Goal: Information Seeking & Learning: Compare options

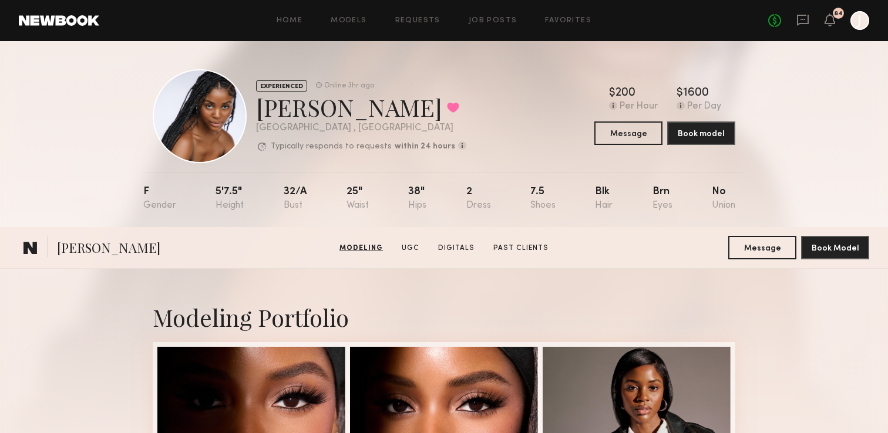
scroll to position [649, 0]
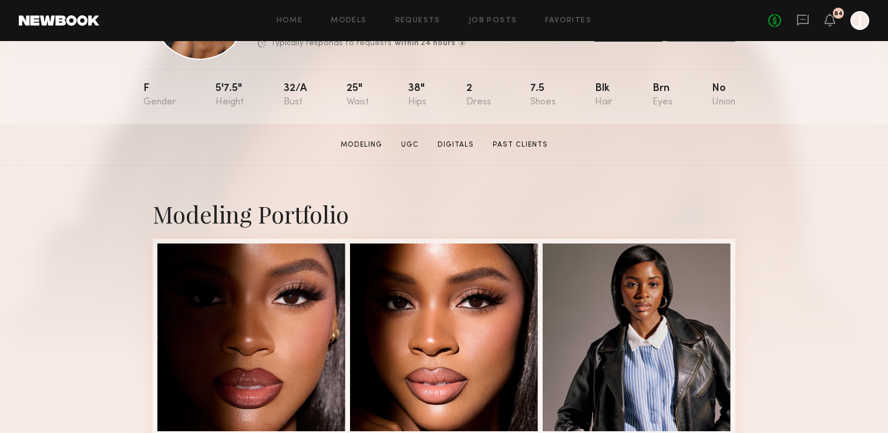
scroll to position [106, 0]
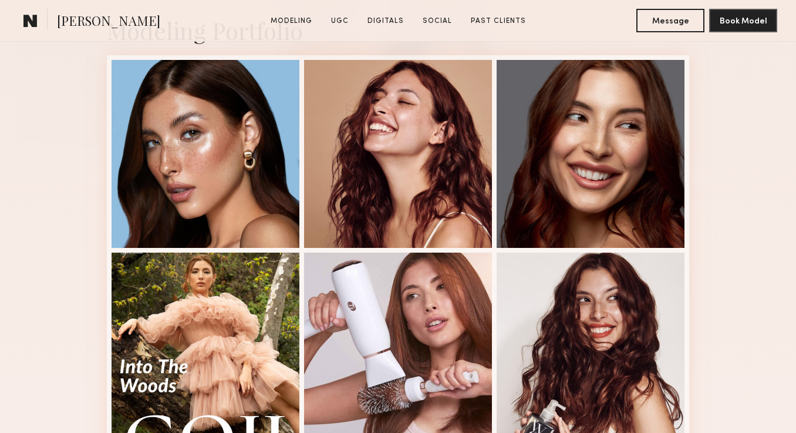
scroll to position [291, 0]
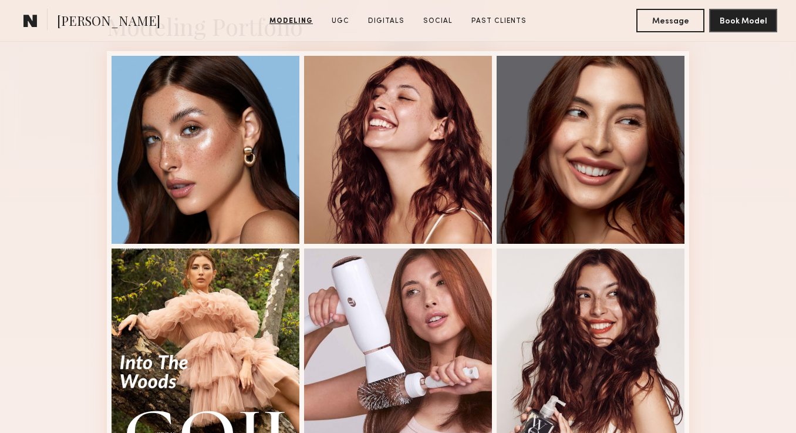
click at [70, 139] on div "Modeling Portfolio View More" at bounding box center [398, 435] width 796 height 914
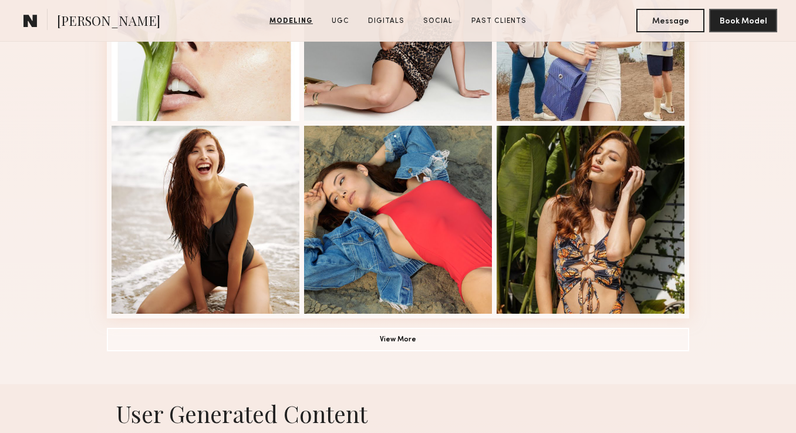
scroll to position [798, 0]
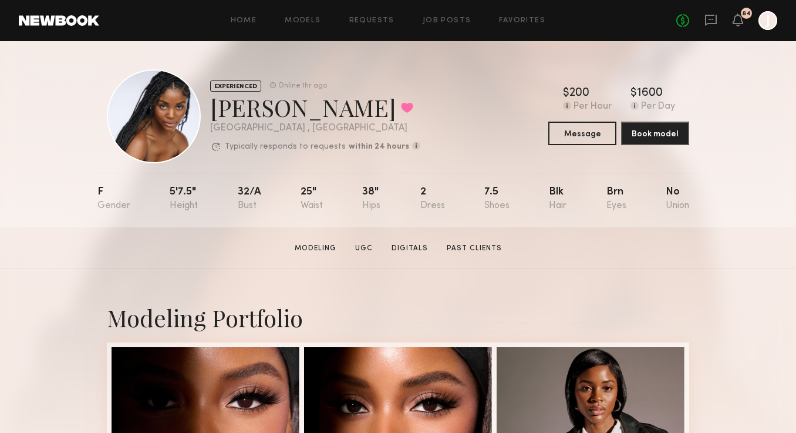
click at [296, 28] on div "Home Models Requests Job Posts Favorites Sign Out No fees up to $5,000 84 J" at bounding box center [438, 20] width 678 height 19
click at [306, 18] on link "Models" at bounding box center [303, 21] width 36 height 8
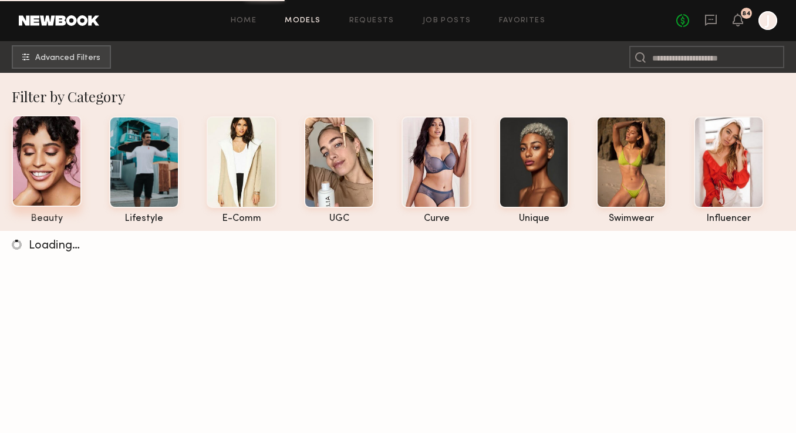
click at [38, 157] on div at bounding box center [47, 161] width 70 height 92
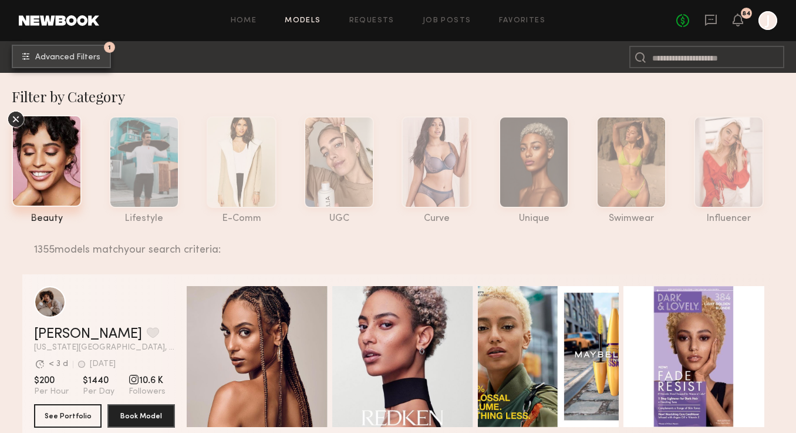
click at [39, 61] on button "1 Advanced Filters" at bounding box center [61, 56] width 99 height 23
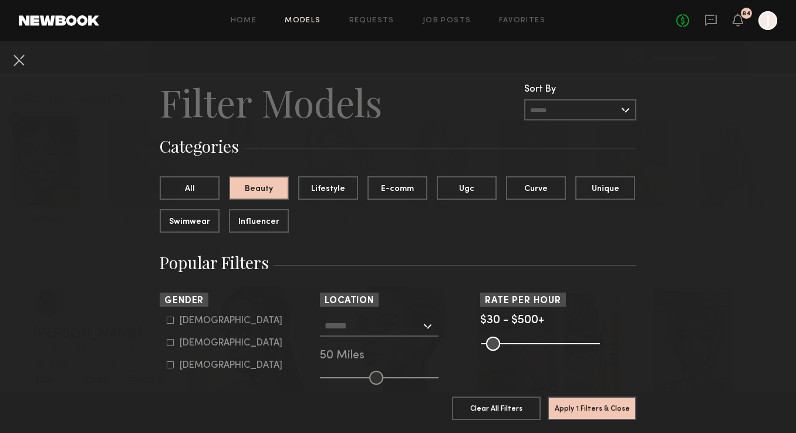
click at [169, 342] on icon at bounding box center [170, 342] width 7 height 7
type input "**"
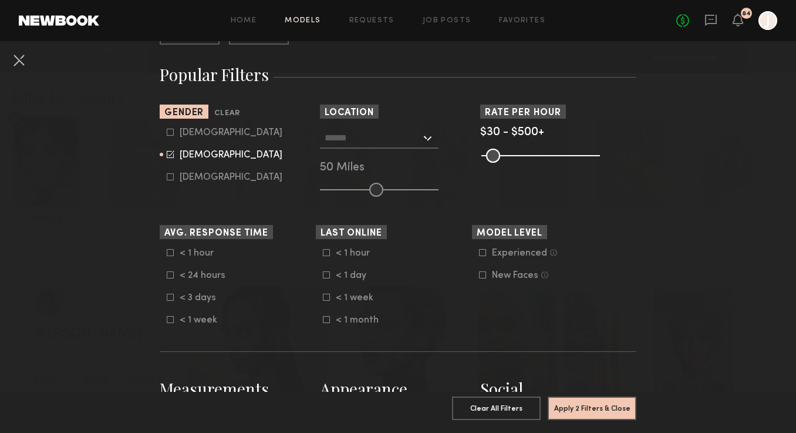
scroll to position [203, 0]
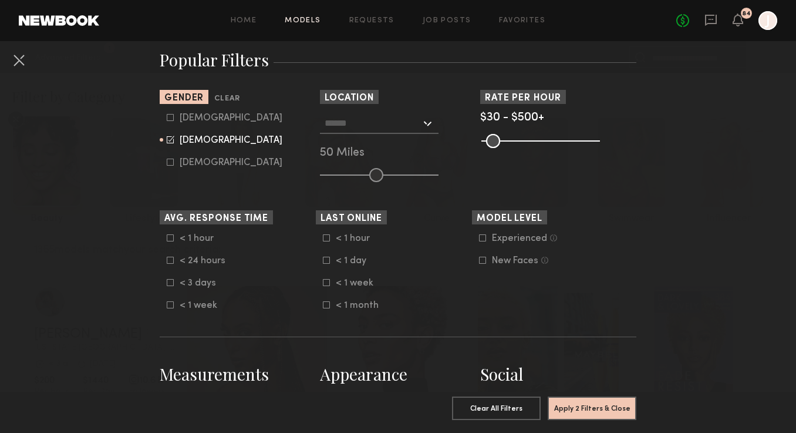
click at [328, 237] on icon at bounding box center [326, 237] width 7 height 7
click at [328, 237] on icon at bounding box center [328, 237] width 6 height 6
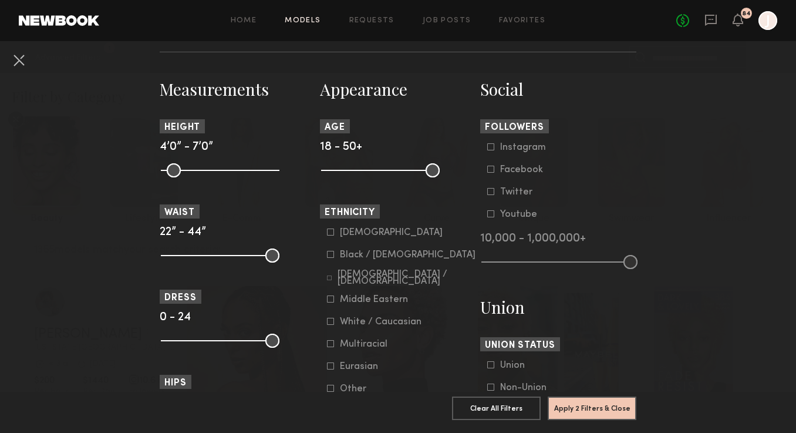
scroll to position [508, 0]
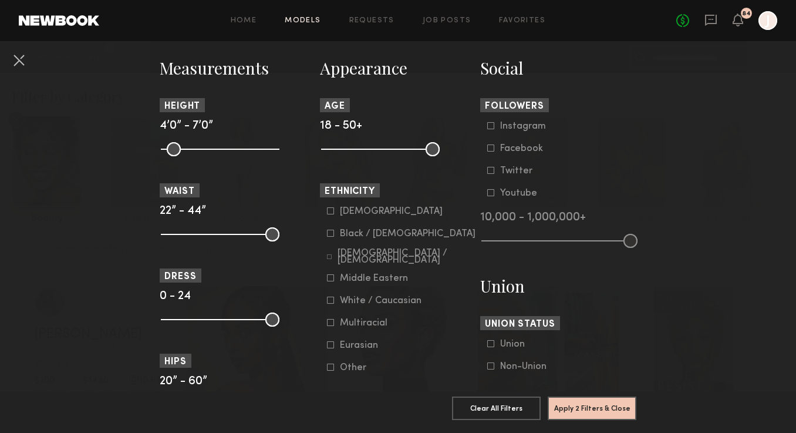
click at [333, 303] on icon at bounding box center [331, 300] width 6 height 6
click at [333, 326] on icon at bounding box center [331, 322] width 6 height 6
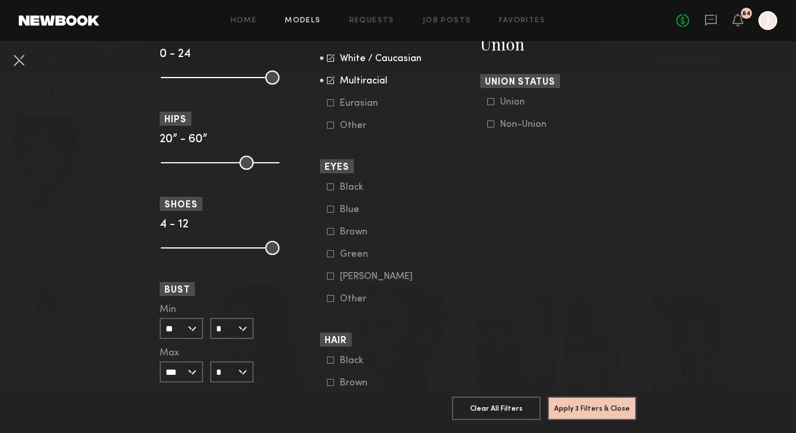
scroll to position [748, 0]
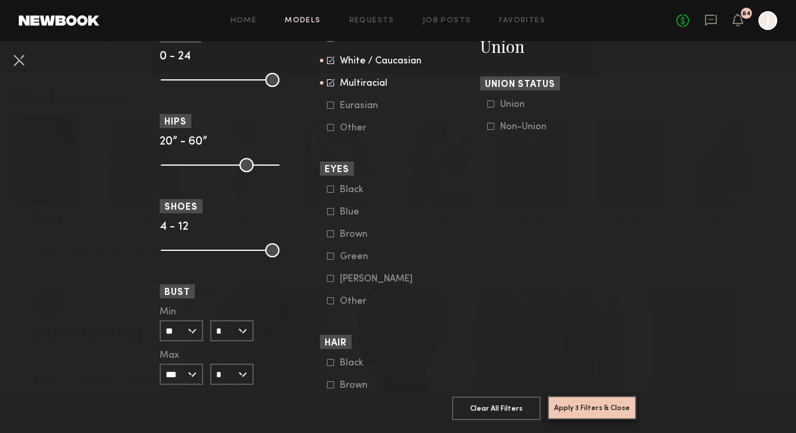
click at [566, 406] on button "Apply 3 Filters & Close" at bounding box center [592, 407] width 89 height 23
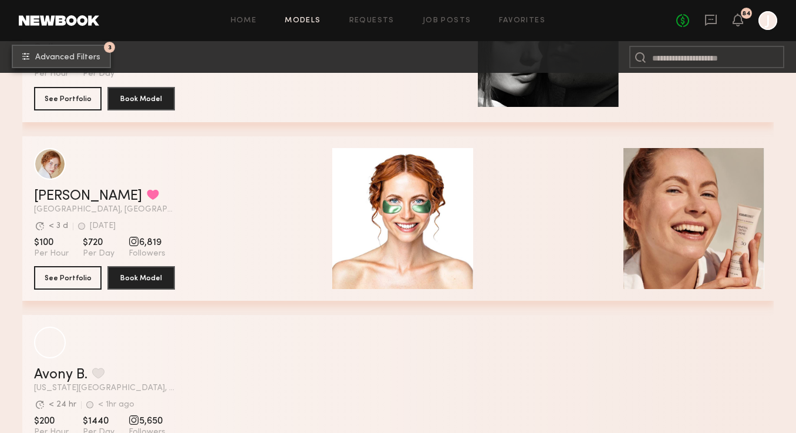
scroll to position [1743, 0]
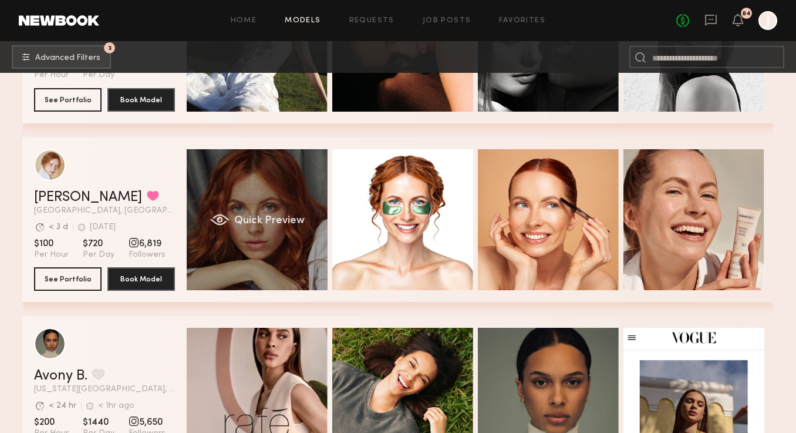
click at [254, 200] on div "Quick Preview" at bounding box center [257, 219] width 141 height 141
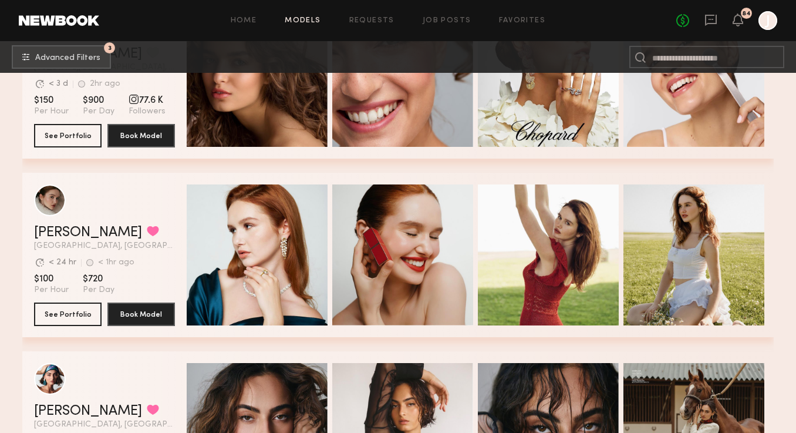
scroll to position [2780, 0]
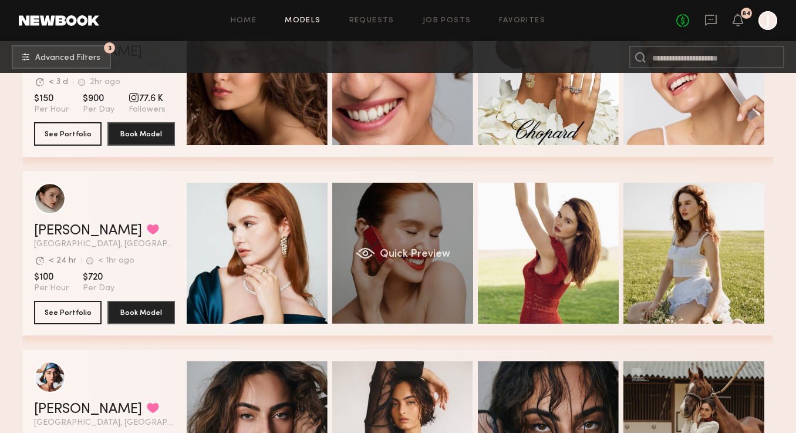
click at [385, 217] on div "Quick Preview" at bounding box center [402, 253] width 141 height 141
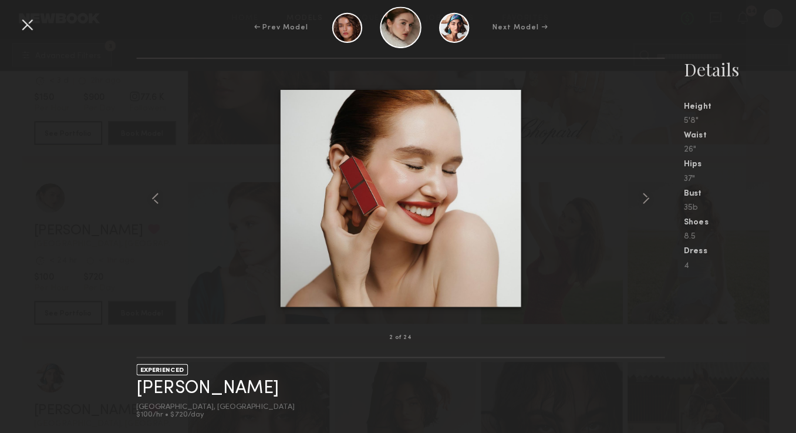
scroll to position [2781, 0]
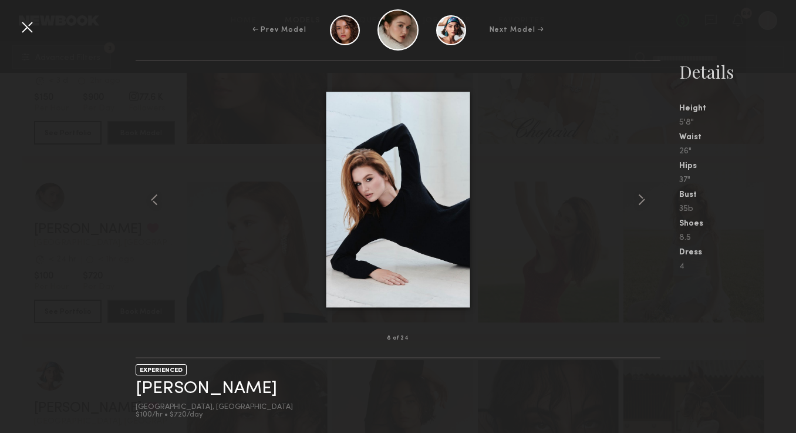
click at [20, 25] on div at bounding box center [27, 27] width 19 height 19
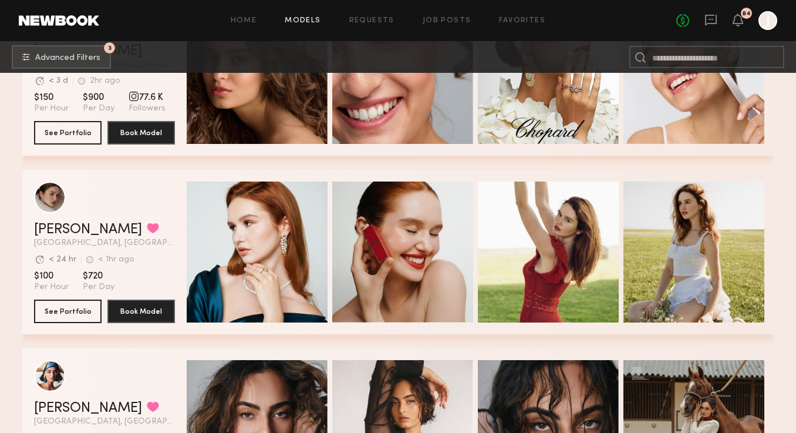
click at [149, 209] on div "grid" at bounding box center [104, 197] width 141 height 32
click at [44, 227] on link "Olga N." at bounding box center [88, 229] width 108 height 14
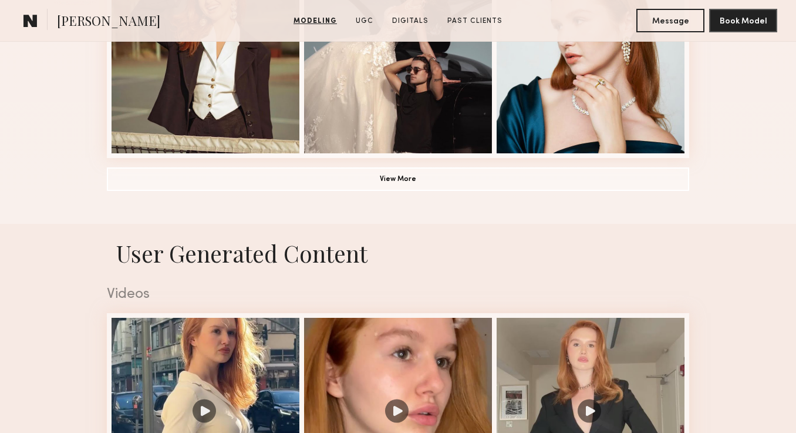
scroll to position [1740, 0]
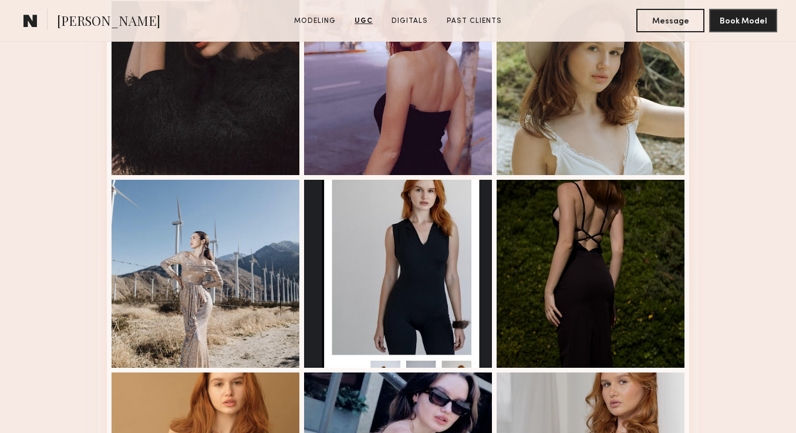
click at [413, 12] on section "[PERSON_NAME] Modeling UGC Digitals Past Clients Message Book Model" at bounding box center [398, 21] width 796 height 42
click at [411, 19] on link "Digitals" at bounding box center [410, 21] width 46 height 11
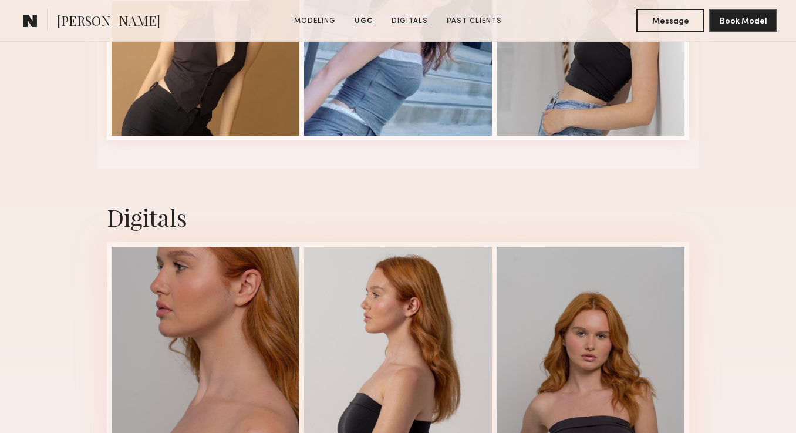
scroll to position [2262, 0]
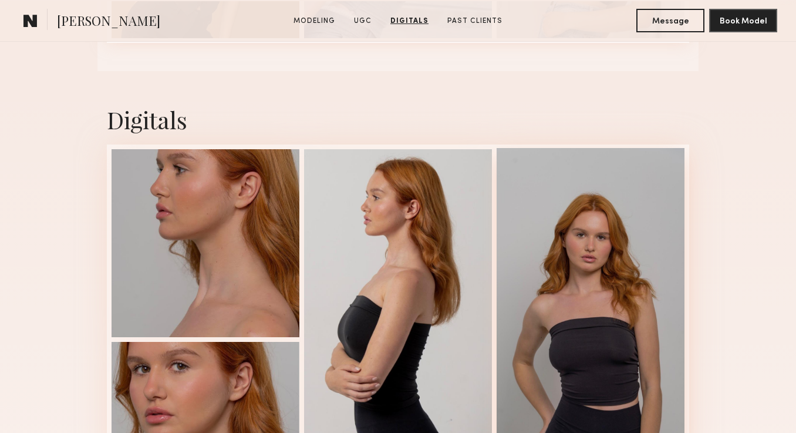
click at [588, 245] on div at bounding box center [591, 338] width 188 height 380
click at [28, 26] on common-icon at bounding box center [30, 20] width 14 height 15
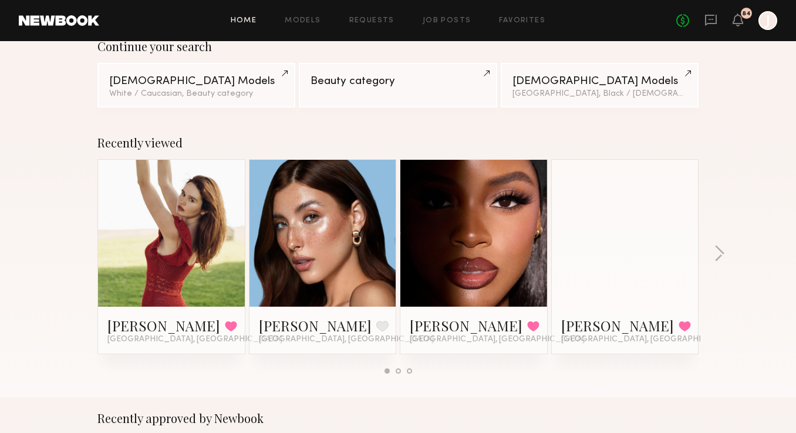
scroll to position [149, 0]
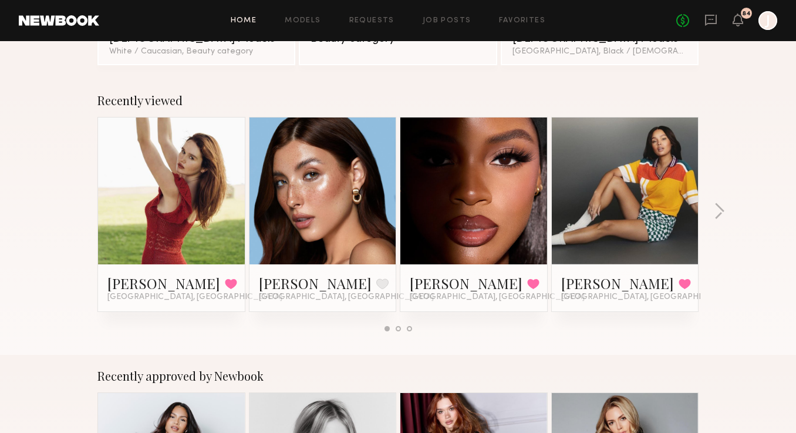
click at [324, 214] on link at bounding box center [323, 190] width 72 height 147
click at [293, 17] on link "Models" at bounding box center [303, 21] width 36 height 8
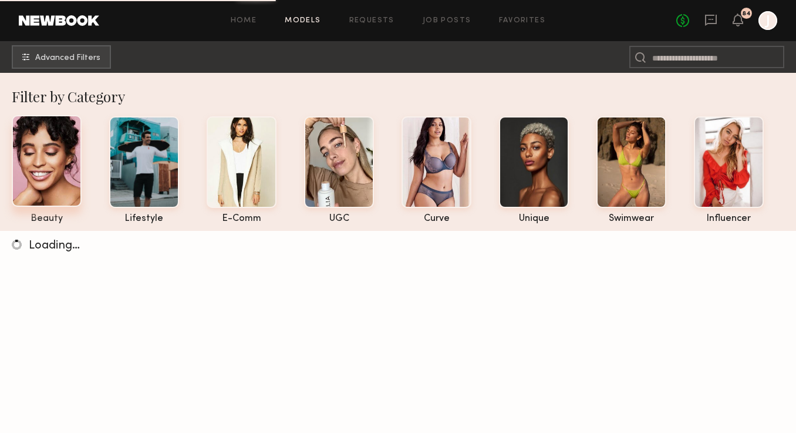
click at [36, 146] on div at bounding box center [47, 161] width 70 height 92
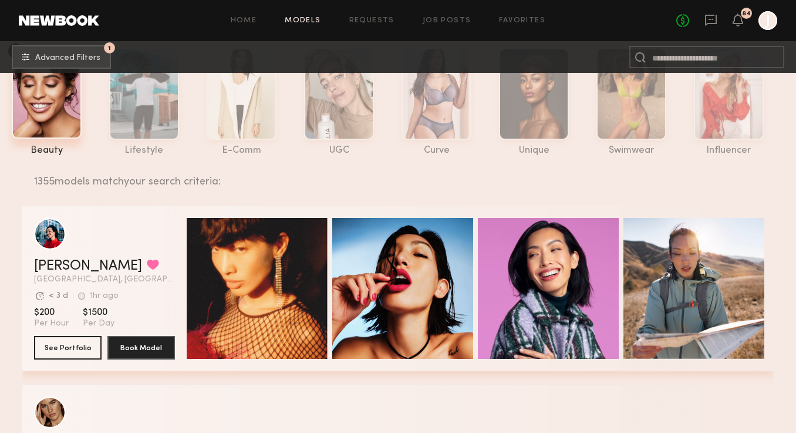
scroll to position [85, 0]
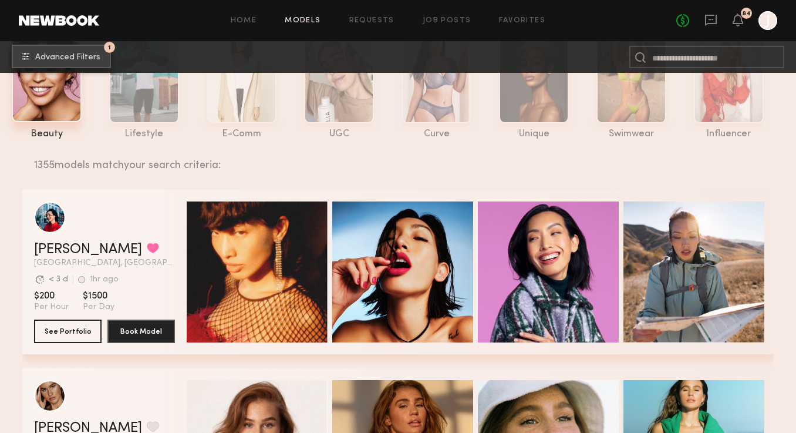
click at [90, 63] on button "1 Advanced Filters" at bounding box center [61, 56] width 99 height 23
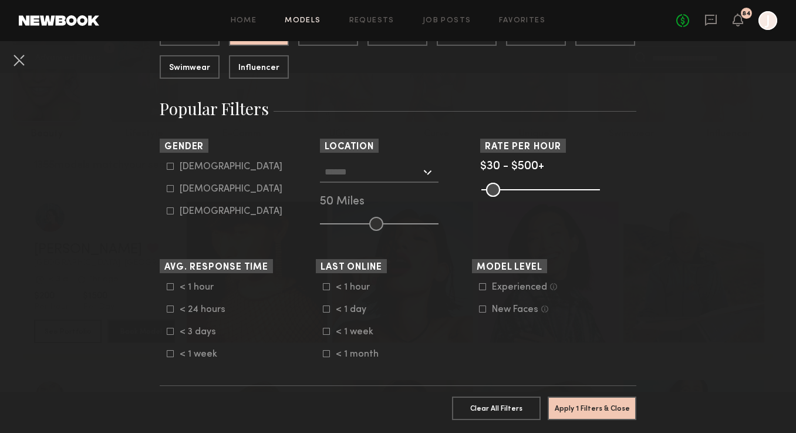
scroll to position [155, 0]
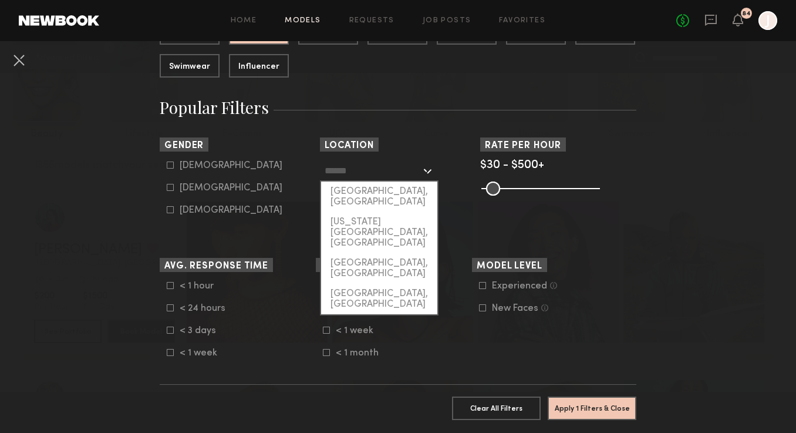
click at [350, 177] on input "text" at bounding box center [373, 170] width 96 height 20
click at [342, 193] on div "[GEOGRAPHIC_DATA], [GEOGRAPHIC_DATA]" at bounding box center [379, 196] width 116 height 31
type input "**********"
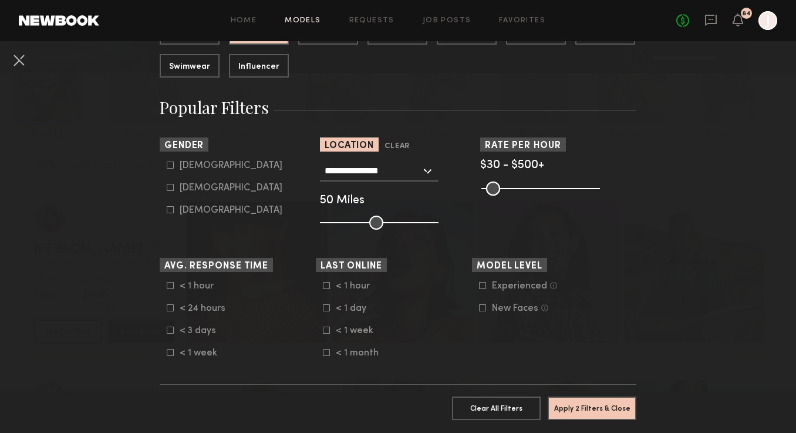
click at [173, 182] on form "Male Female Non-binary" at bounding box center [241, 187] width 149 height 55
click at [172, 187] on icon at bounding box center [170, 187] width 7 height 7
type input "**"
click at [599, 410] on button "Apply 3 Filters & Close" at bounding box center [592, 407] width 89 height 23
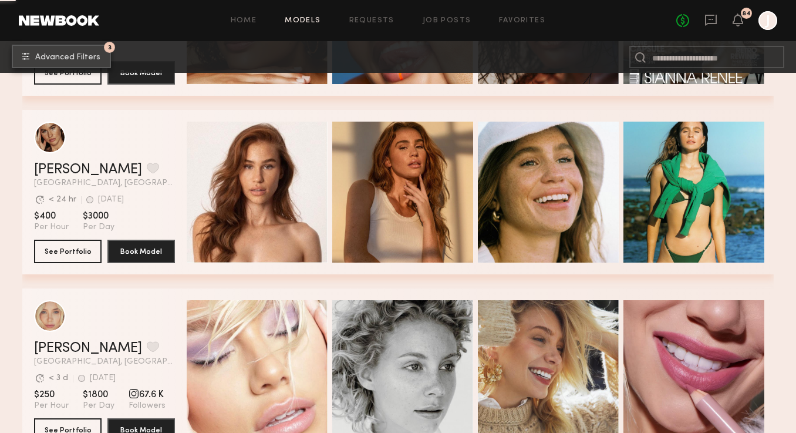
scroll to position [5697, 0]
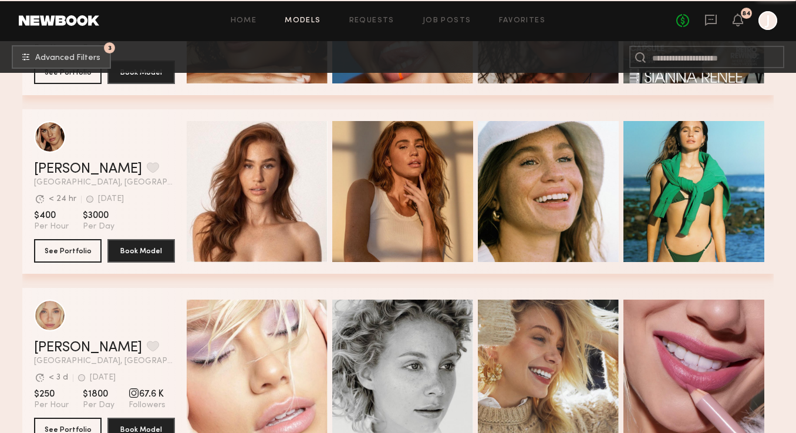
click at [271, 175] on div "Quick Preview" at bounding box center [257, 191] width 141 height 141
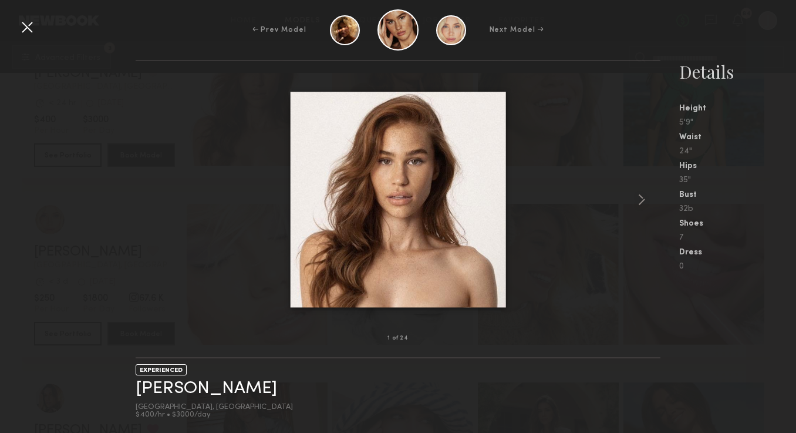
scroll to position [5793, 0]
click at [454, 224] on img at bounding box center [398, 199] width 215 height 215
click at [632, 200] on common-icon at bounding box center [641, 199] width 19 height 19
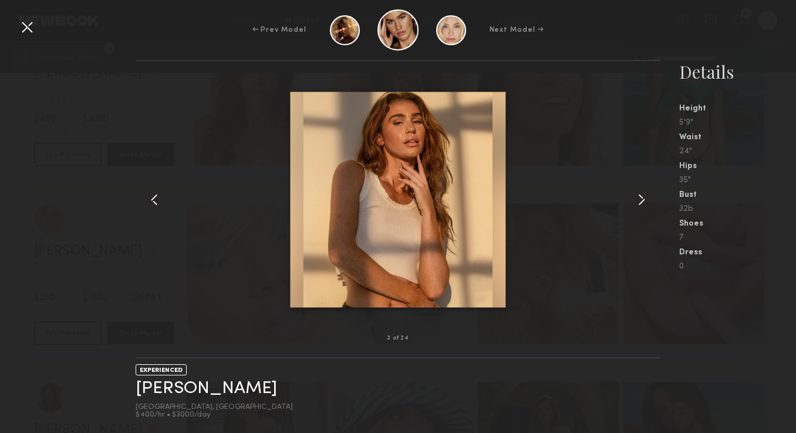
click at [632, 200] on common-icon at bounding box center [641, 199] width 19 height 19
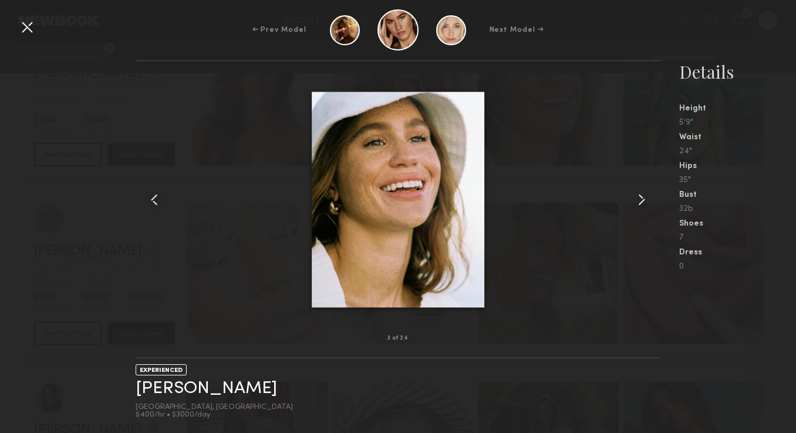
click at [632, 200] on common-icon at bounding box center [641, 199] width 19 height 19
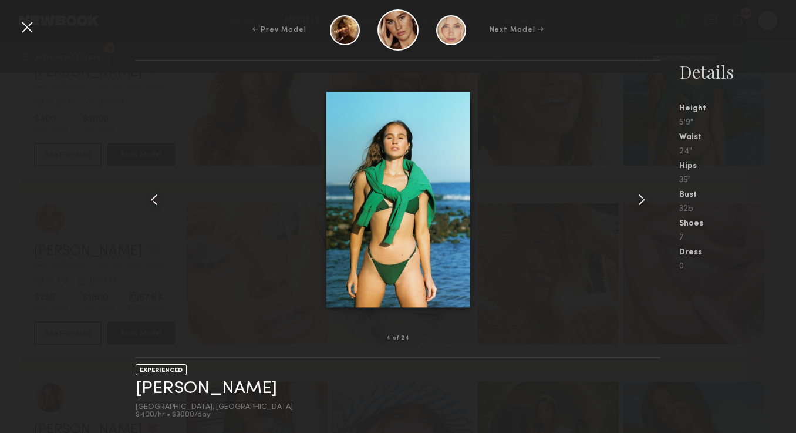
click at [632, 200] on common-icon at bounding box center [641, 199] width 19 height 19
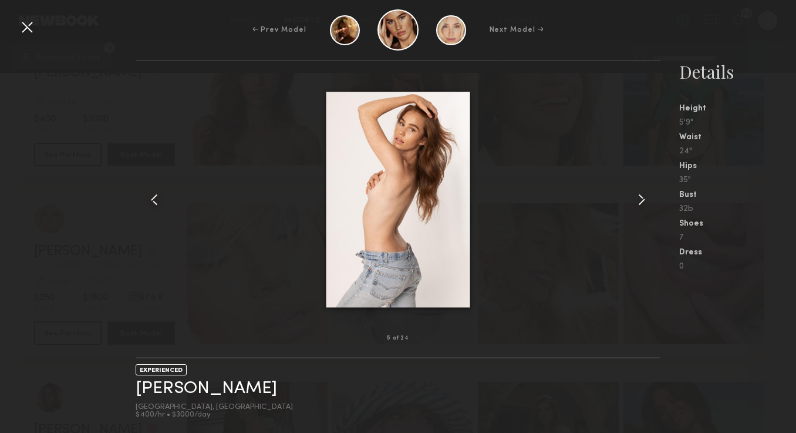
click at [632, 200] on common-icon at bounding box center [641, 199] width 19 height 19
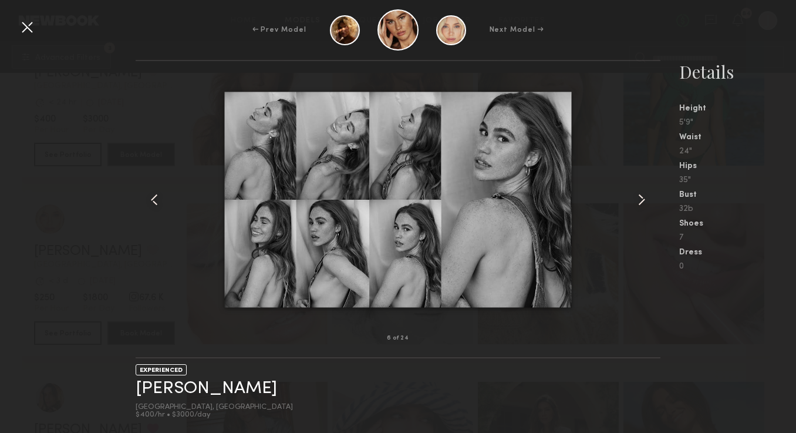
click at [632, 200] on common-icon at bounding box center [641, 199] width 19 height 19
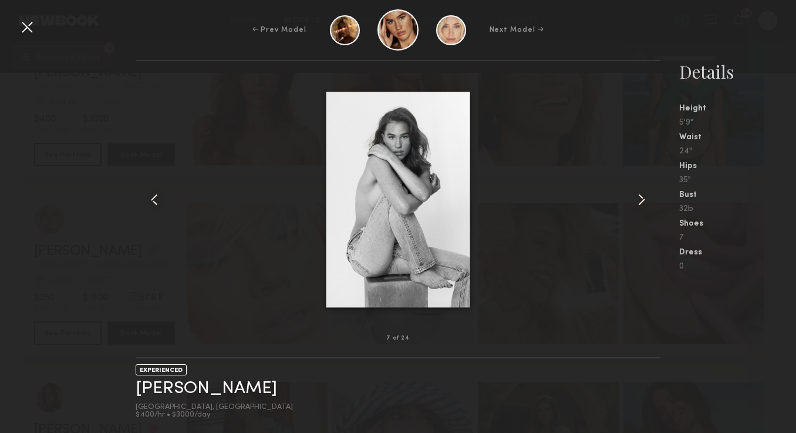
click at [632, 200] on common-icon at bounding box center [641, 199] width 19 height 19
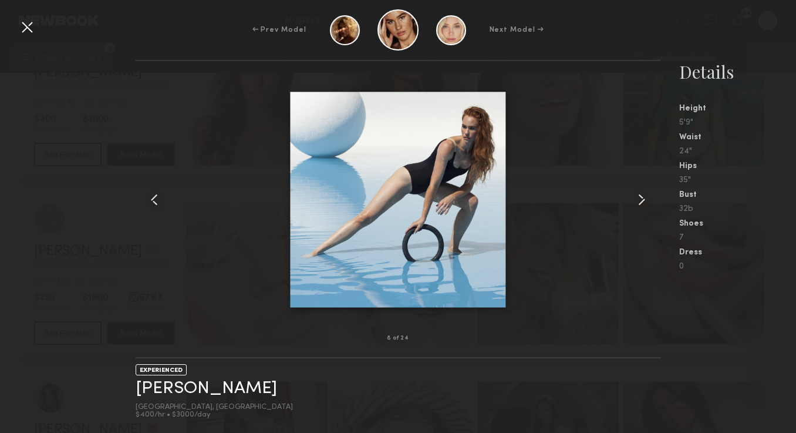
click at [632, 200] on common-icon at bounding box center [641, 199] width 19 height 19
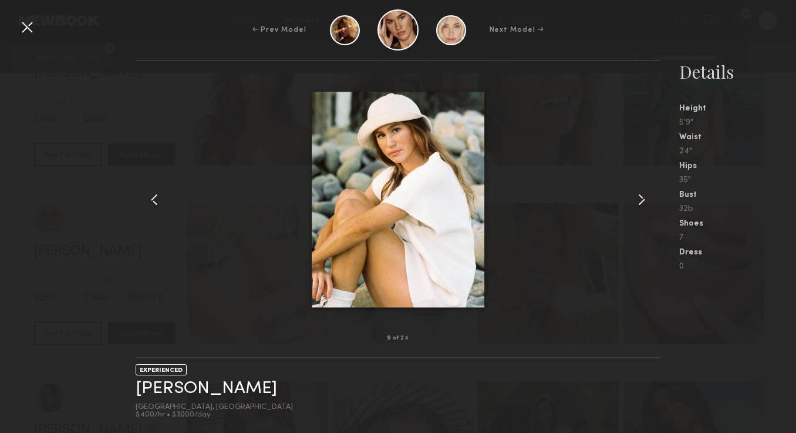
click at [632, 200] on common-icon at bounding box center [641, 199] width 19 height 19
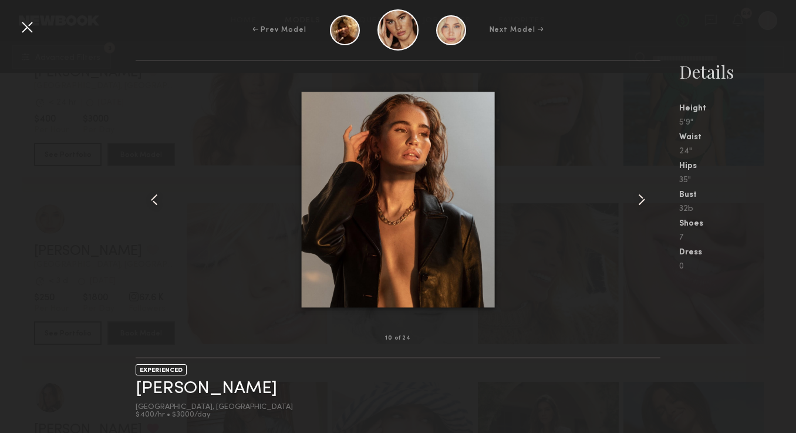
click at [632, 200] on common-icon at bounding box center [641, 199] width 19 height 19
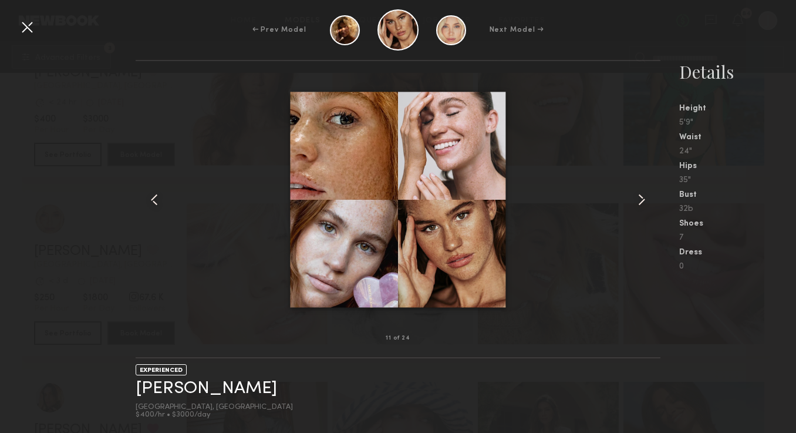
click at [632, 201] on common-icon at bounding box center [641, 199] width 19 height 19
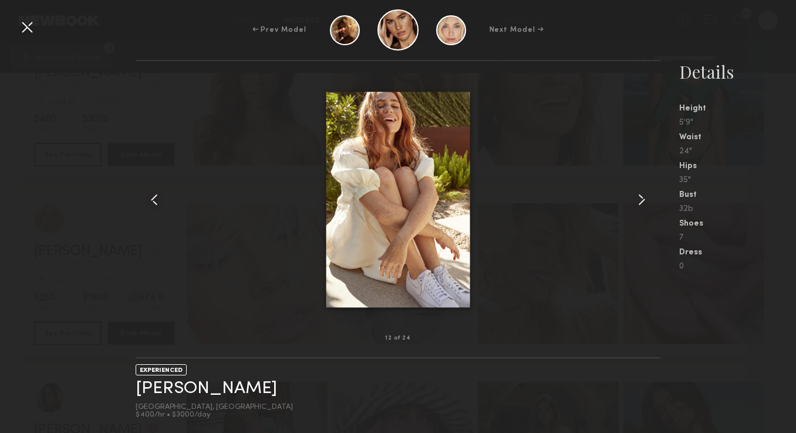
click at [25, 32] on div at bounding box center [27, 27] width 19 height 19
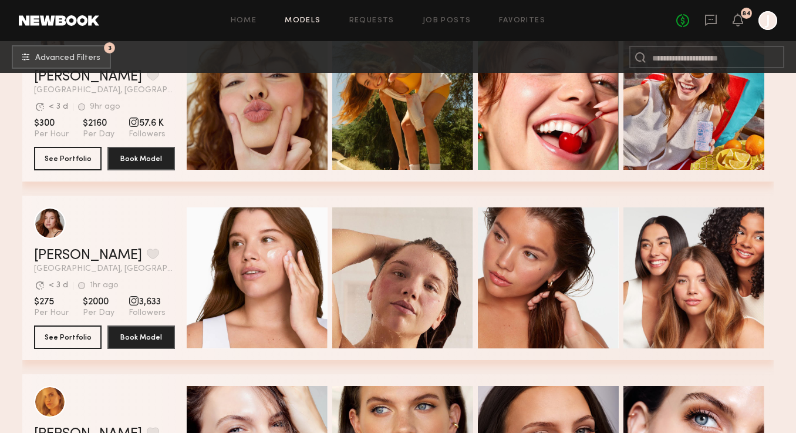
scroll to position [8658, 0]
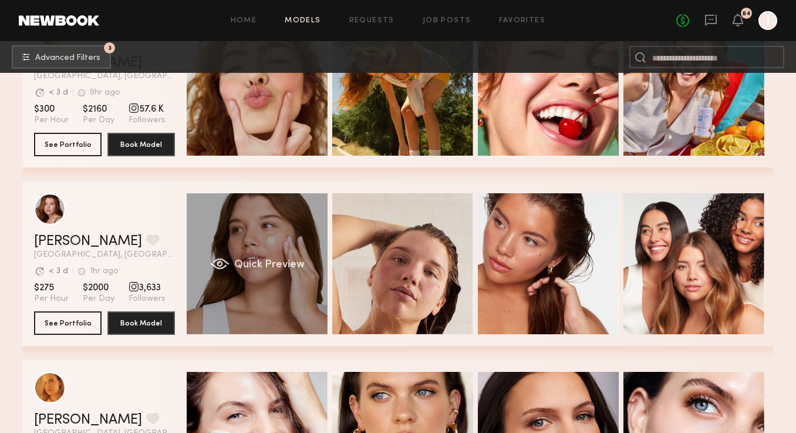
click at [229, 252] on div "Quick Preview" at bounding box center [257, 263] width 141 height 141
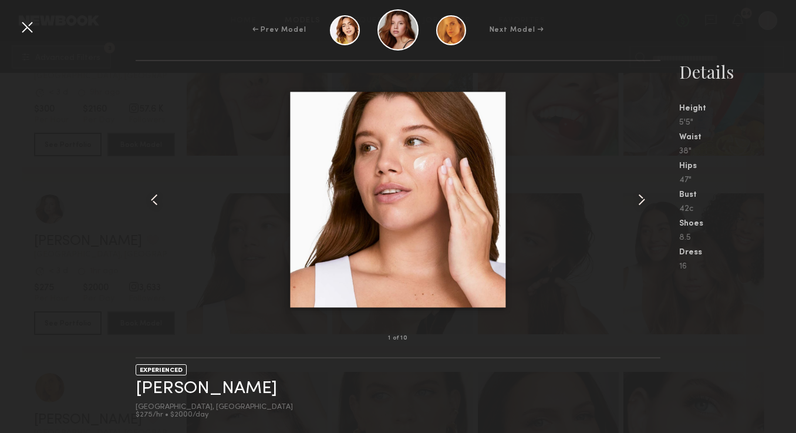
click at [643, 197] on common-icon at bounding box center [641, 199] width 19 height 19
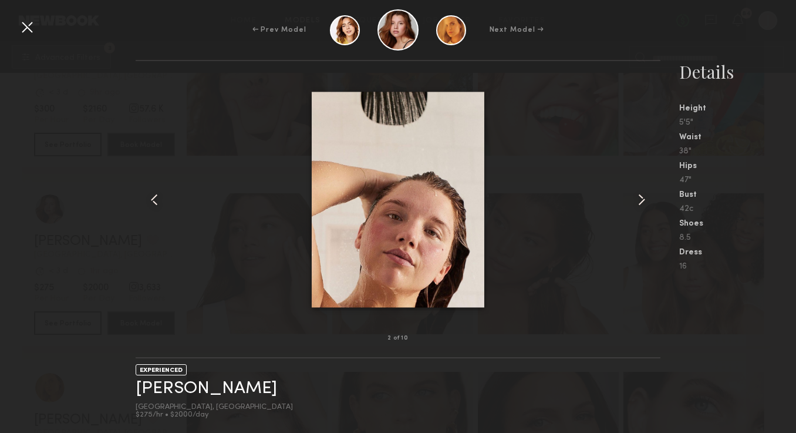
click at [643, 198] on common-icon at bounding box center [641, 199] width 19 height 19
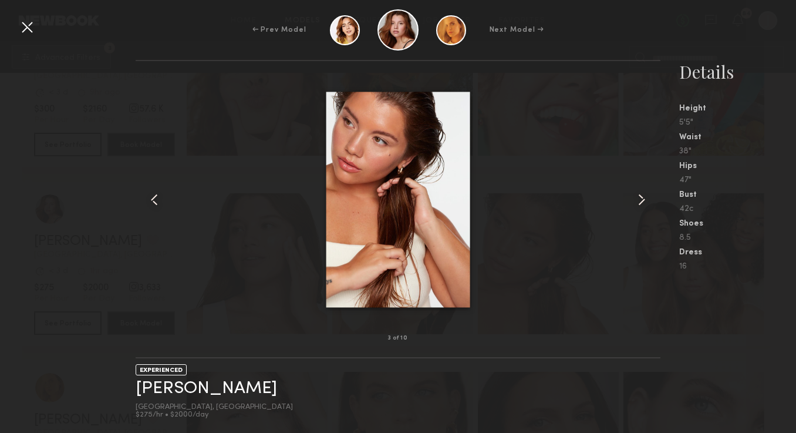
click at [643, 198] on common-icon at bounding box center [641, 199] width 19 height 19
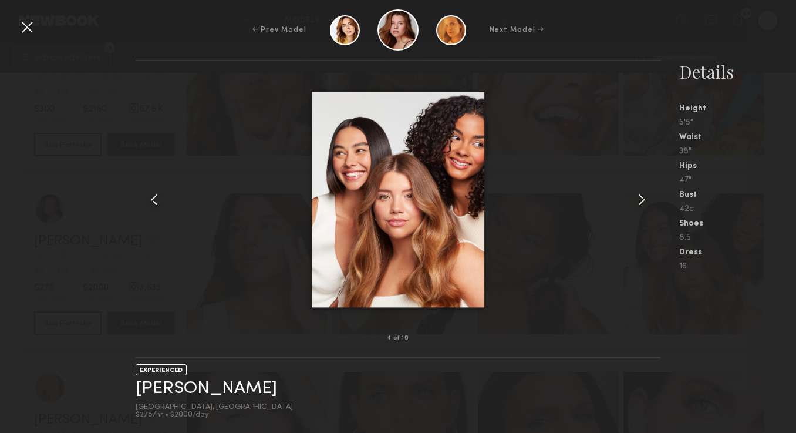
click at [643, 198] on common-icon at bounding box center [641, 199] width 19 height 19
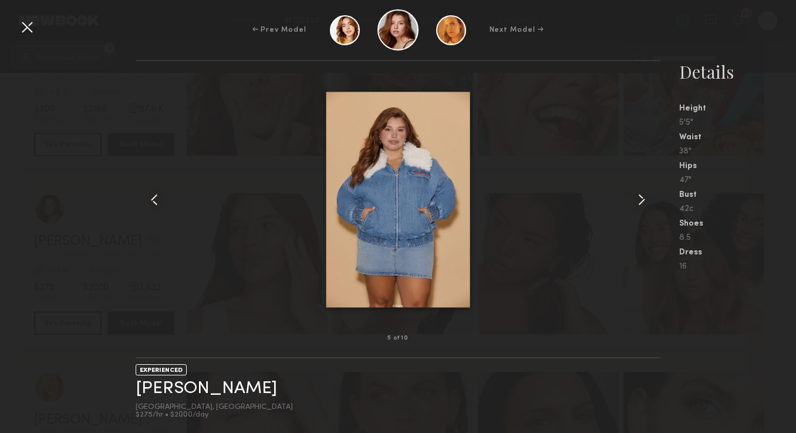
click at [643, 198] on common-icon at bounding box center [641, 199] width 19 height 19
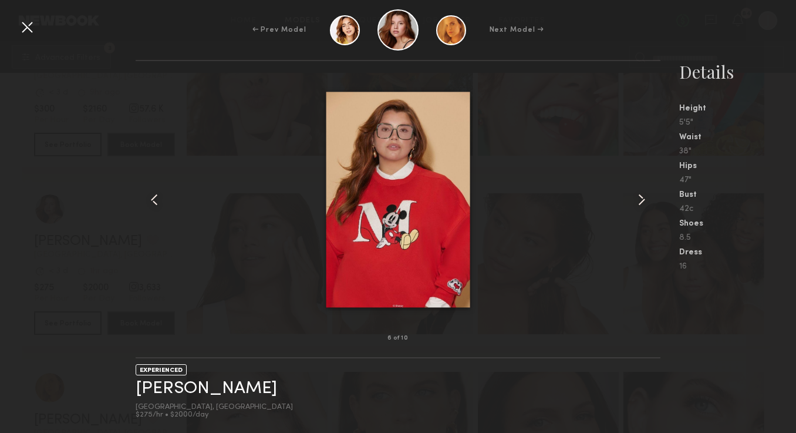
click at [643, 199] on common-icon at bounding box center [641, 199] width 19 height 19
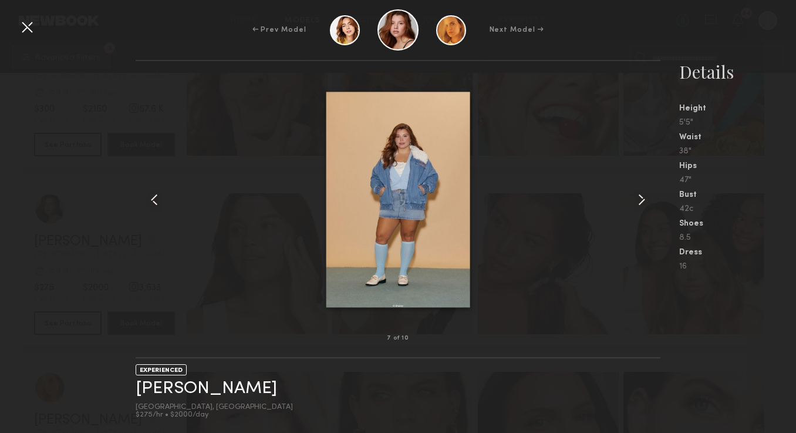
click at [643, 199] on common-icon at bounding box center [641, 199] width 19 height 19
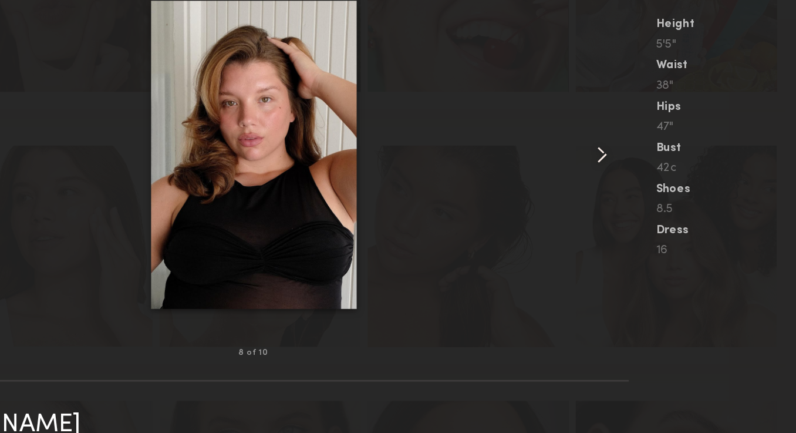
scroll to position [8658, 0]
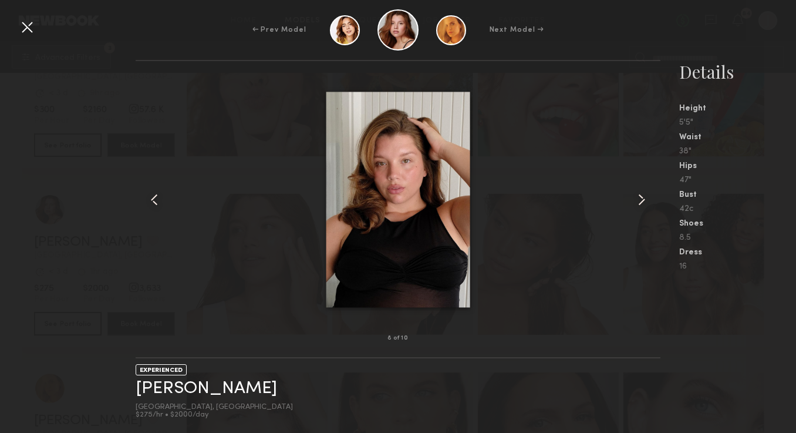
click at [23, 22] on div at bounding box center [27, 27] width 19 height 19
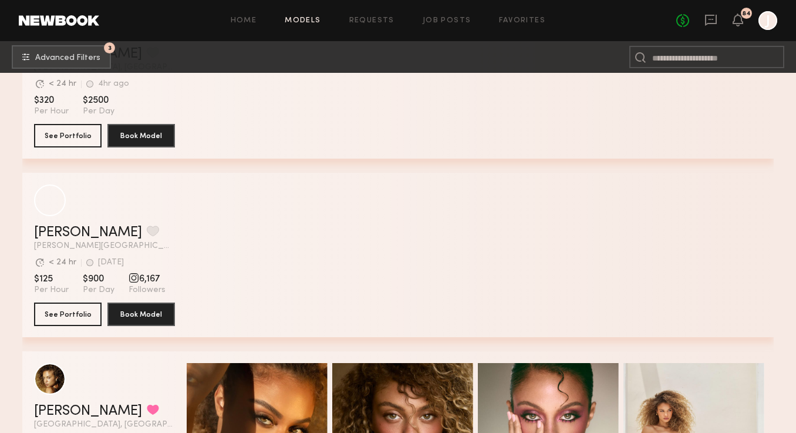
scroll to position [14914, 0]
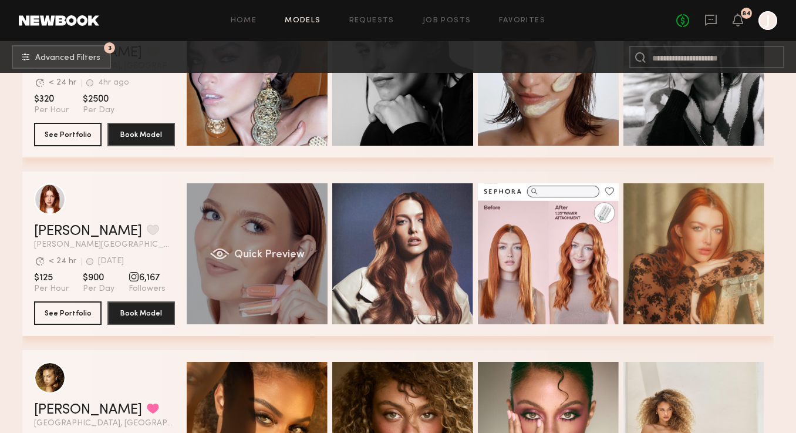
click at [269, 227] on div "Quick Preview" at bounding box center [257, 253] width 141 height 141
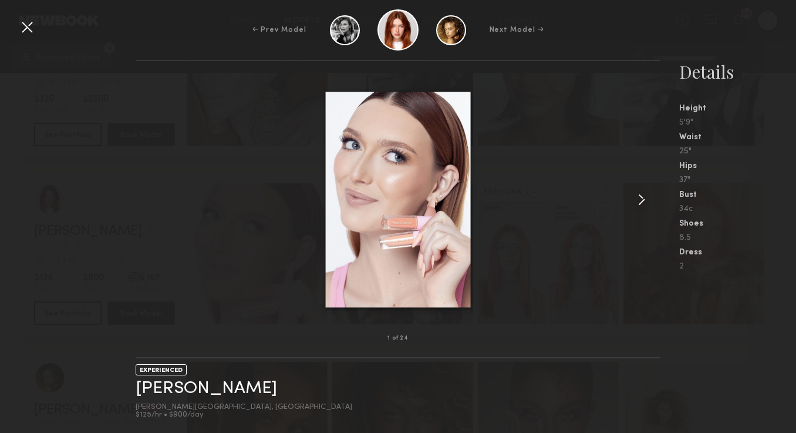
click at [640, 186] on div at bounding box center [650, 199] width 21 height 239
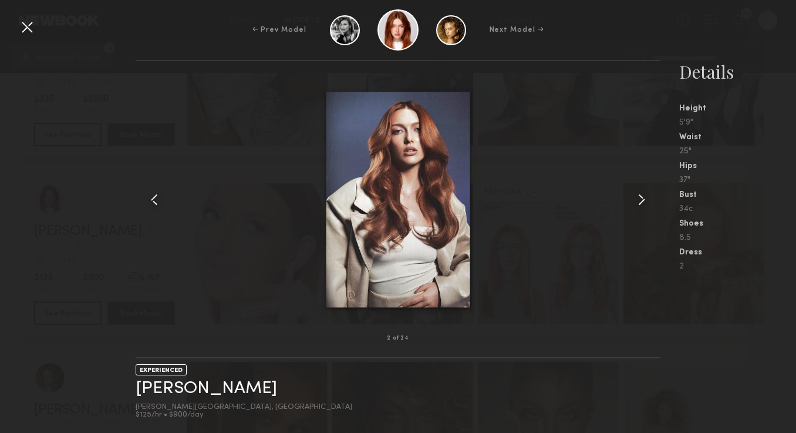
click at [640, 186] on div at bounding box center [650, 199] width 21 height 239
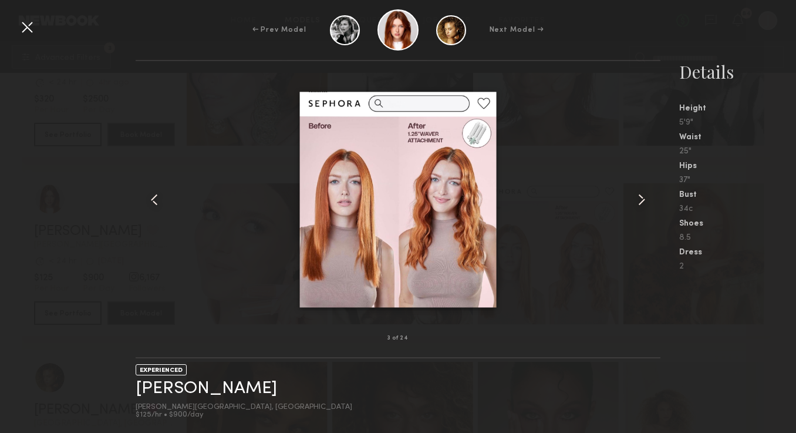
click at [645, 198] on common-icon at bounding box center [641, 199] width 19 height 19
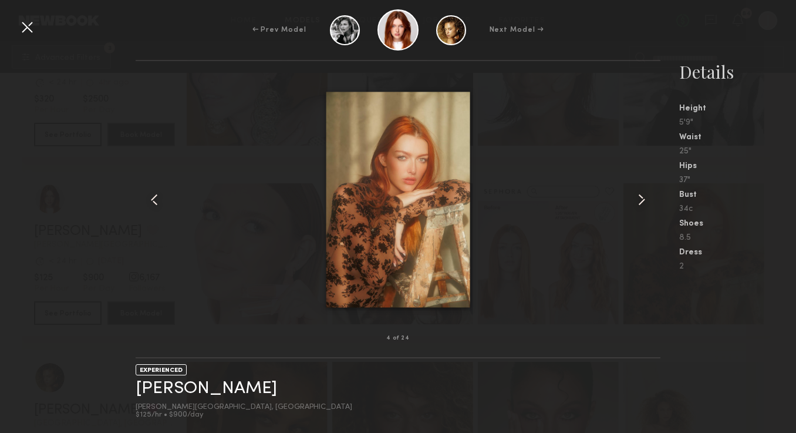
click at [645, 199] on common-icon at bounding box center [641, 199] width 19 height 19
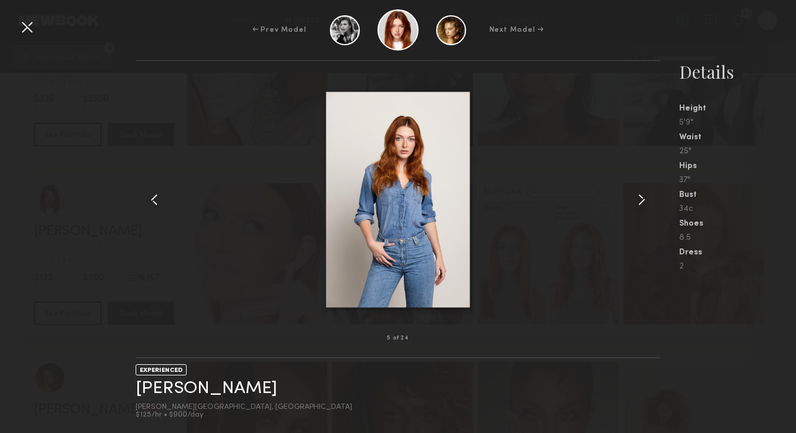
click at [645, 199] on common-icon at bounding box center [641, 199] width 19 height 19
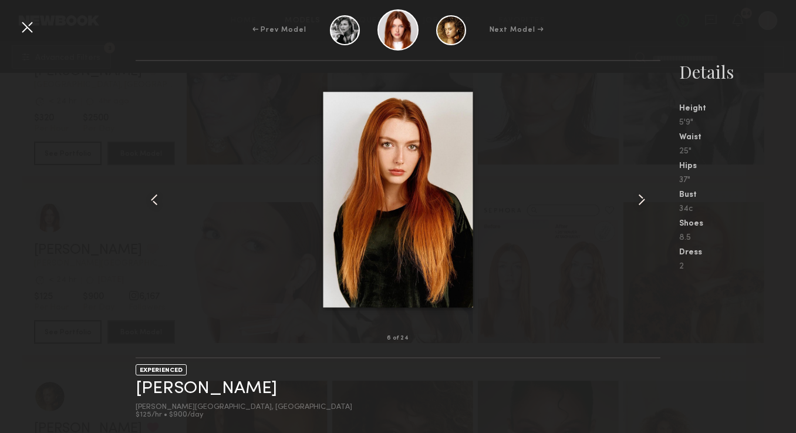
scroll to position [14883, 0]
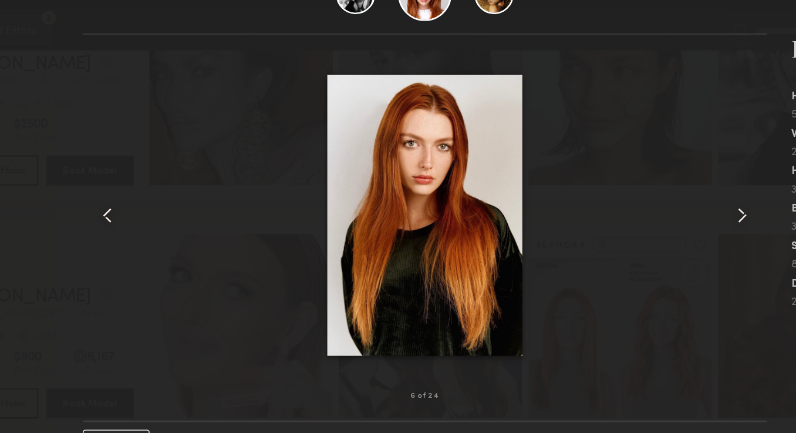
click at [640, 195] on common-icon at bounding box center [641, 199] width 19 height 19
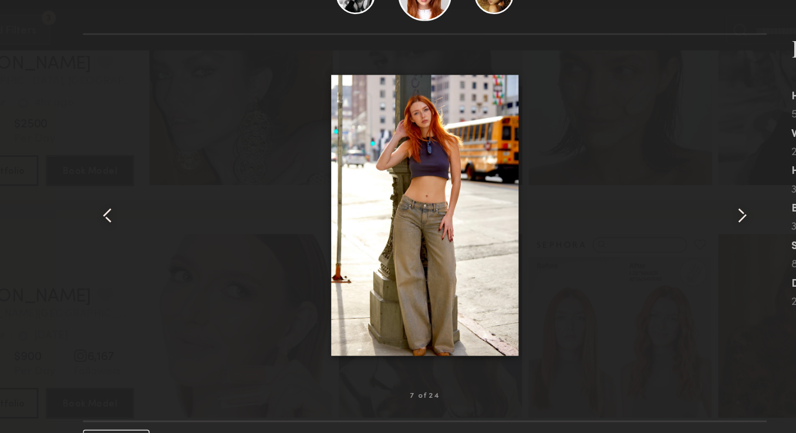
click at [640, 195] on common-icon at bounding box center [641, 199] width 19 height 19
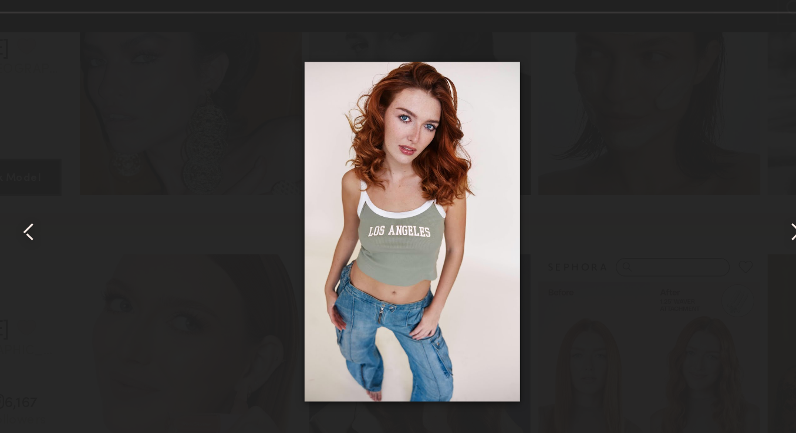
click at [638, 203] on common-icon at bounding box center [641, 199] width 19 height 19
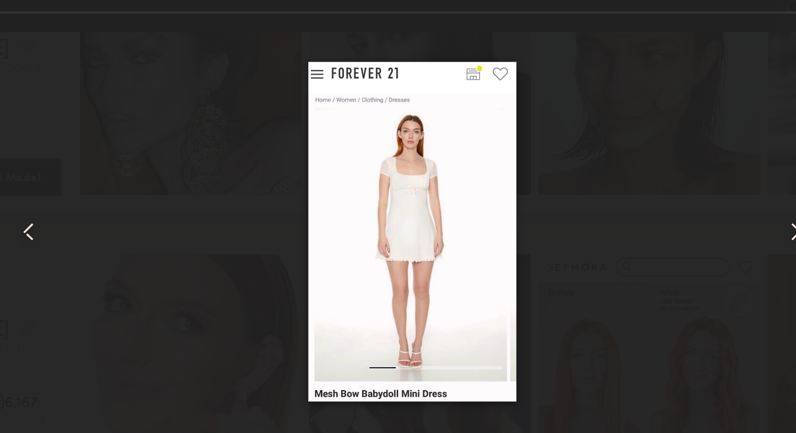
click at [638, 203] on common-icon at bounding box center [641, 199] width 19 height 19
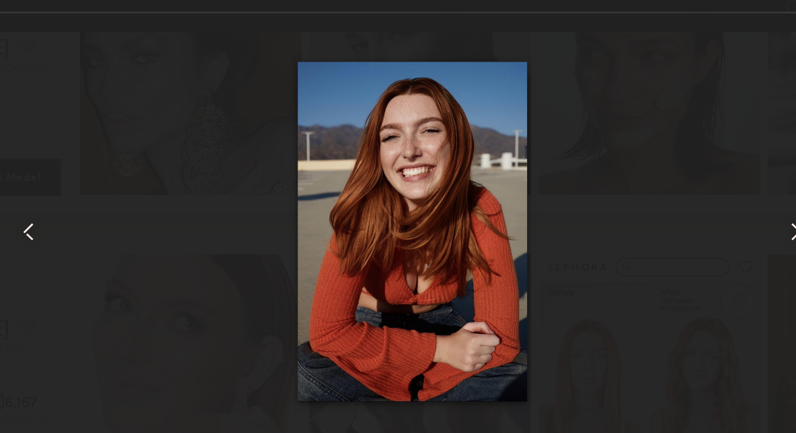
click at [638, 203] on common-icon at bounding box center [641, 199] width 19 height 19
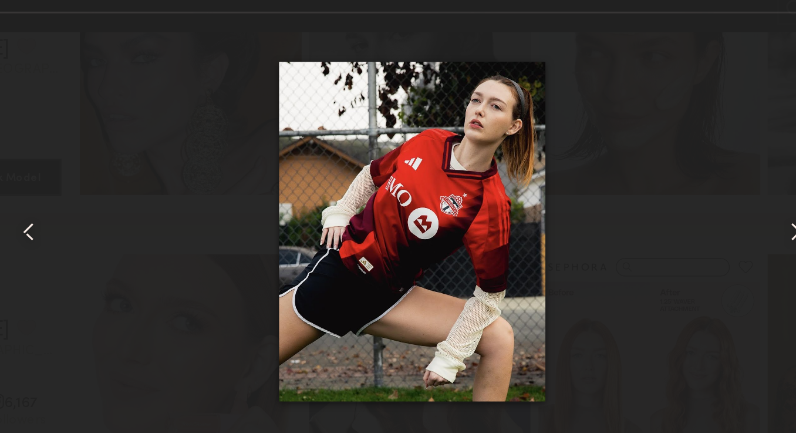
click at [638, 203] on common-icon at bounding box center [641, 199] width 19 height 19
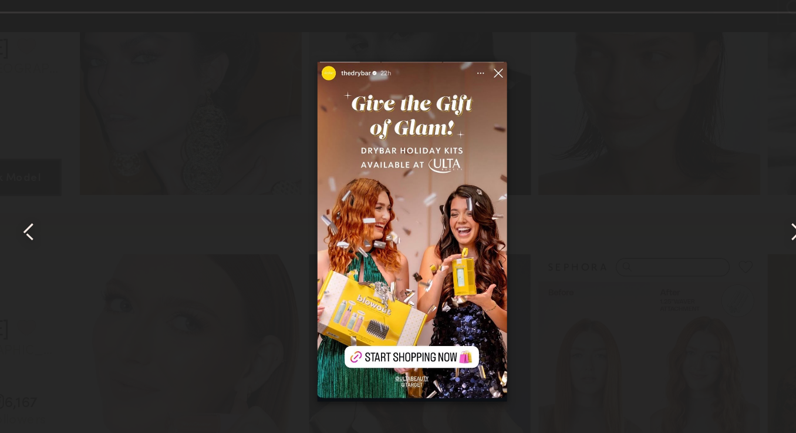
click at [638, 203] on common-icon at bounding box center [641, 199] width 19 height 19
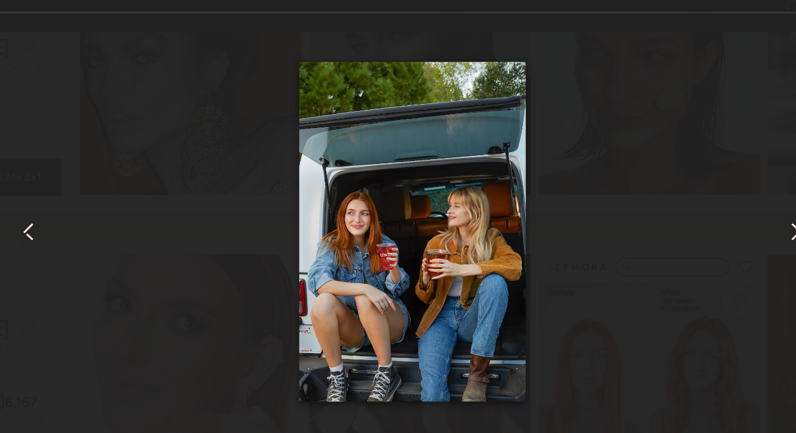
click at [638, 203] on common-icon at bounding box center [641, 199] width 19 height 19
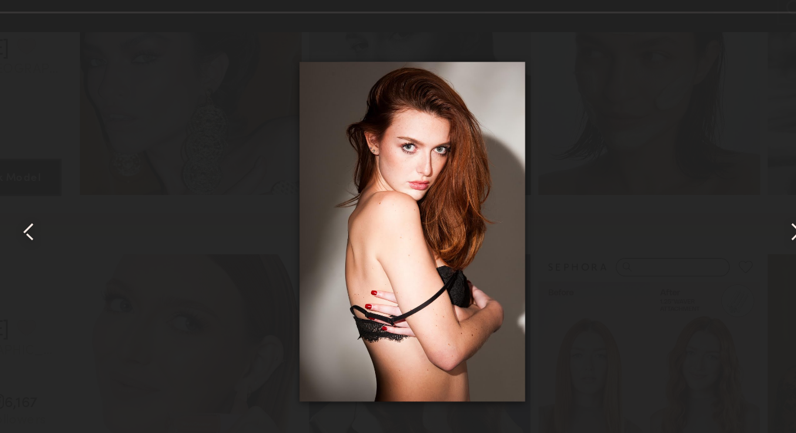
click at [638, 203] on common-icon at bounding box center [641, 199] width 19 height 19
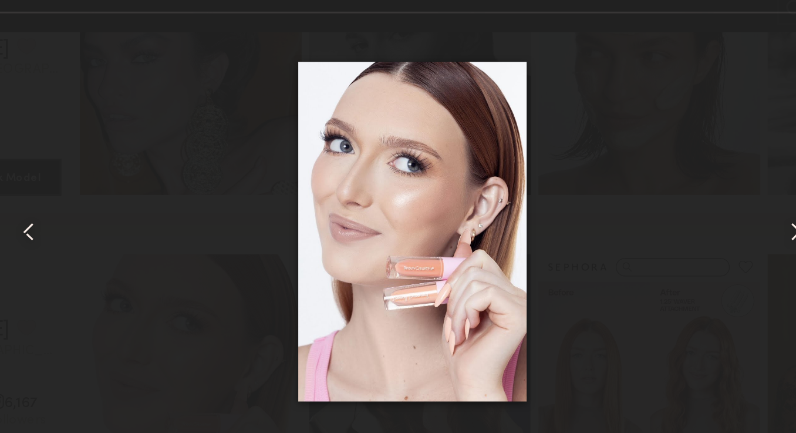
click at [638, 203] on common-icon at bounding box center [641, 199] width 19 height 19
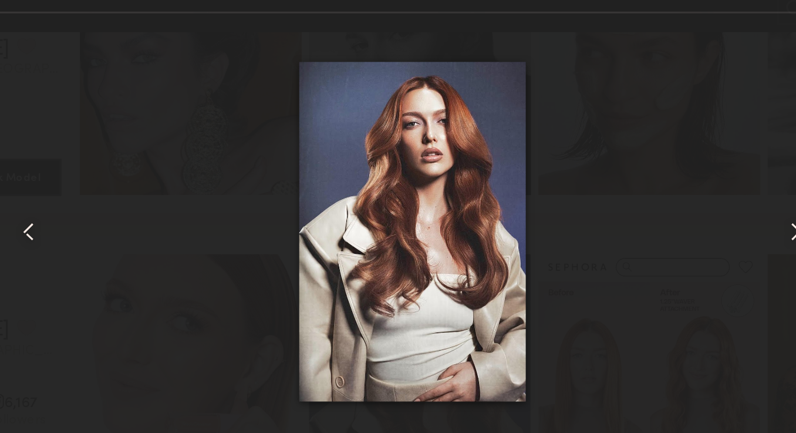
click at [638, 203] on common-icon at bounding box center [641, 199] width 19 height 19
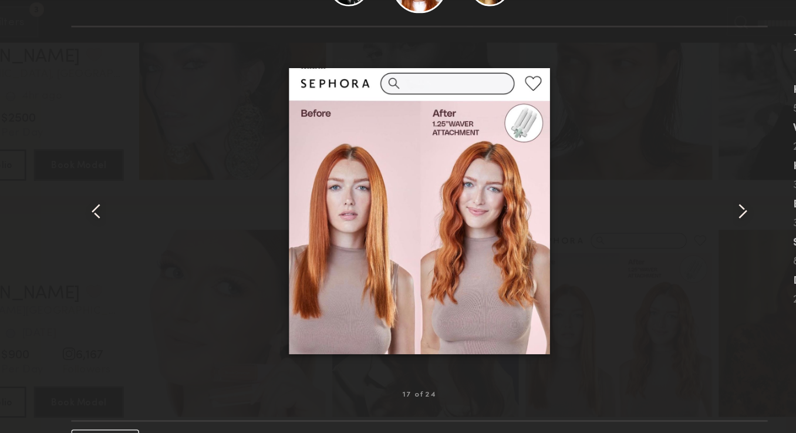
click at [640, 202] on common-icon at bounding box center [641, 199] width 19 height 19
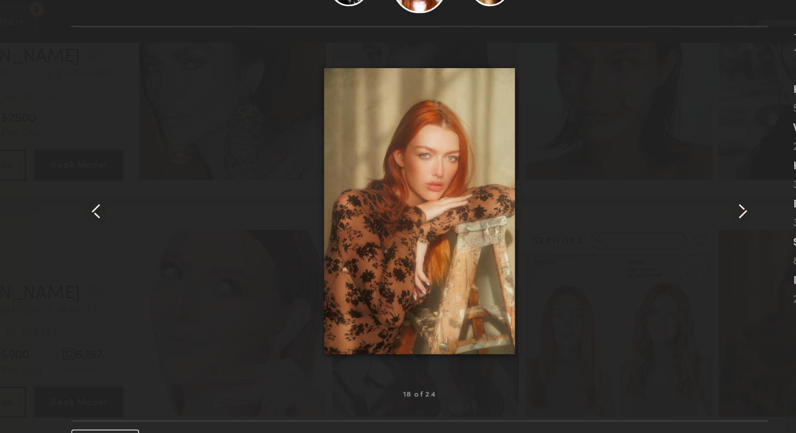
click at [640, 202] on common-icon at bounding box center [641, 199] width 19 height 19
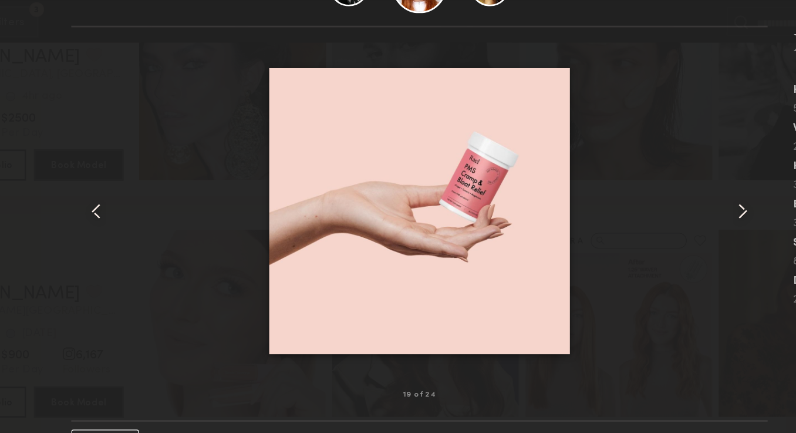
click at [640, 202] on common-icon at bounding box center [641, 199] width 19 height 19
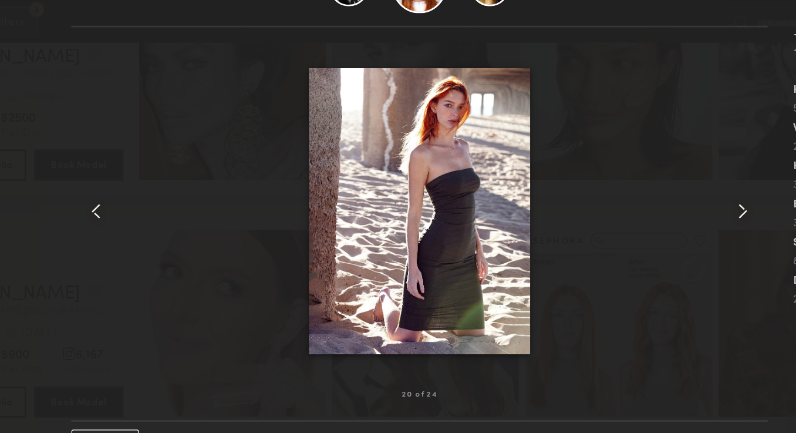
click at [640, 202] on common-icon at bounding box center [641, 199] width 19 height 19
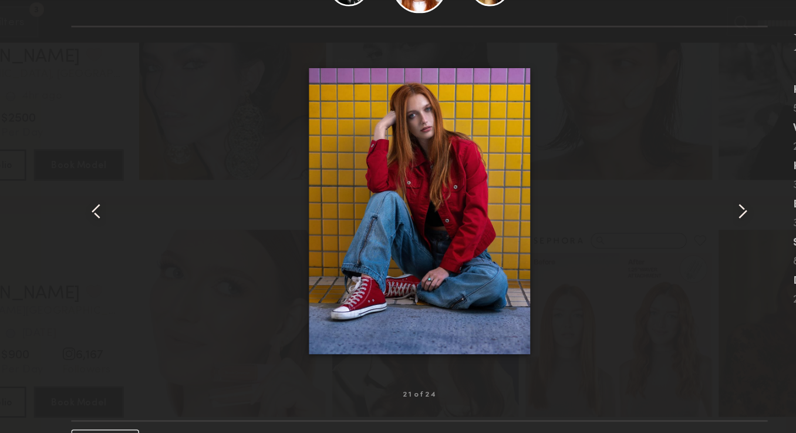
click at [640, 202] on common-icon at bounding box center [641, 199] width 19 height 19
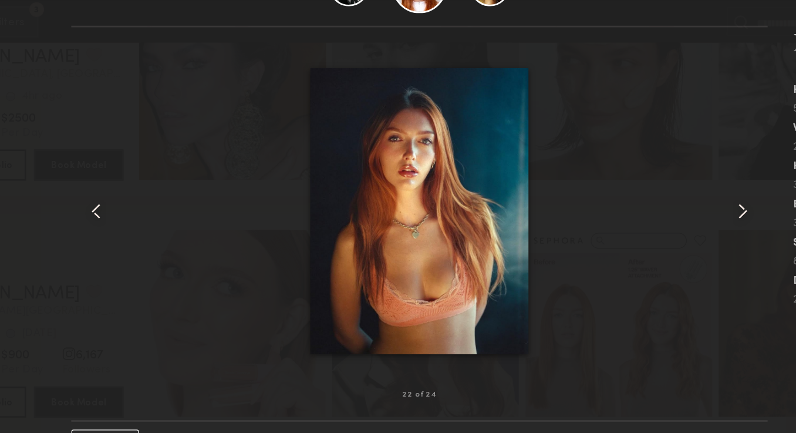
click at [640, 202] on common-icon at bounding box center [641, 199] width 19 height 19
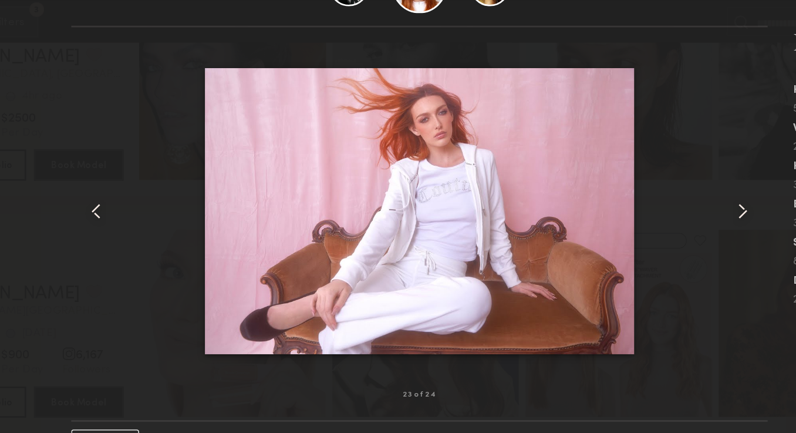
click at [640, 202] on common-icon at bounding box center [641, 199] width 19 height 19
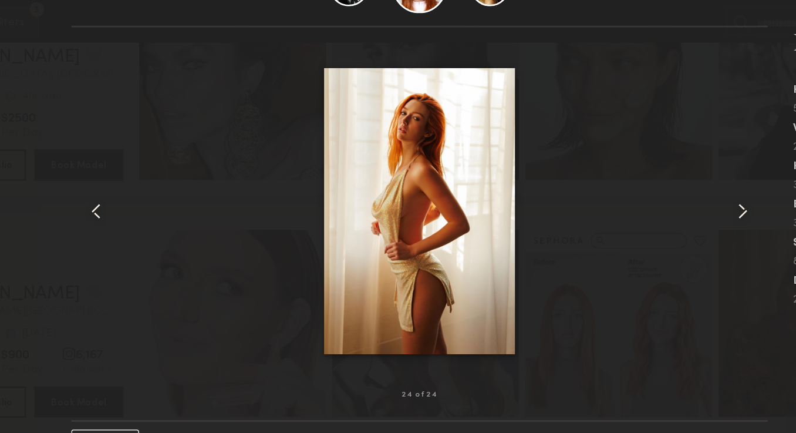
click at [640, 202] on common-icon at bounding box center [641, 199] width 19 height 19
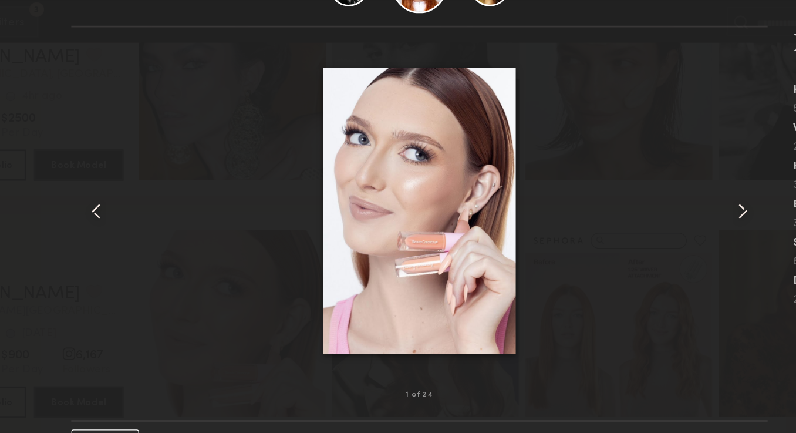
click at [640, 202] on common-icon at bounding box center [641, 199] width 19 height 19
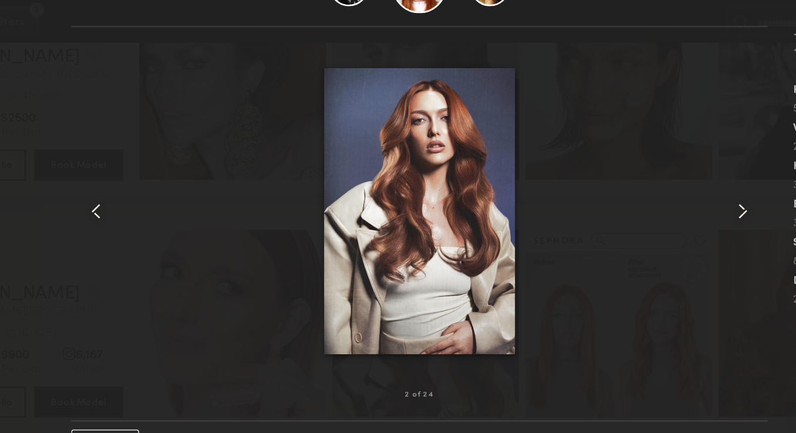
click at [640, 202] on common-icon at bounding box center [641, 199] width 19 height 19
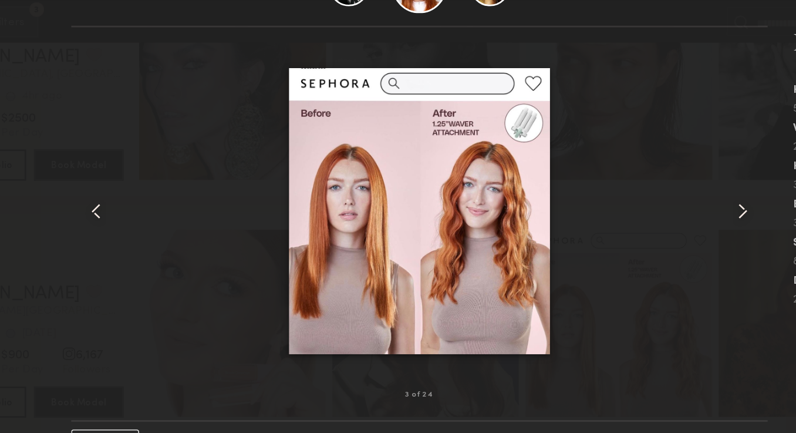
click at [640, 202] on common-icon at bounding box center [641, 199] width 19 height 19
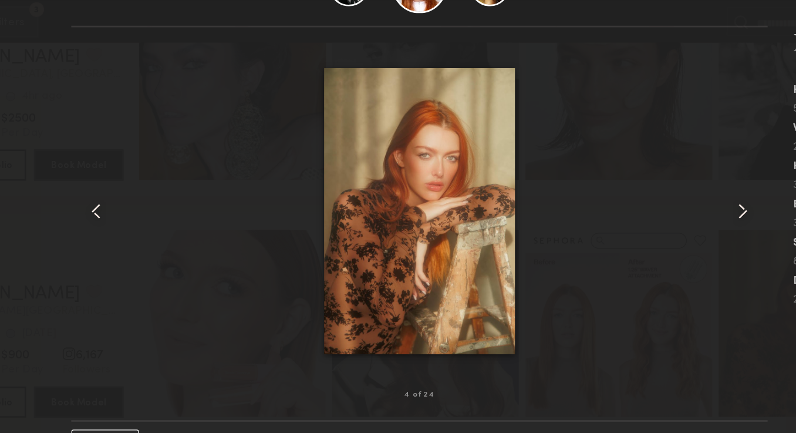
click at [640, 202] on common-icon at bounding box center [641, 199] width 19 height 19
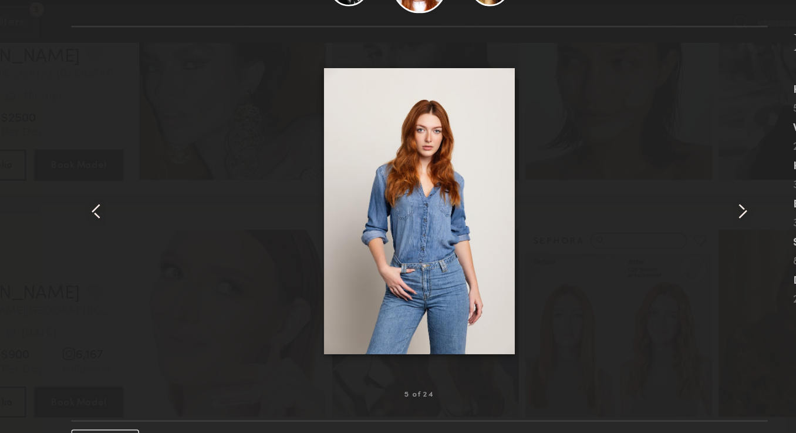
click at [640, 202] on common-icon at bounding box center [641, 199] width 19 height 19
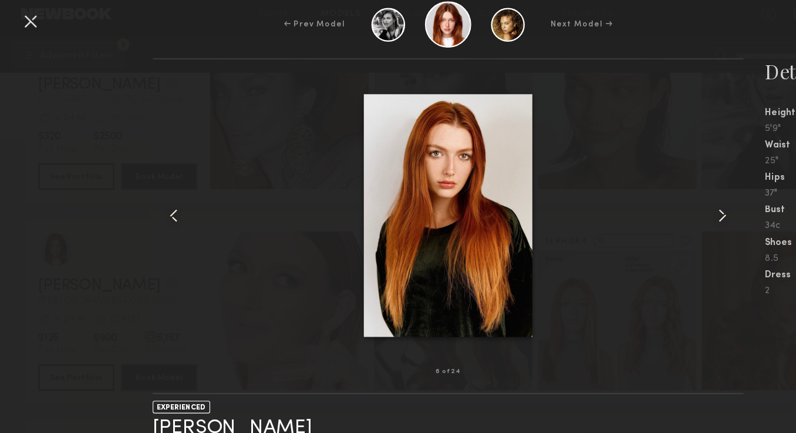
click at [637, 198] on common-icon at bounding box center [641, 199] width 19 height 19
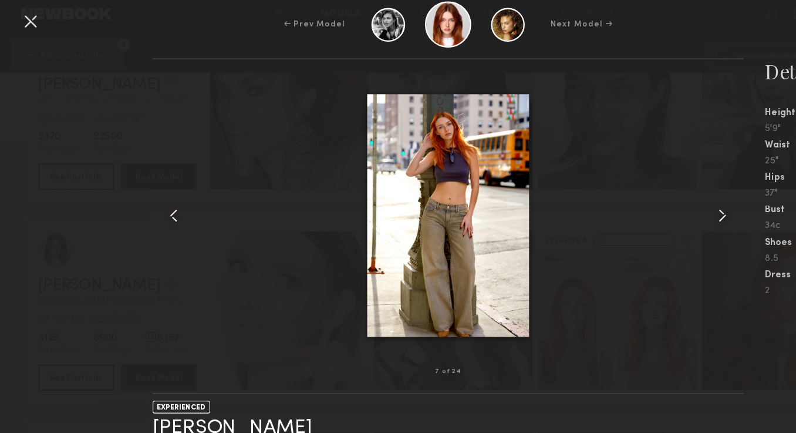
click at [637, 198] on common-icon at bounding box center [641, 199] width 19 height 19
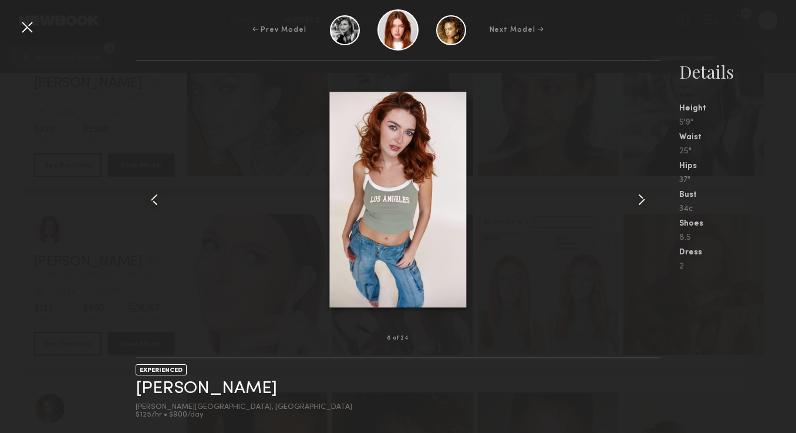
click at [638, 199] on common-icon at bounding box center [641, 199] width 19 height 19
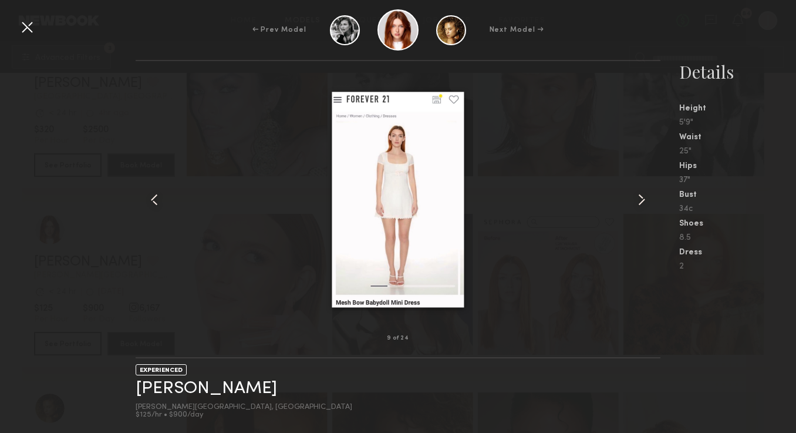
click at [638, 199] on common-icon at bounding box center [641, 199] width 19 height 19
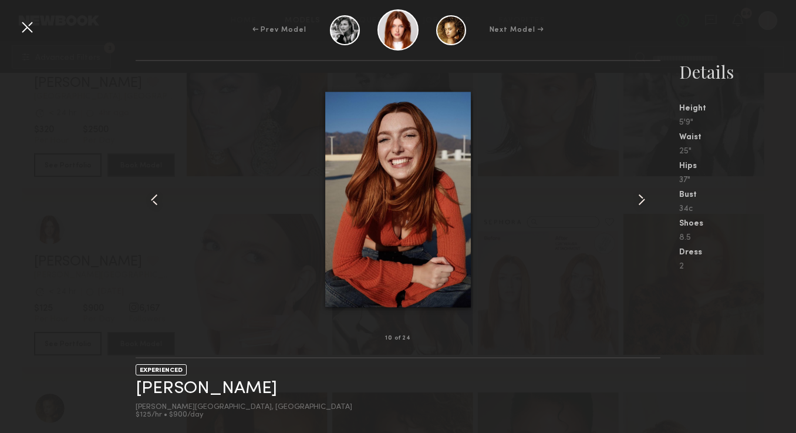
click at [158, 195] on common-icon at bounding box center [154, 199] width 19 height 19
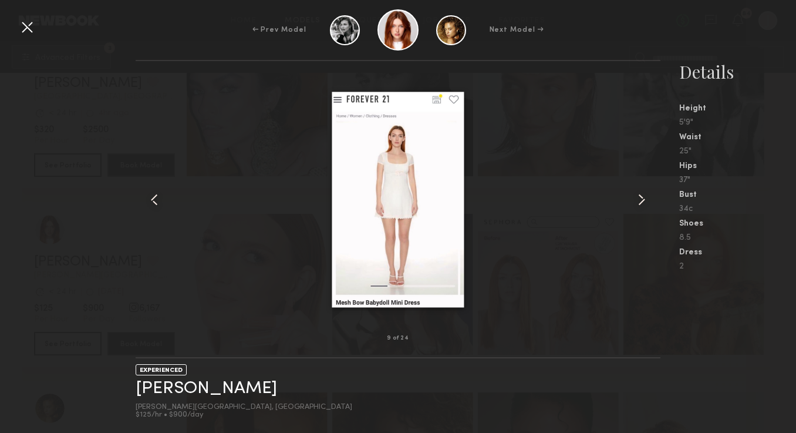
click at [158, 195] on common-icon at bounding box center [154, 199] width 19 height 19
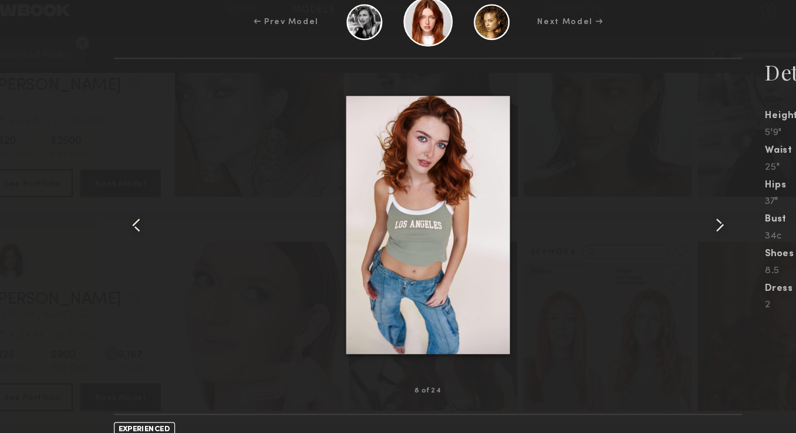
scroll to position [14873, 0]
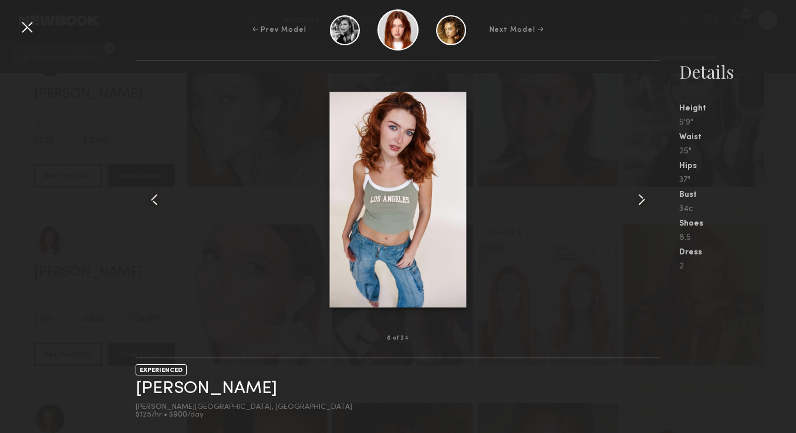
click at [641, 194] on common-icon at bounding box center [641, 199] width 19 height 19
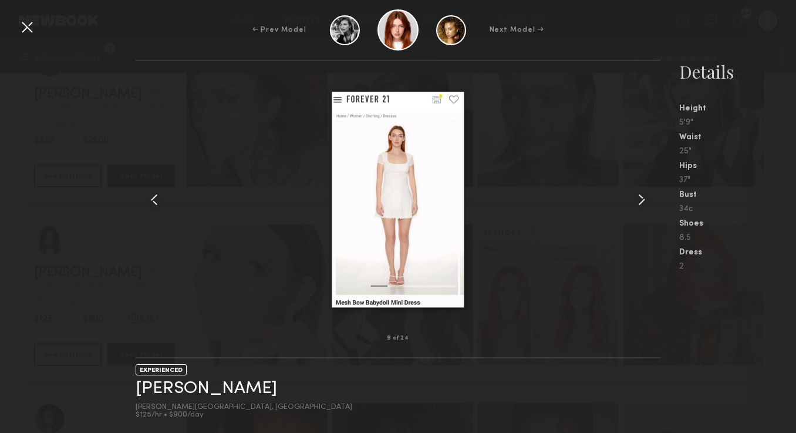
click at [643, 193] on common-icon at bounding box center [641, 199] width 19 height 19
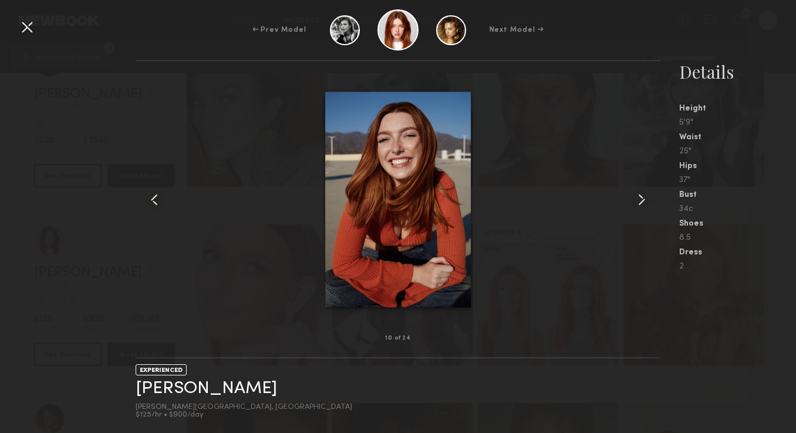
click at [643, 193] on common-icon at bounding box center [641, 199] width 19 height 19
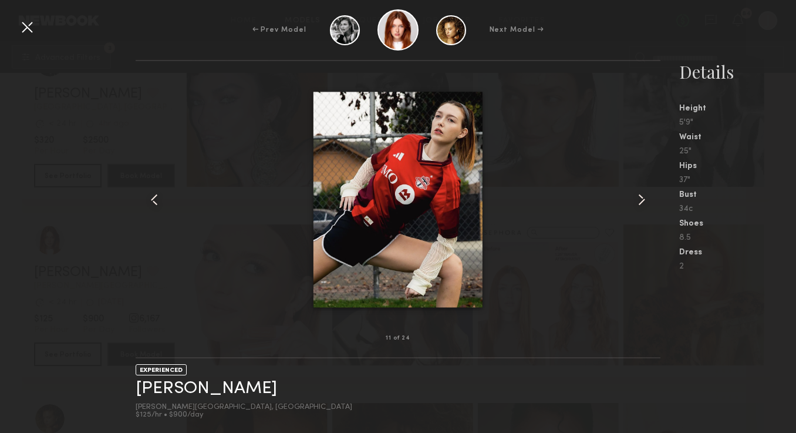
click at [643, 193] on common-icon at bounding box center [641, 199] width 19 height 19
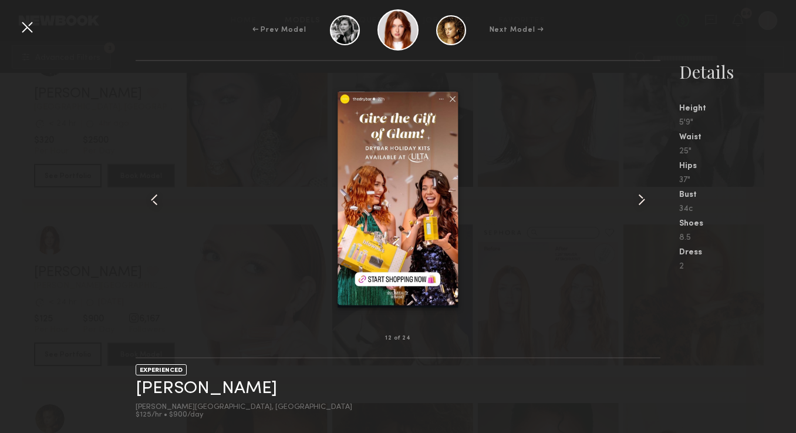
click at [648, 178] on div at bounding box center [650, 199] width 21 height 239
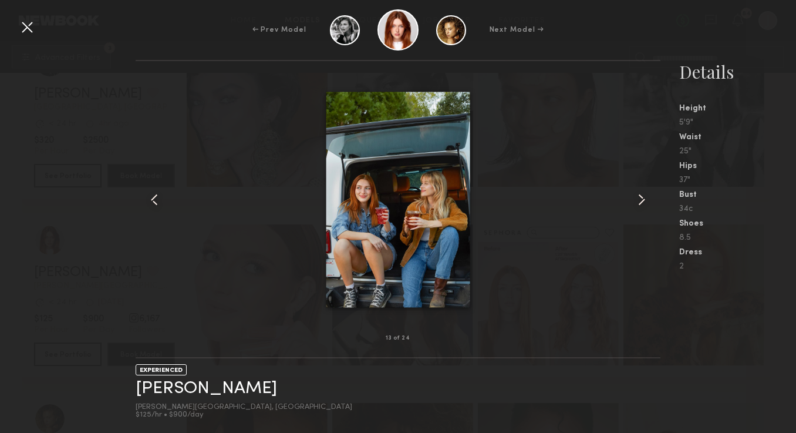
click at [649, 194] on common-icon at bounding box center [641, 199] width 19 height 19
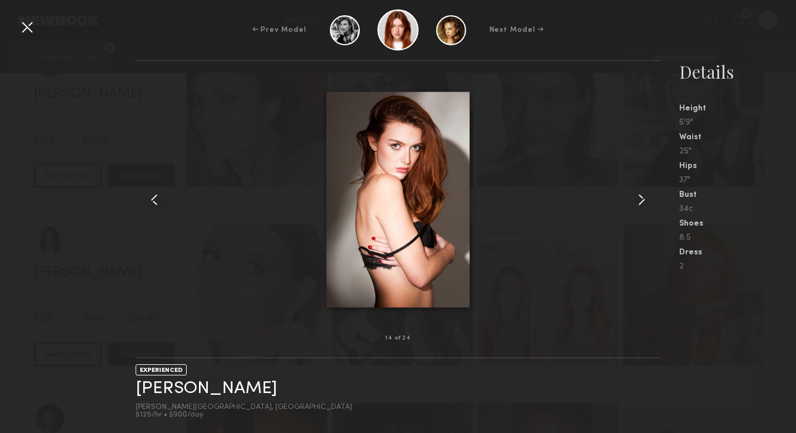
click at [649, 194] on common-icon at bounding box center [641, 199] width 19 height 19
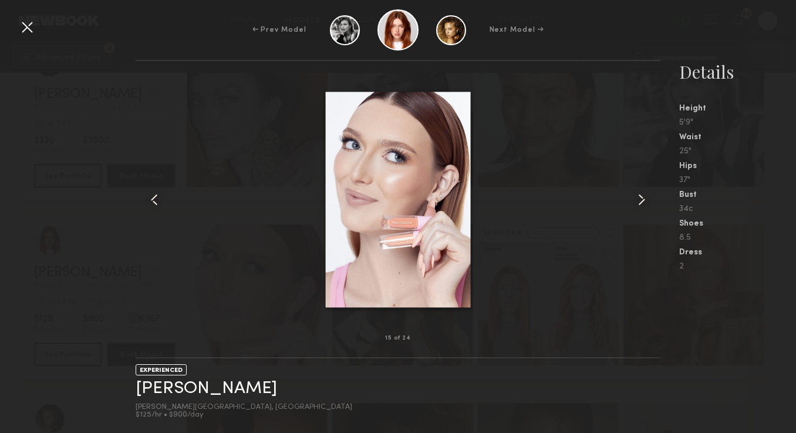
click at [636, 192] on common-icon at bounding box center [641, 199] width 19 height 19
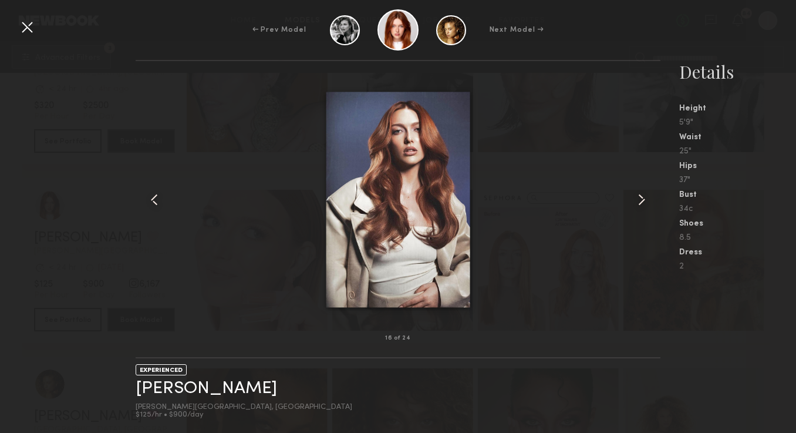
scroll to position [14895, 0]
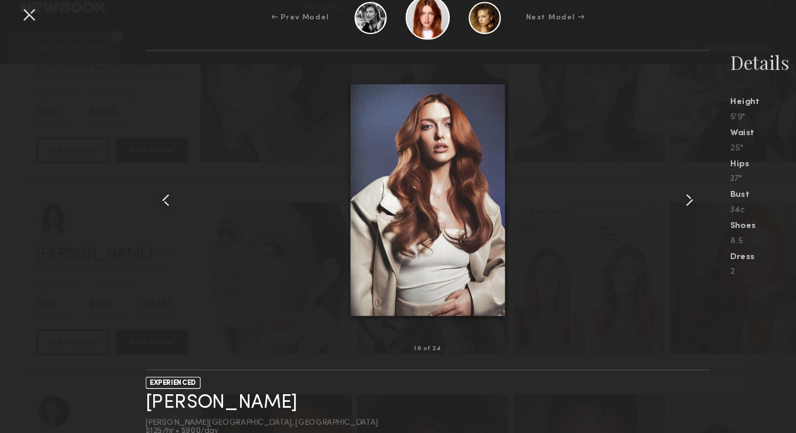
click at [636, 198] on common-icon at bounding box center [641, 199] width 19 height 19
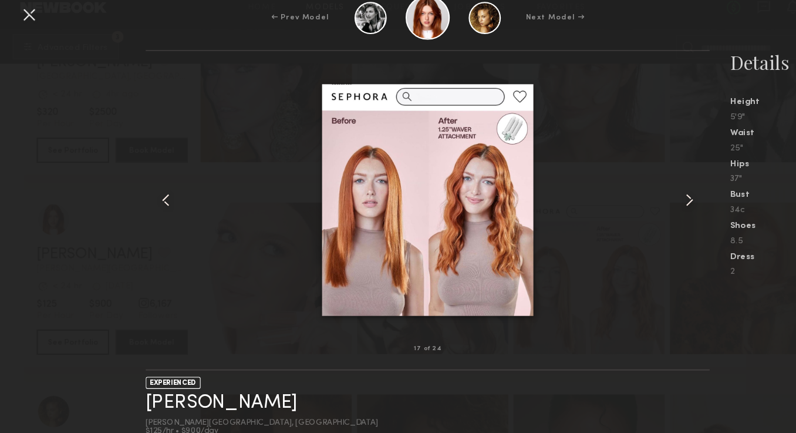
click at [636, 198] on common-icon at bounding box center [641, 199] width 19 height 19
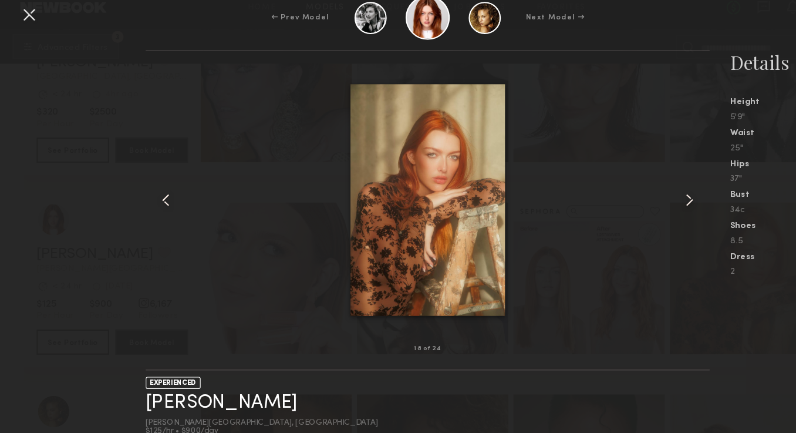
click at [161, 205] on common-icon at bounding box center [154, 199] width 19 height 19
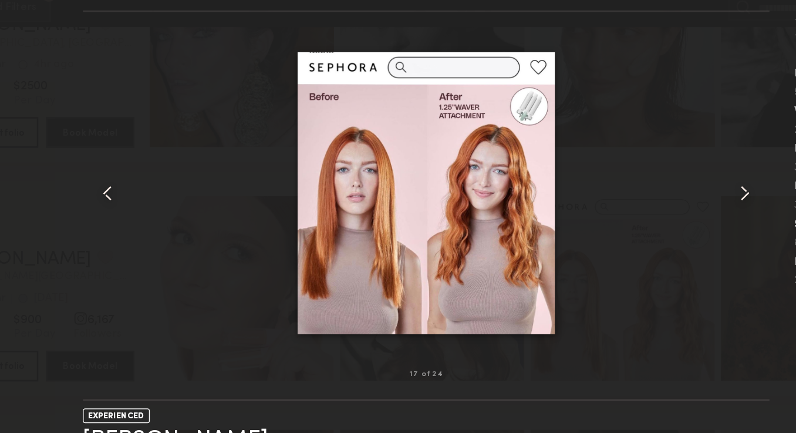
click at [639, 194] on common-icon at bounding box center [641, 199] width 19 height 19
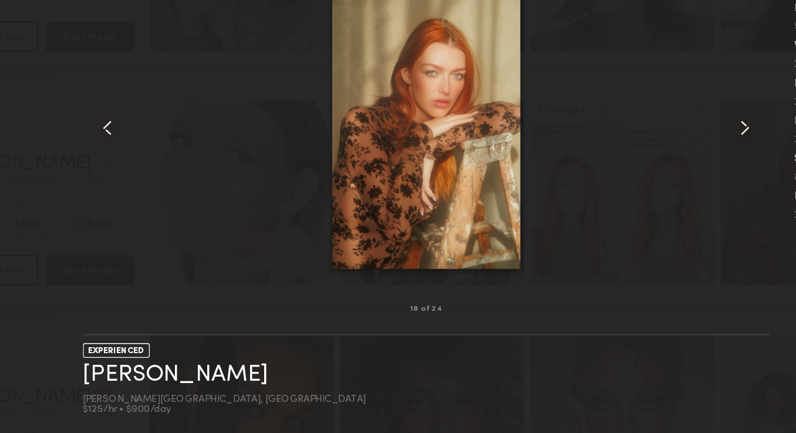
scroll to position [14926, 0]
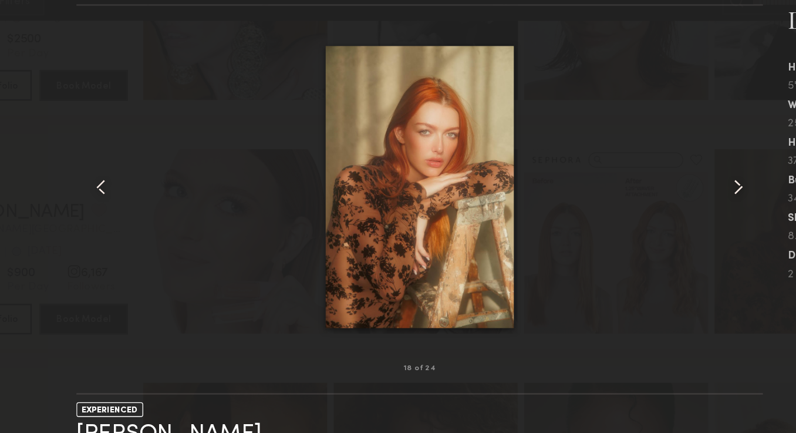
click at [632, 198] on common-icon at bounding box center [641, 199] width 19 height 19
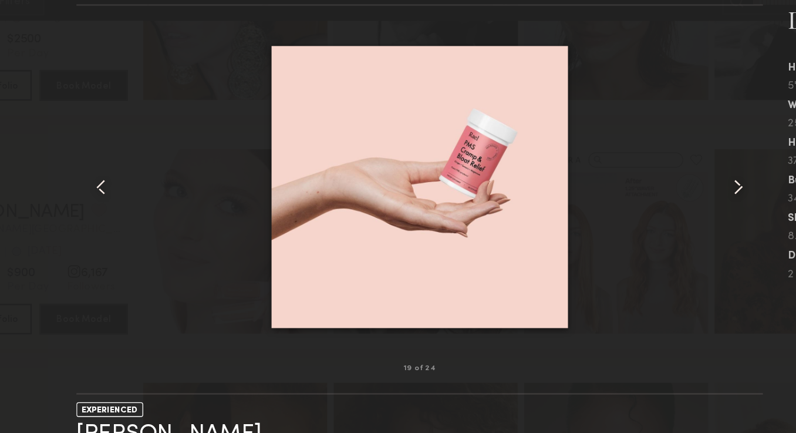
click at [632, 198] on common-icon at bounding box center [641, 199] width 19 height 19
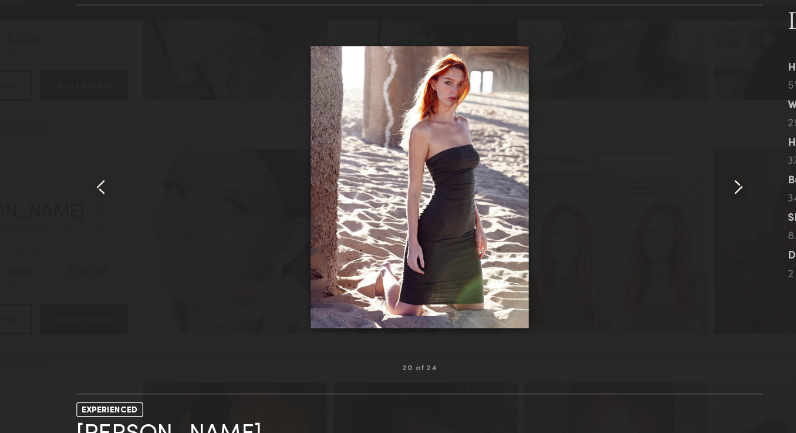
click at [632, 198] on common-icon at bounding box center [641, 199] width 19 height 19
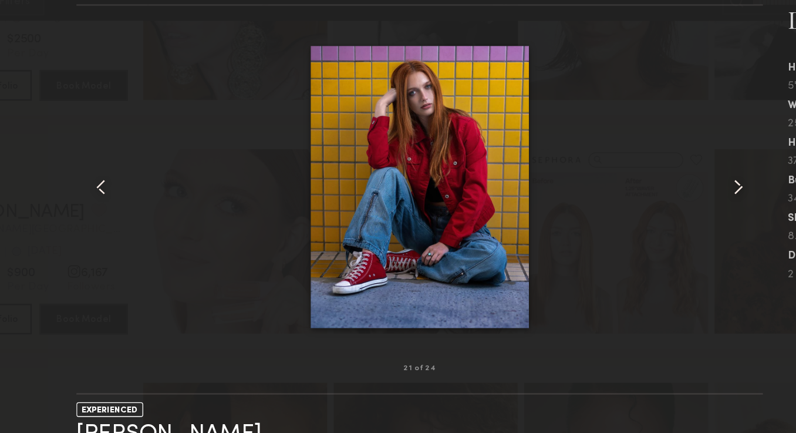
click at [633, 199] on common-icon at bounding box center [641, 199] width 19 height 19
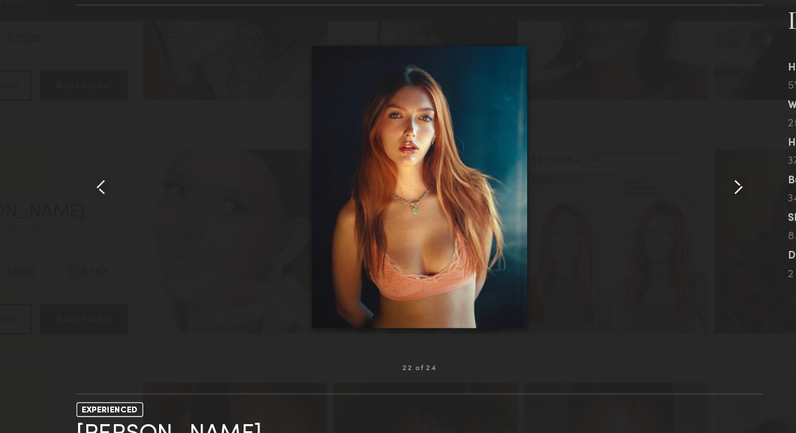
click at [150, 194] on common-icon at bounding box center [154, 199] width 19 height 19
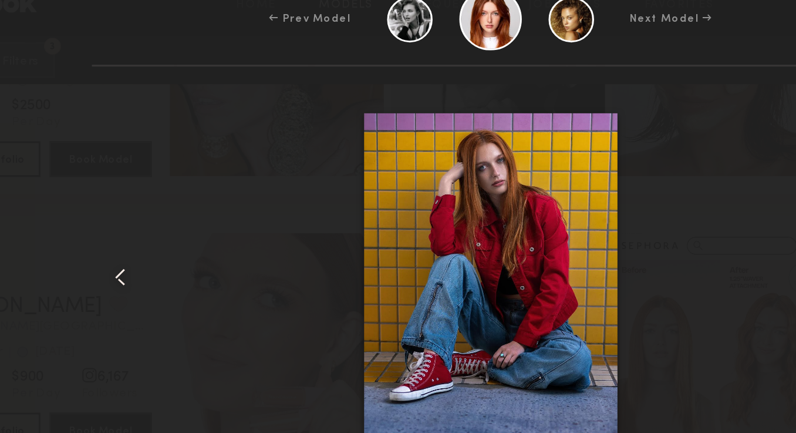
click at [151, 204] on common-icon at bounding box center [154, 199] width 19 height 19
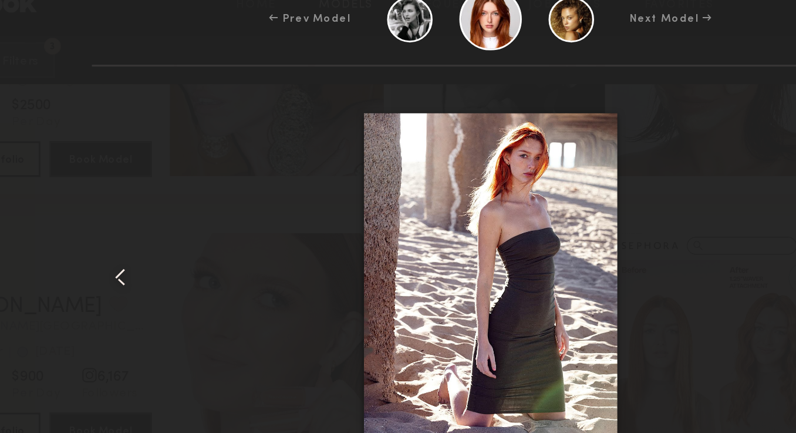
click at [151, 204] on common-icon at bounding box center [154, 199] width 19 height 19
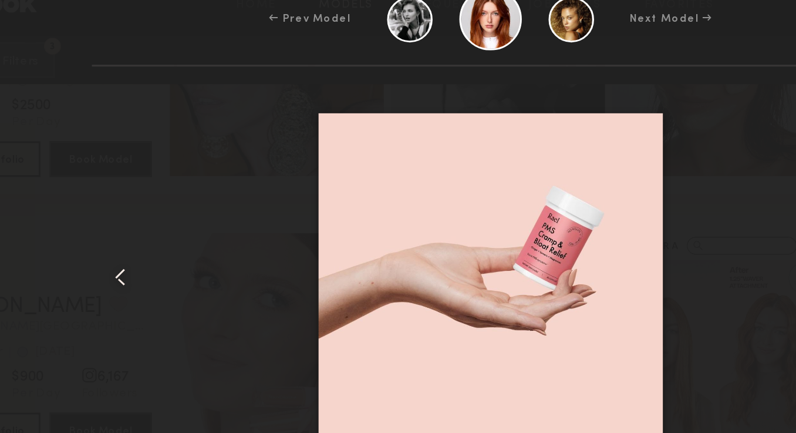
click at [151, 204] on common-icon at bounding box center [154, 199] width 19 height 19
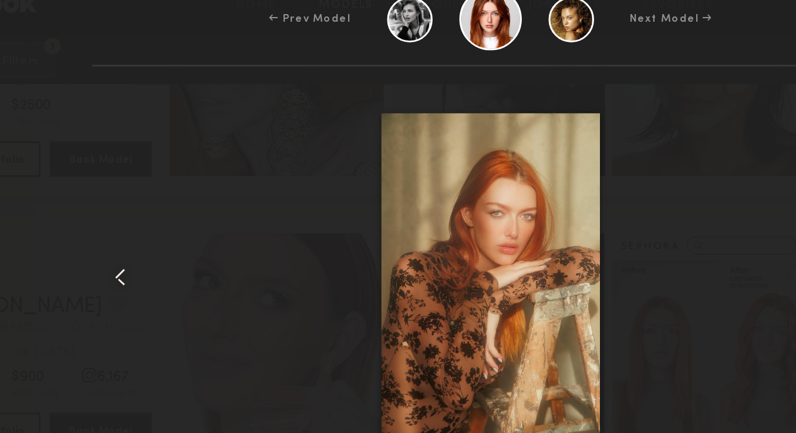
click at [151, 204] on common-icon at bounding box center [154, 199] width 19 height 19
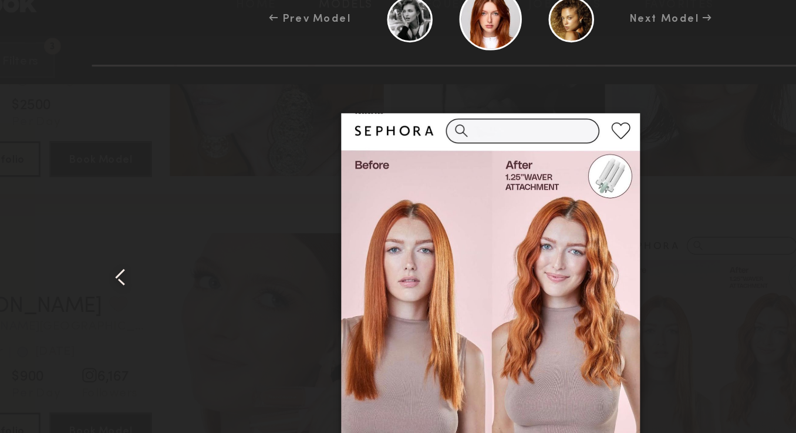
click at [151, 204] on common-icon at bounding box center [154, 199] width 19 height 19
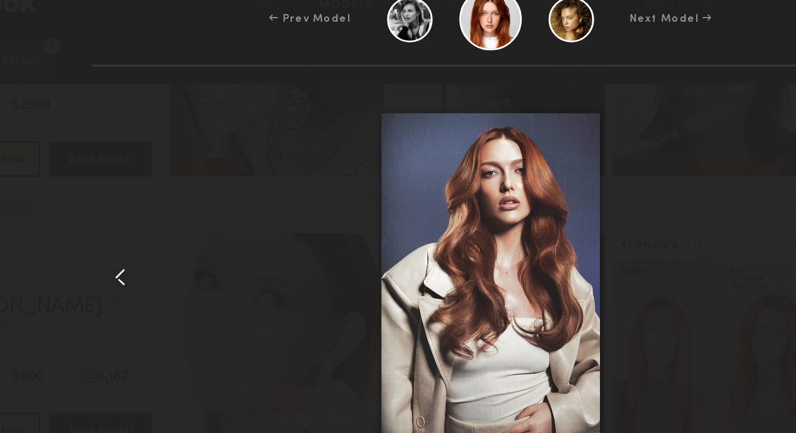
click at [151, 204] on common-icon at bounding box center [154, 199] width 19 height 19
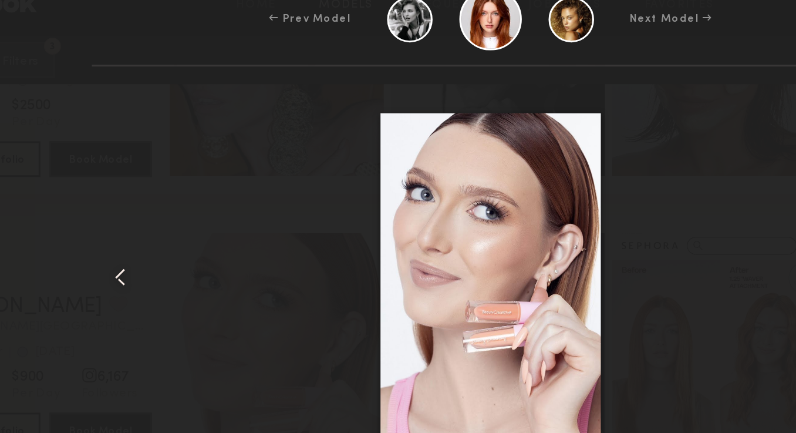
click at [151, 204] on common-icon at bounding box center [154, 199] width 19 height 19
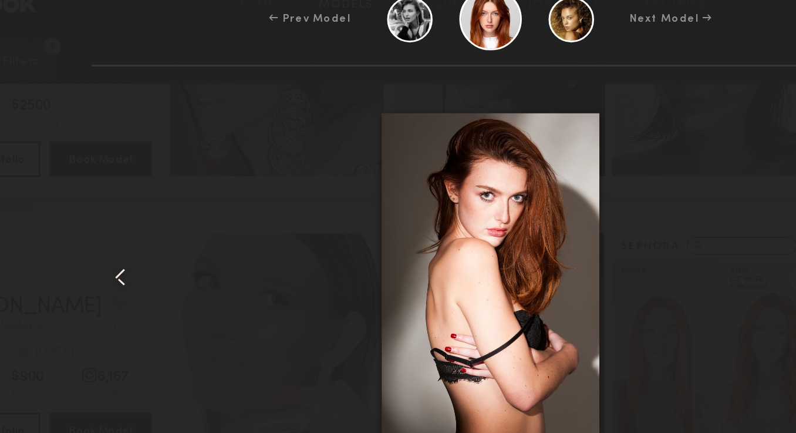
click at [151, 204] on common-icon at bounding box center [154, 199] width 19 height 19
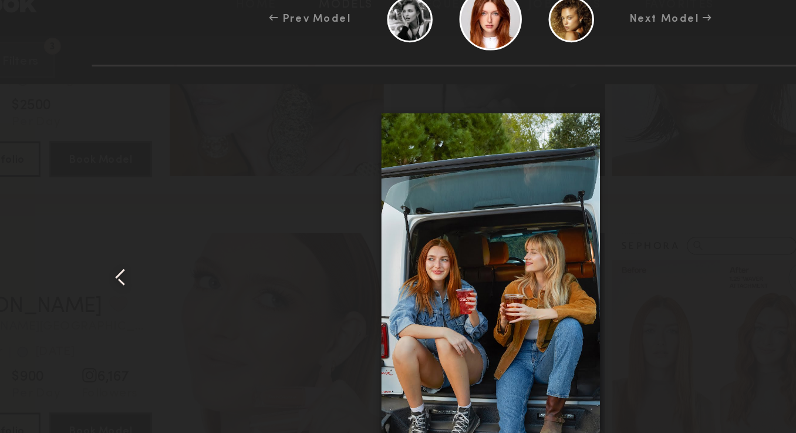
click at [151, 204] on common-icon at bounding box center [154, 199] width 19 height 19
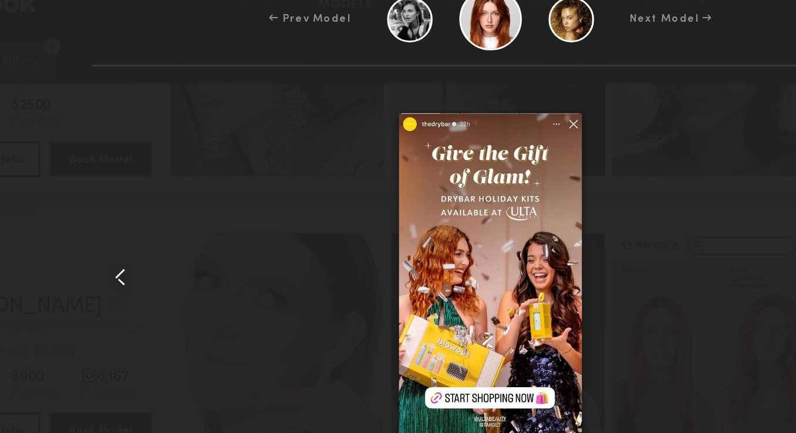
click at [151, 204] on common-icon at bounding box center [154, 199] width 19 height 19
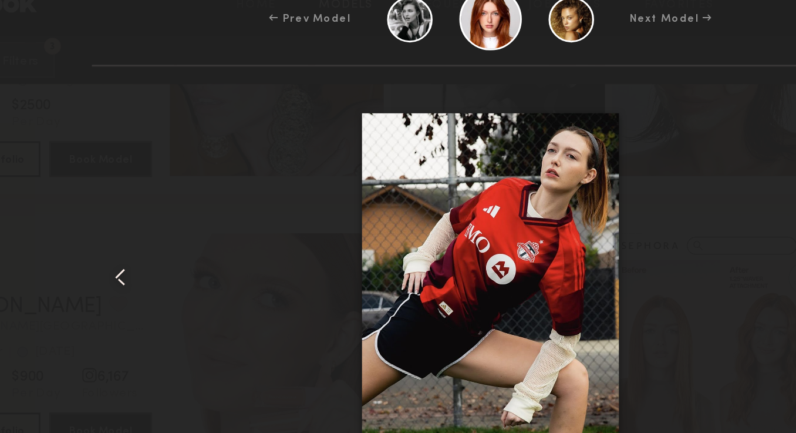
click at [151, 204] on common-icon at bounding box center [154, 199] width 19 height 19
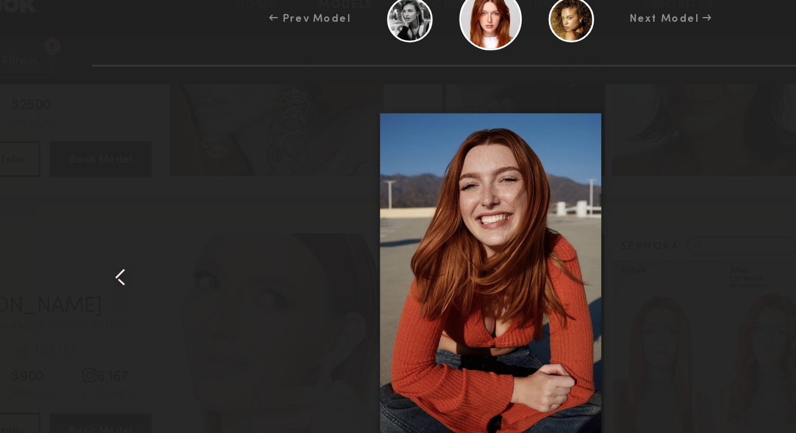
click at [151, 204] on common-icon at bounding box center [154, 199] width 19 height 19
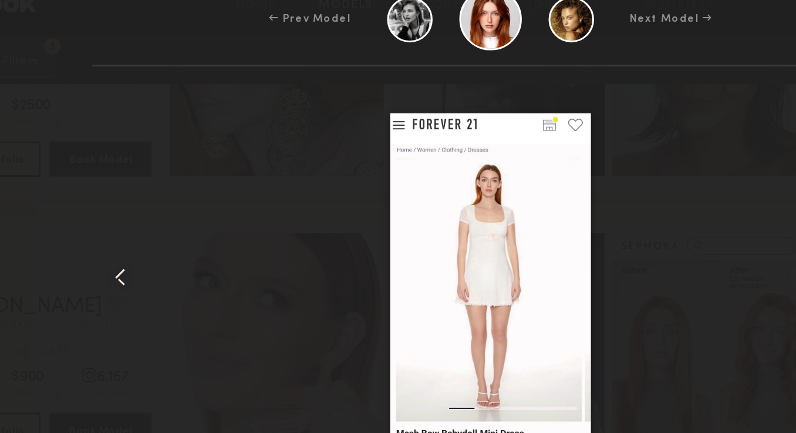
click at [151, 204] on common-icon at bounding box center [154, 199] width 19 height 19
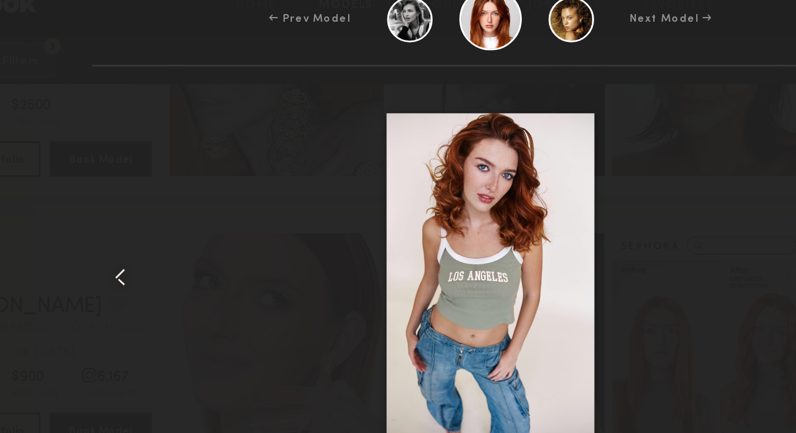
click at [151, 204] on common-icon at bounding box center [154, 199] width 19 height 19
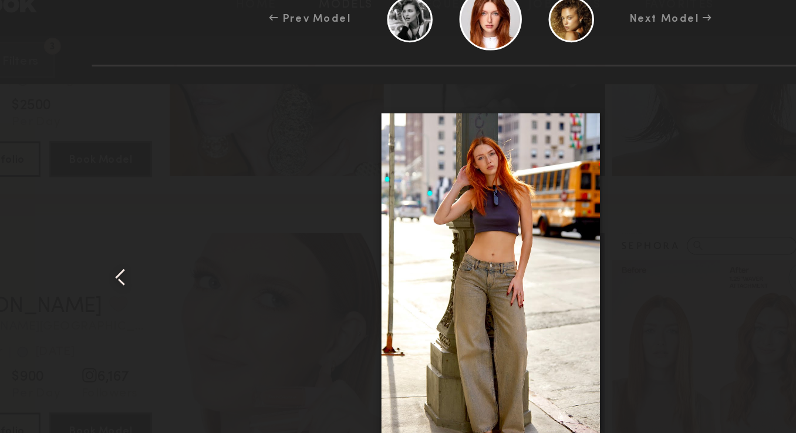
click at [151, 204] on common-icon at bounding box center [154, 199] width 19 height 19
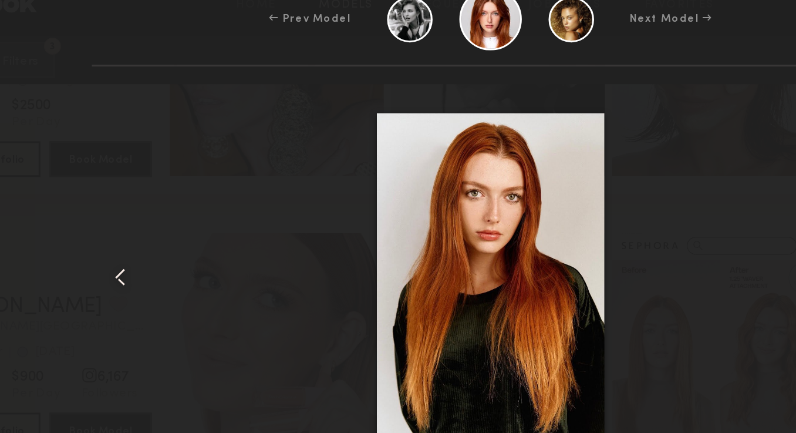
click at [151, 204] on common-icon at bounding box center [154, 199] width 19 height 19
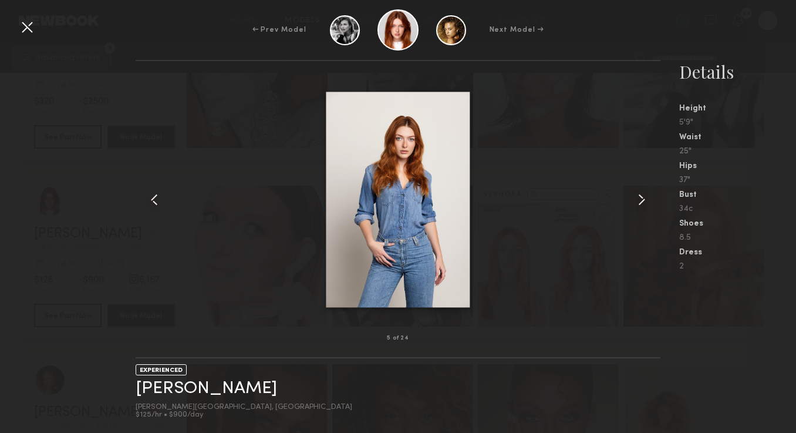
scroll to position [14913, 0]
click at [33, 25] on div at bounding box center [27, 27] width 19 height 19
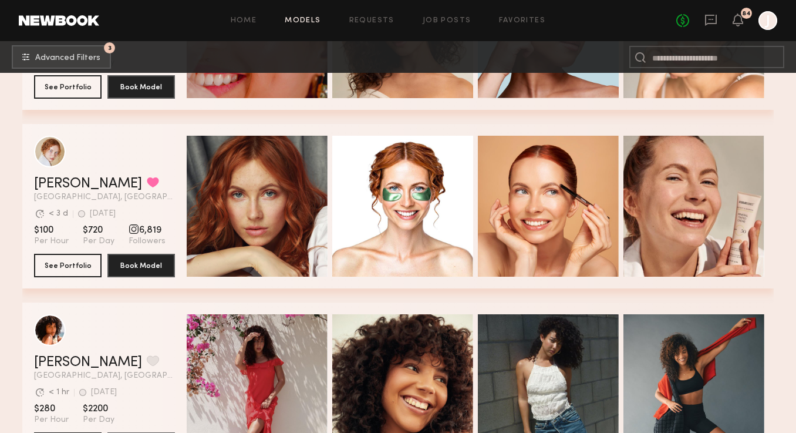
scroll to position [17820, 0]
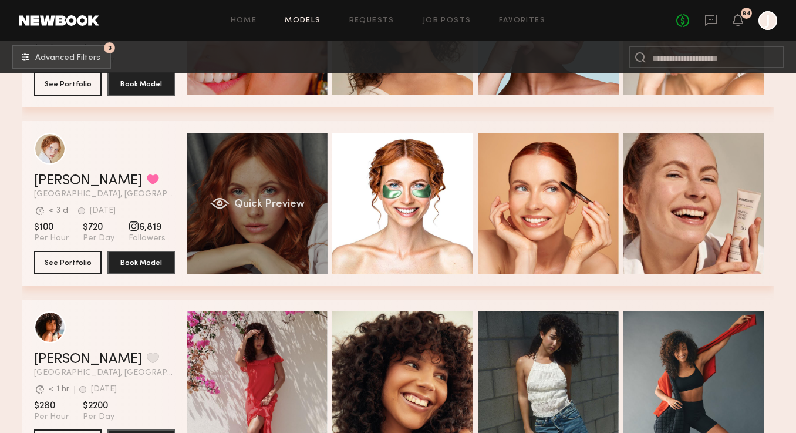
click at [262, 188] on div "Quick Preview" at bounding box center [257, 203] width 141 height 141
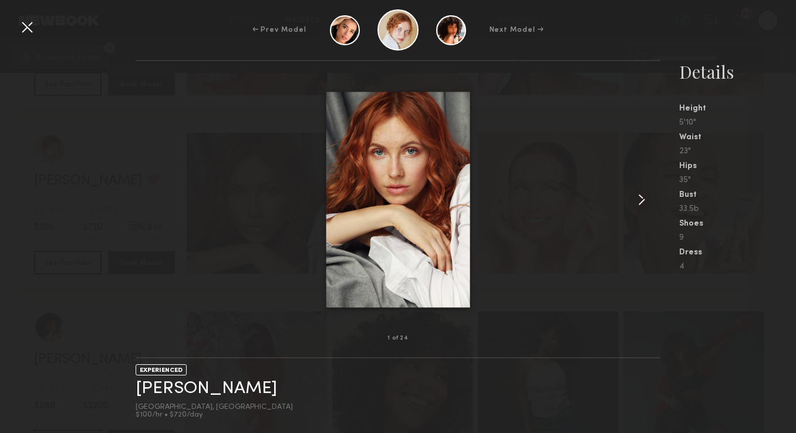
click at [641, 198] on common-icon at bounding box center [641, 199] width 19 height 19
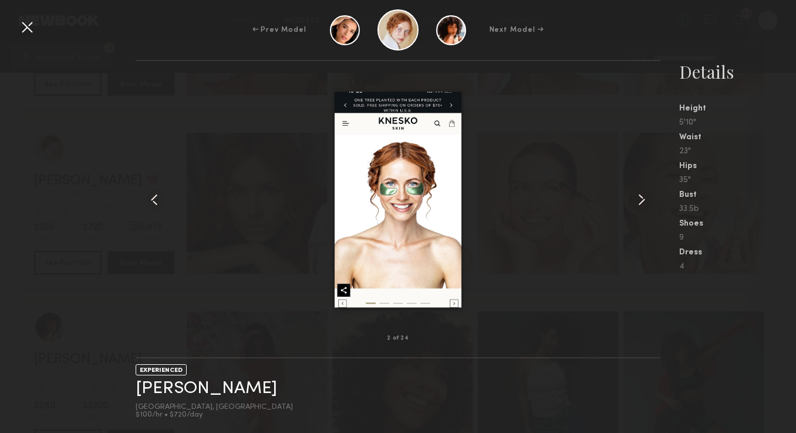
click at [641, 198] on common-icon at bounding box center [641, 199] width 19 height 19
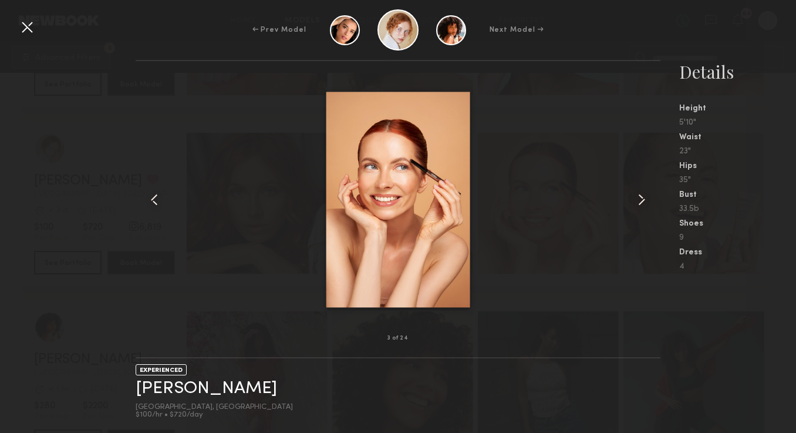
click at [642, 198] on common-icon at bounding box center [641, 199] width 19 height 19
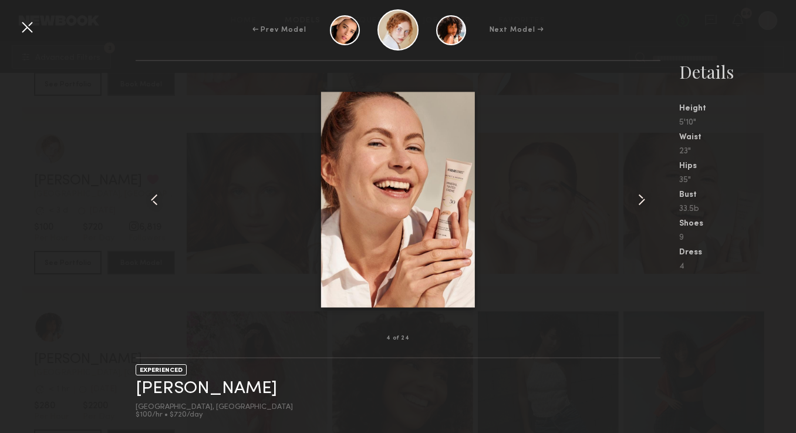
click at [642, 198] on common-icon at bounding box center [641, 199] width 19 height 19
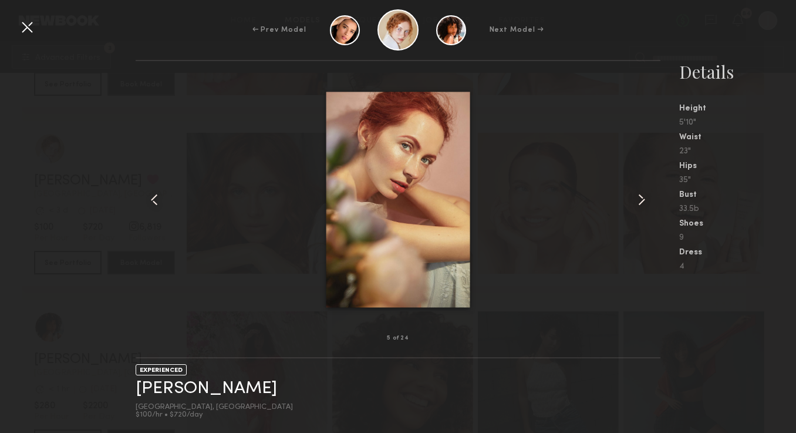
click at [642, 198] on common-icon at bounding box center [641, 199] width 19 height 19
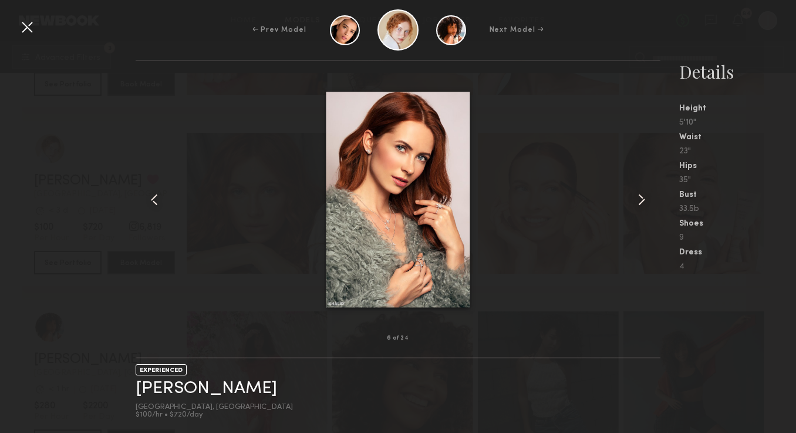
click at [642, 198] on common-icon at bounding box center [641, 199] width 19 height 19
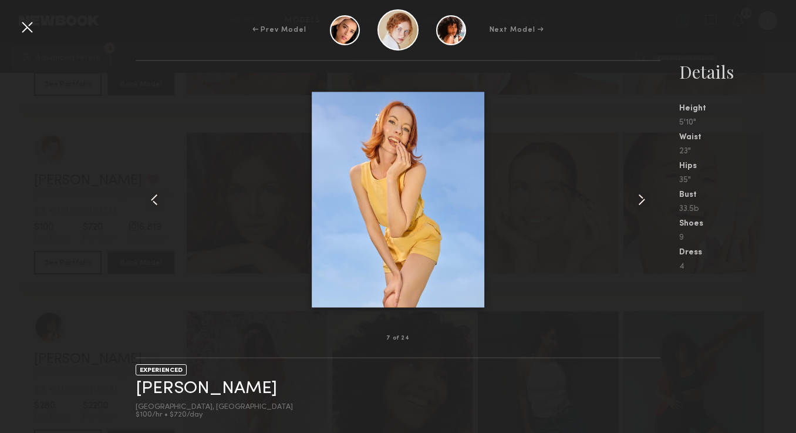
click at [642, 198] on common-icon at bounding box center [641, 199] width 19 height 19
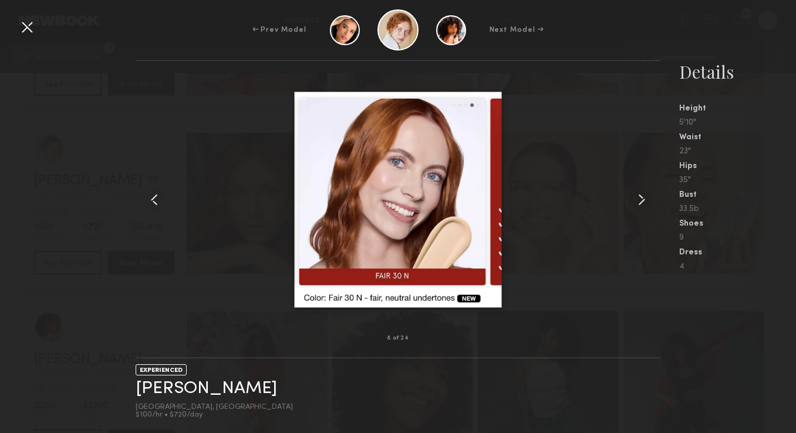
click at [642, 201] on common-icon at bounding box center [641, 199] width 19 height 19
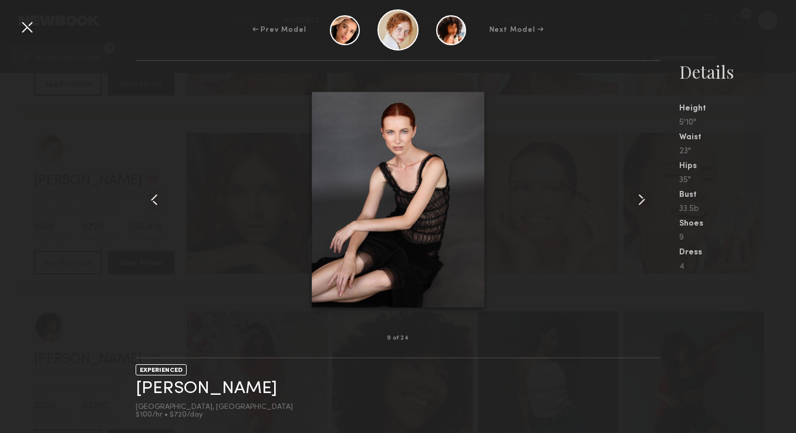
click at [642, 201] on common-icon at bounding box center [641, 199] width 19 height 19
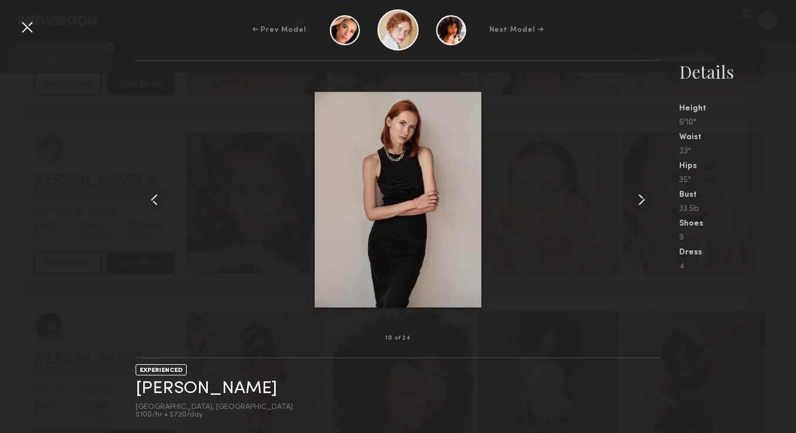
click at [642, 202] on common-icon at bounding box center [641, 199] width 19 height 19
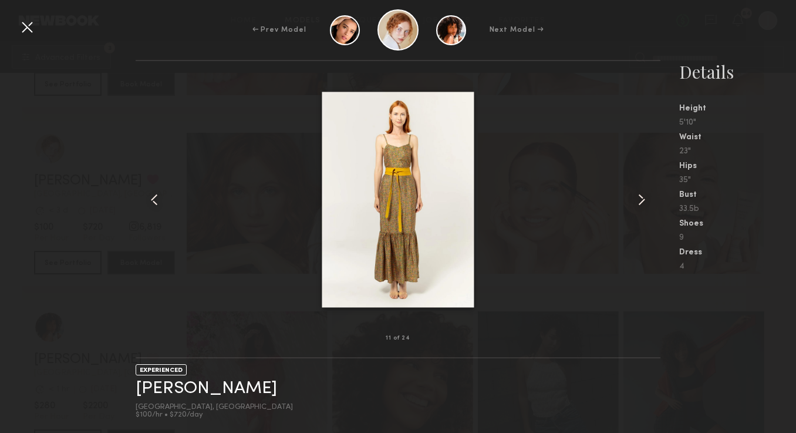
click at [643, 191] on common-icon at bounding box center [641, 199] width 19 height 19
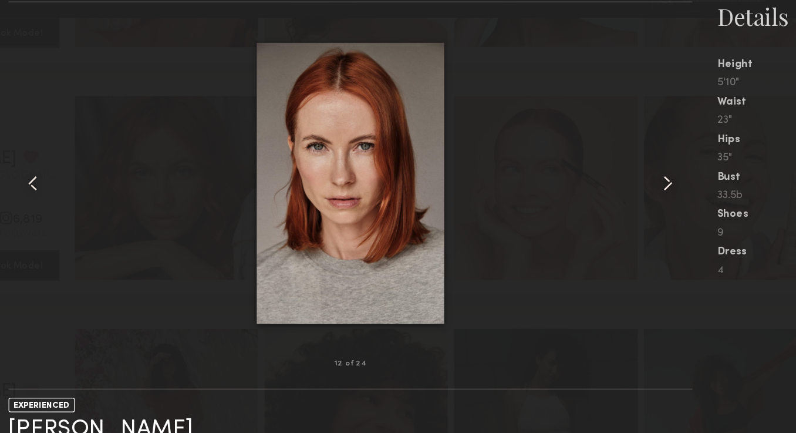
scroll to position [17819, 0]
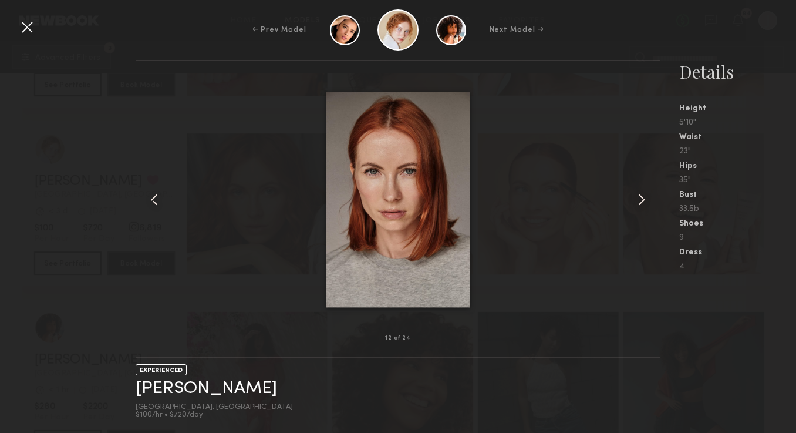
click at [31, 23] on div at bounding box center [27, 27] width 19 height 19
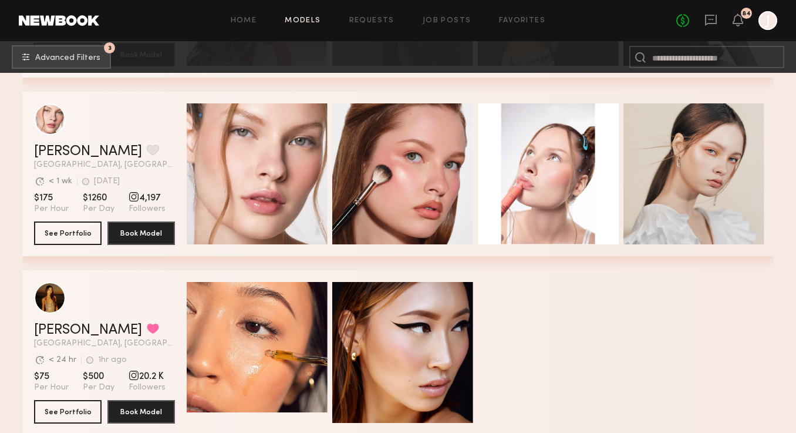
scroll to position [24809, 0]
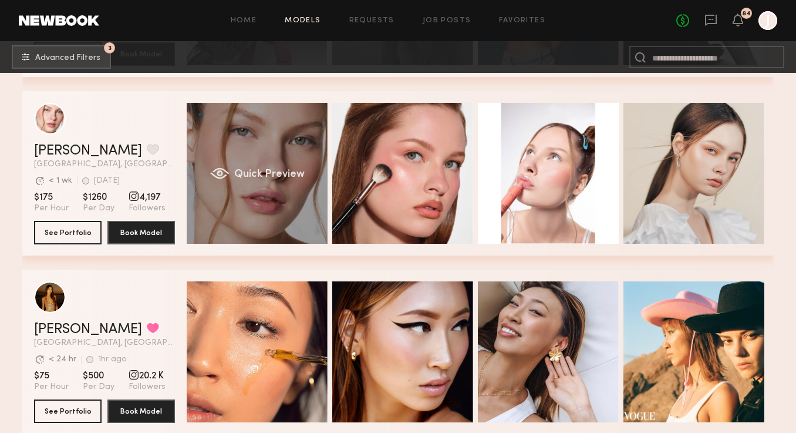
click at [236, 114] on div "Quick Preview" at bounding box center [257, 173] width 141 height 141
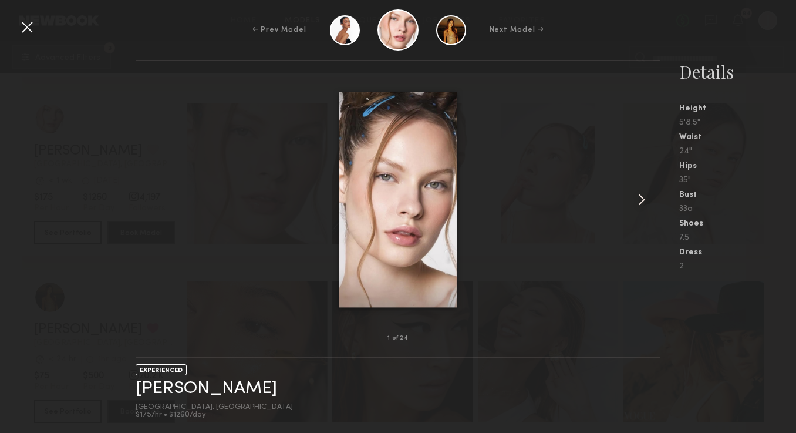
click at [638, 201] on common-icon at bounding box center [641, 199] width 19 height 19
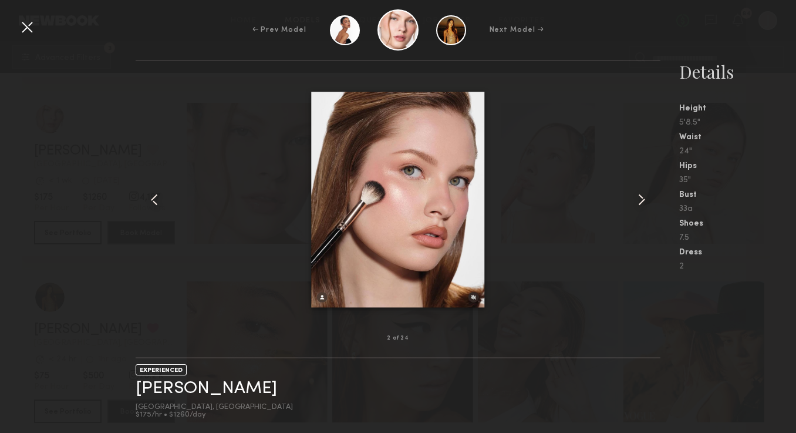
click at [638, 201] on common-icon at bounding box center [641, 199] width 19 height 19
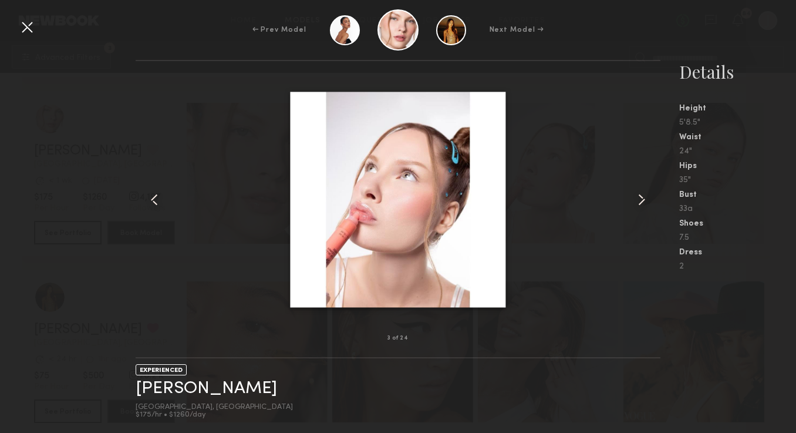
click at [640, 202] on common-icon at bounding box center [641, 199] width 19 height 19
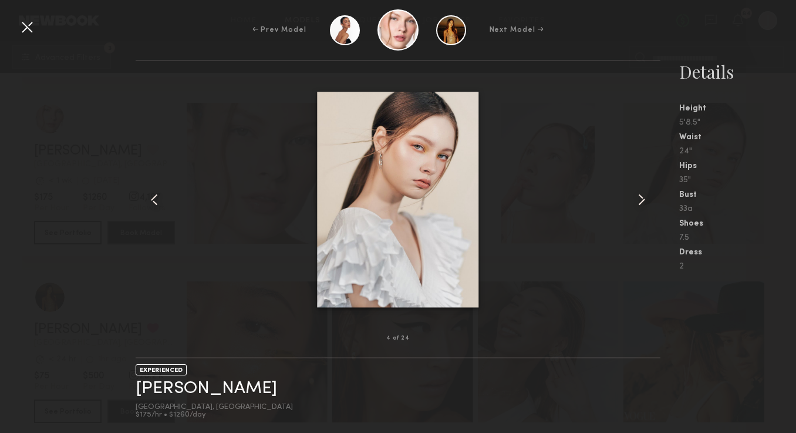
click at [640, 203] on common-icon at bounding box center [641, 199] width 19 height 19
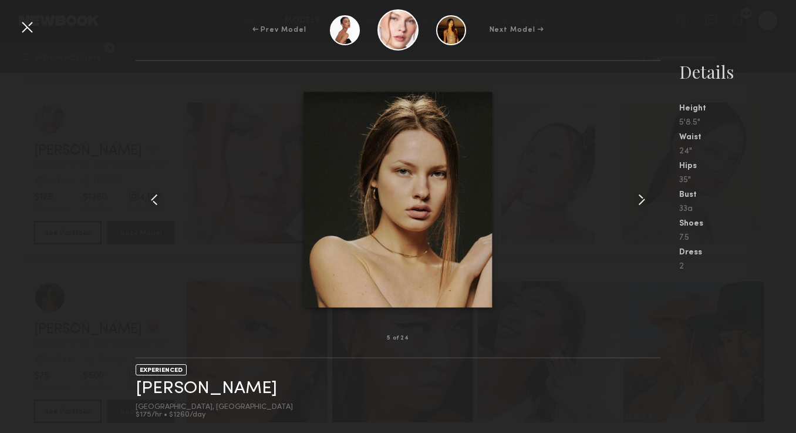
click at [641, 203] on common-icon at bounding box center [641, 199] width 19 height 19
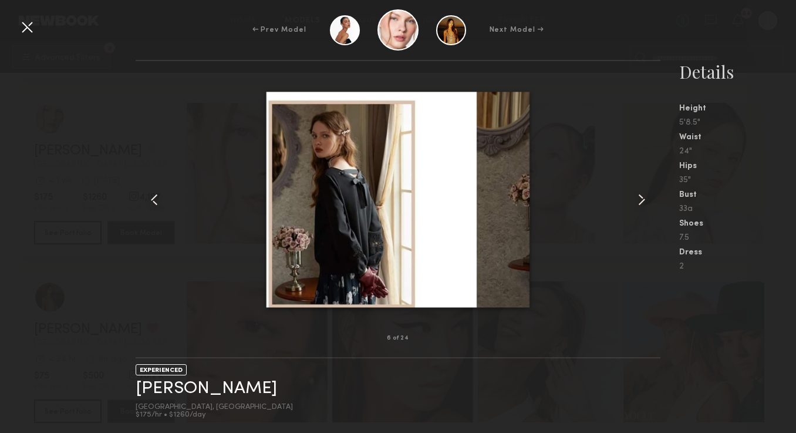
click at [642, 203] on common-icon at bounding box center [641, 199] width 19 height 19
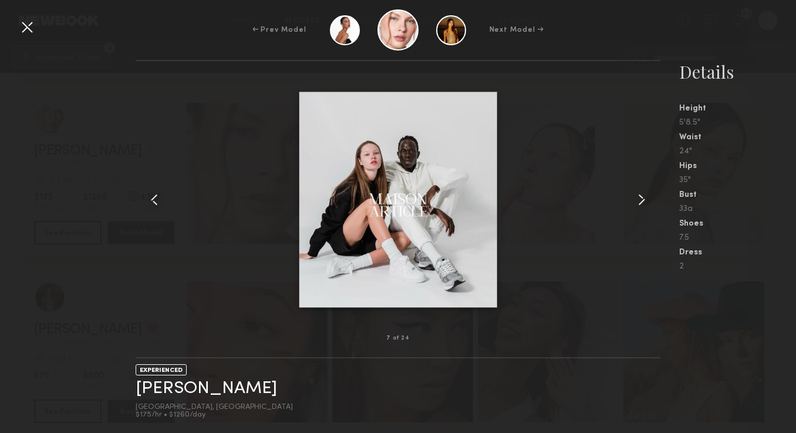
click at [643, 205] on common-icon at bounding box center [641, 199] width 19 height 19
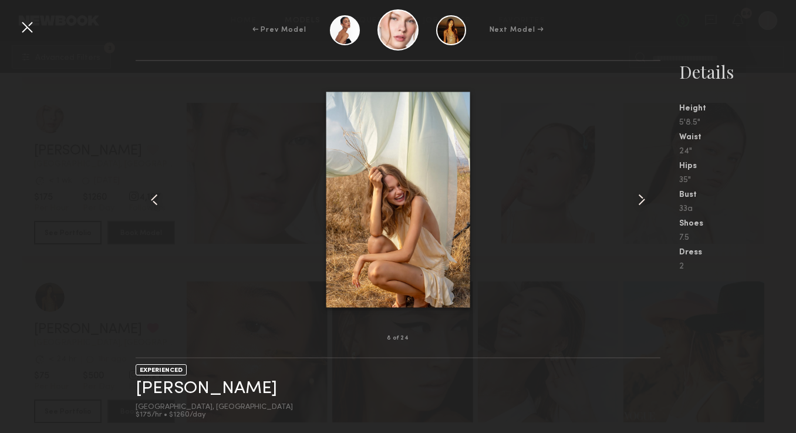
click at [644, 205] on common-icon at bounding box center [641, 199] width 19 height 19
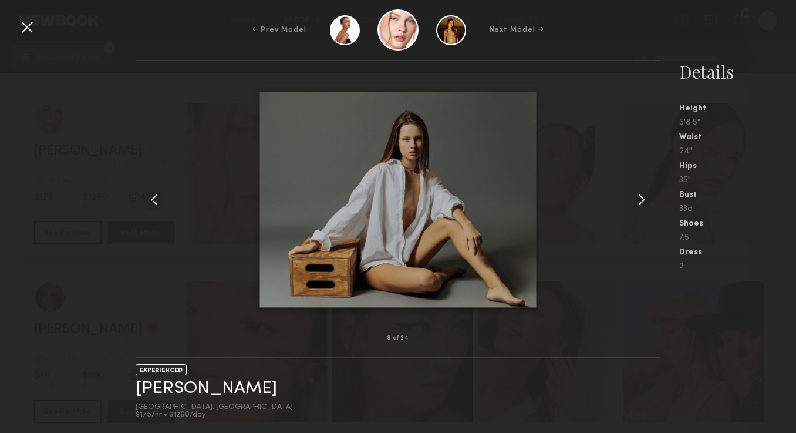
click at [645, 206] on common-icon at bounding box center [641, 199] width 19 height 19
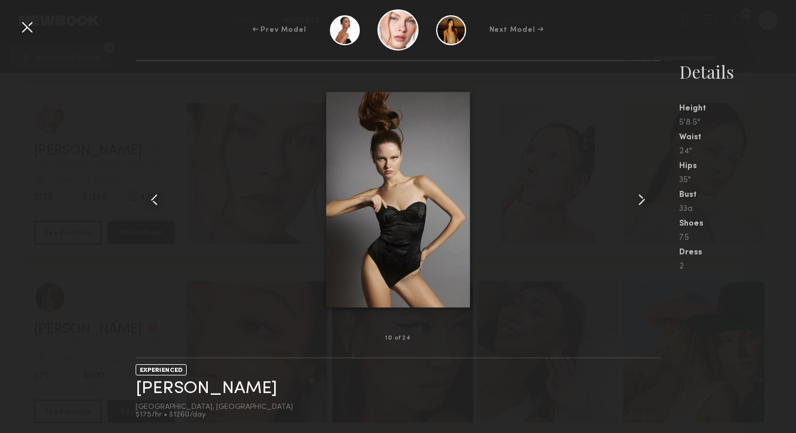
click at [645, 207] on common-icon at bounding box center [641, 199] width 19 height 19
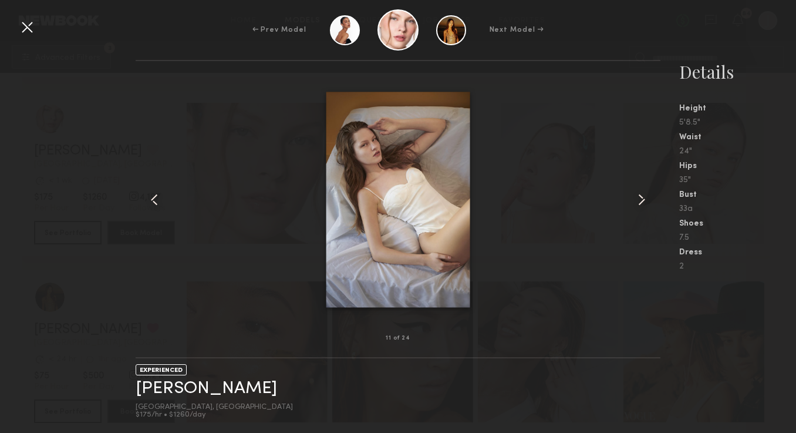
click at [646, 207] on common-icon at bounding box center [641, 199] width 19 height 19
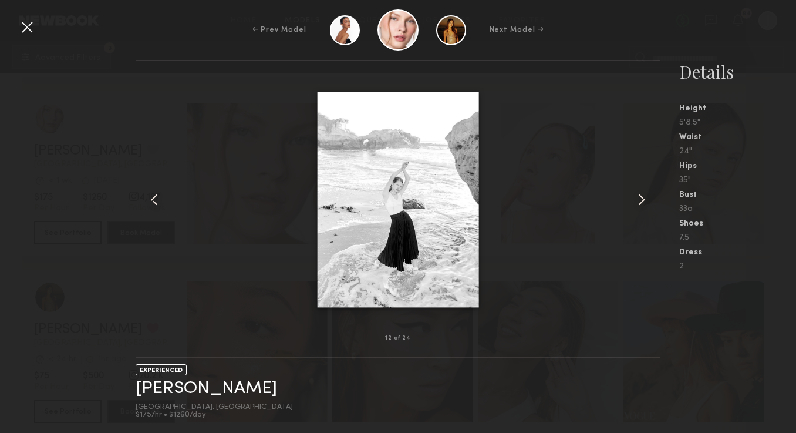
click at [646, 208] on common-icon at bounding box center [641, 199] width 19 height 19
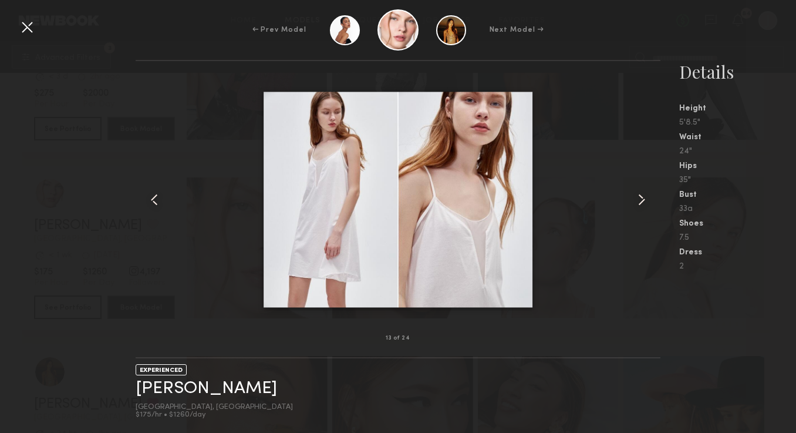
scroll to position [24720, 0]
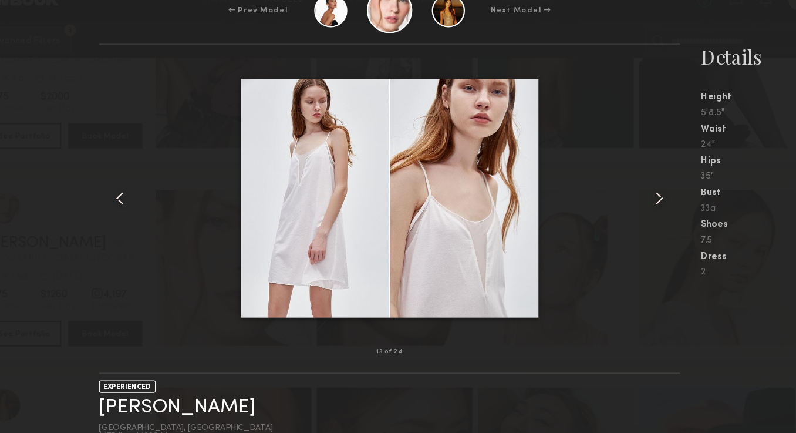
click at [646, 204] on common-icon at bounding box center [641, 199] width 19 height 19
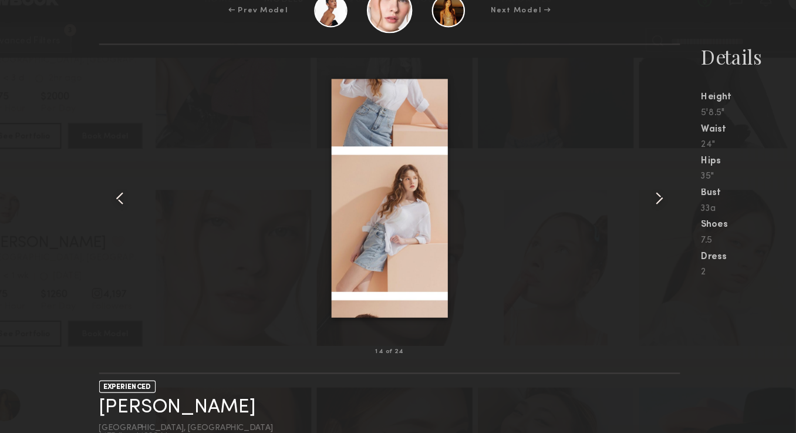
click at [646, 204] on common-icon at bounding box center [641, 199] width 19 height 19
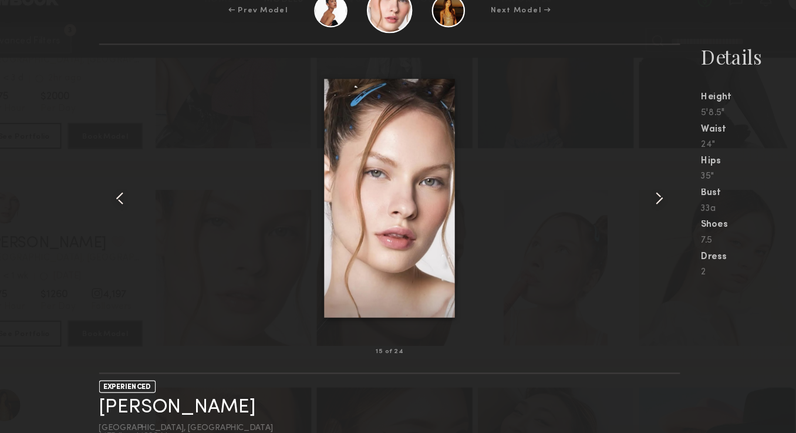
click at [646, 204] on common-icon at bounding box center [641, 199] width 19 height 19
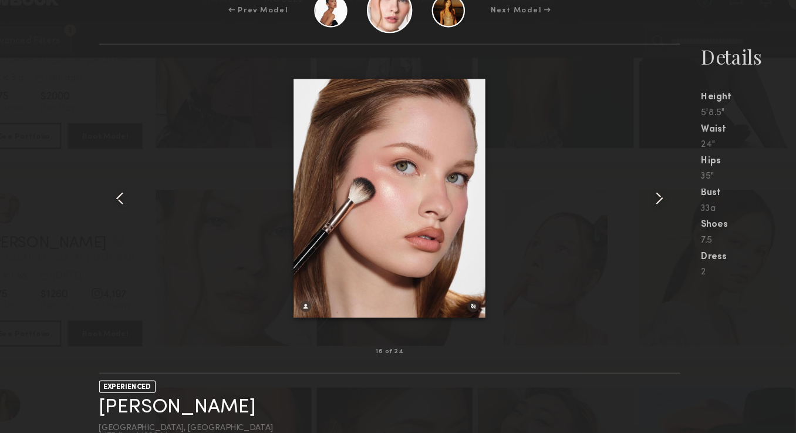
click at [646, 204] on common-icon at bounding box center [641, 199] width 19 height 19
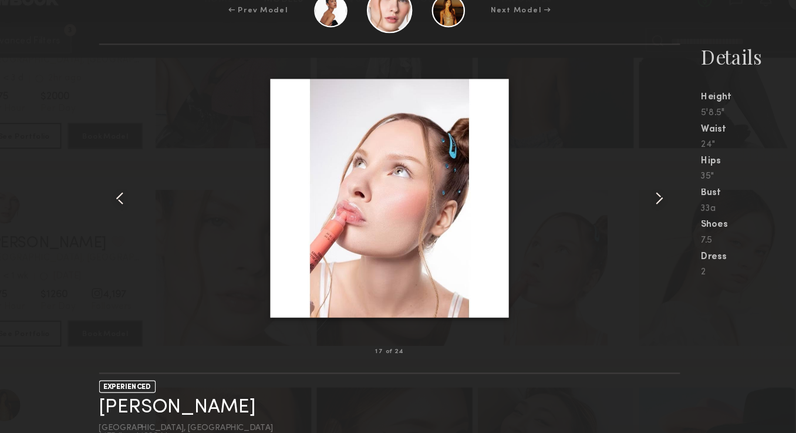
click at [646, 204] on common-icon at bounding box center [641, 199] width 19 height 19
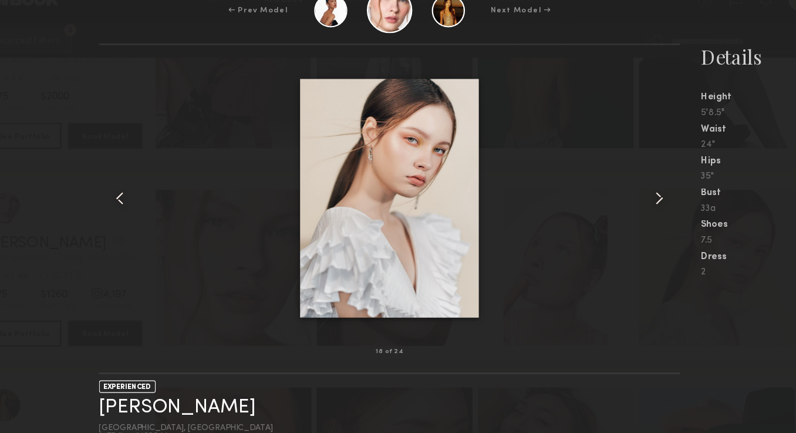
click at [646, 204] on common-icon at bounding box center [641, 199] width 19 height 19
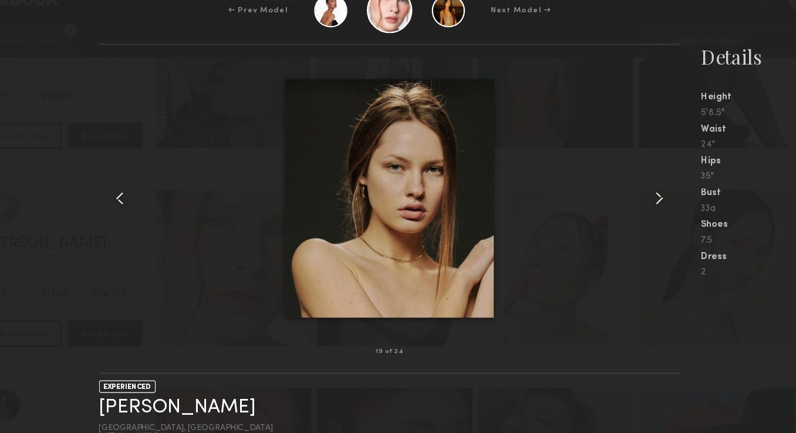
click at [646, 204] on common-icon at bounding box center [641, 199] width 19 height 19
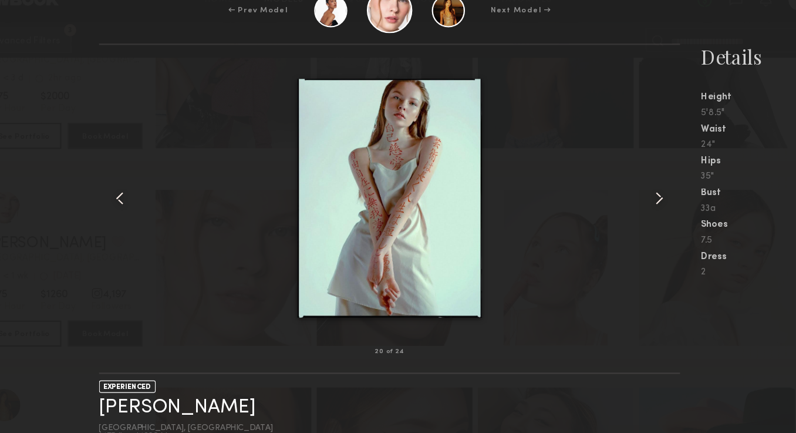
click at [646, 204] on common-icon at bounding box center [641, 199] width 19 height 19
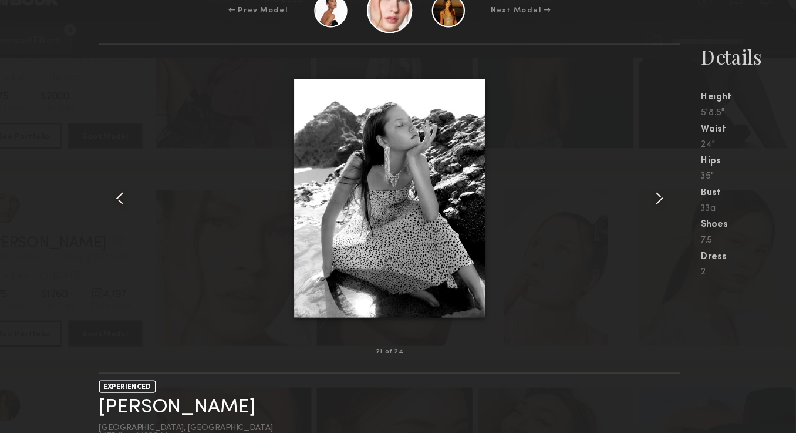
click at [646, 204] on common-icon at bounding box center [641, 199] width 19 height 19
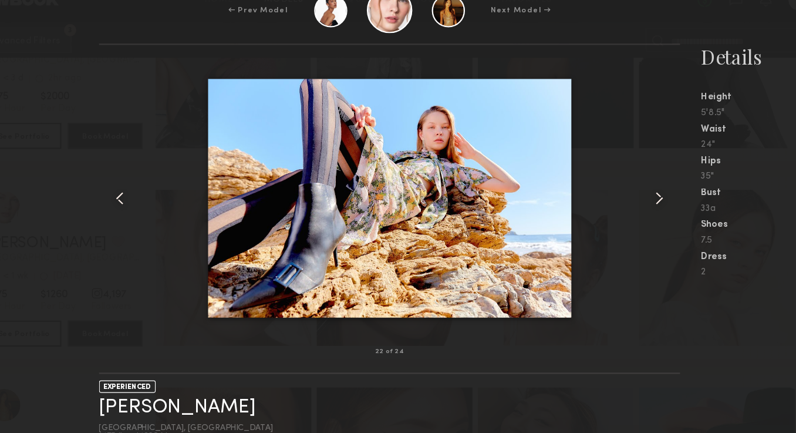
click at [646, 204] on common-icon at bounding box center [641, 199] width 19 height 19
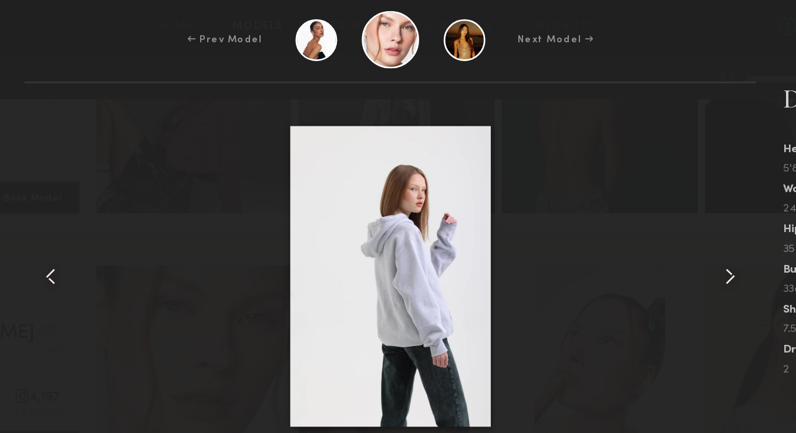
scroll to position [24706, 0]
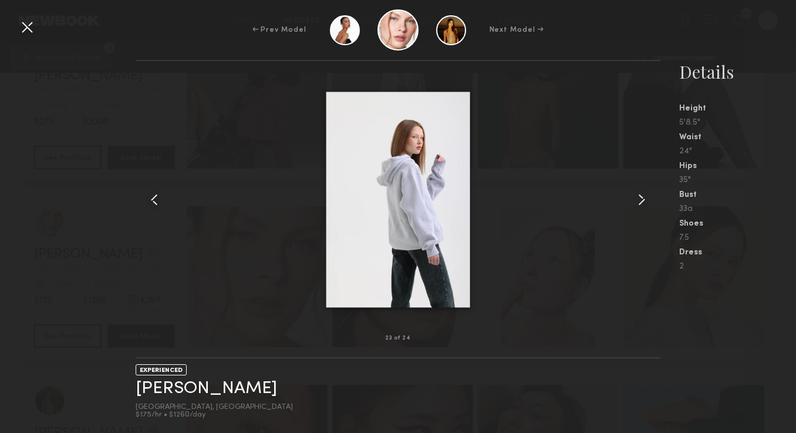
click at [27, 33] on div at bounding box center [27, 27] width 19 height 19
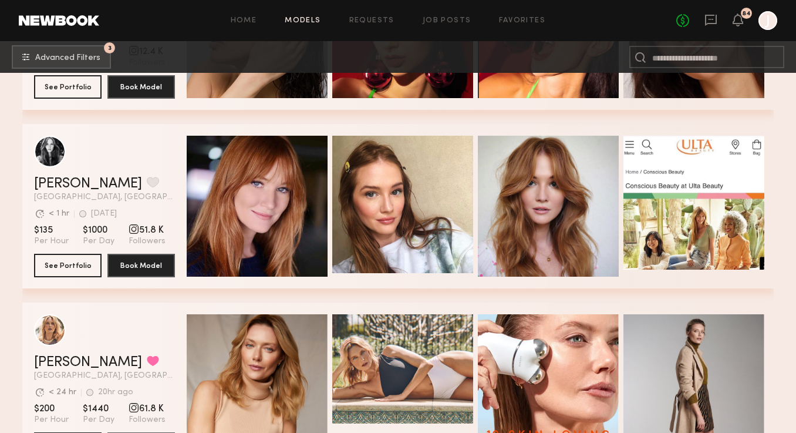
scroll to position [27811, 0]
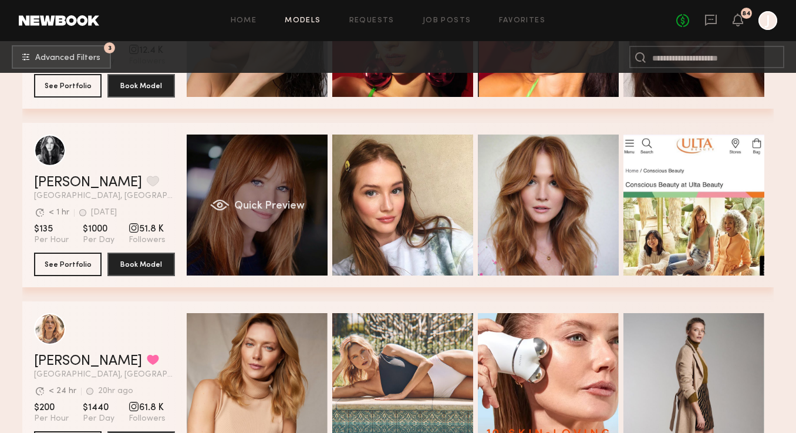
click at [259, 227] on div "Quick Preview" at bounding box center [257, 204] width 141 height 141
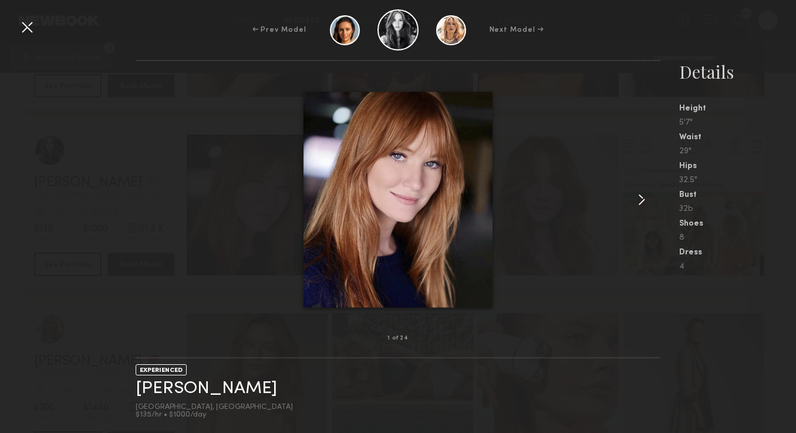
click at [635, 203] on common-icon at bounding box center [641, 199] width 19 height 19
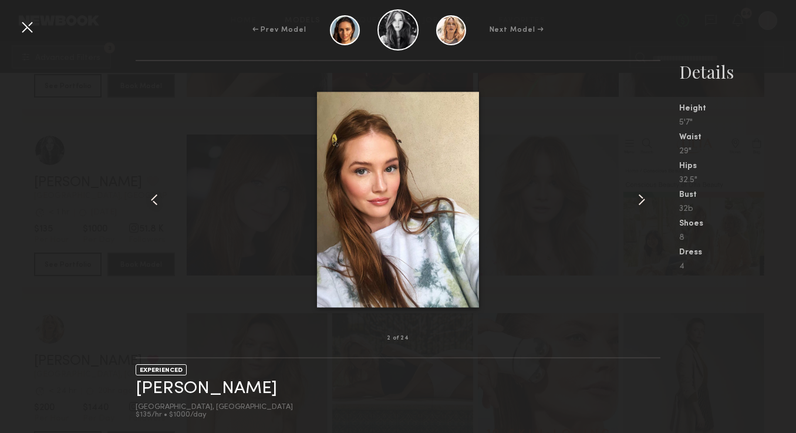
click at [635, 203] on common-icon at bounding box center [641, 199] width 19 height 19
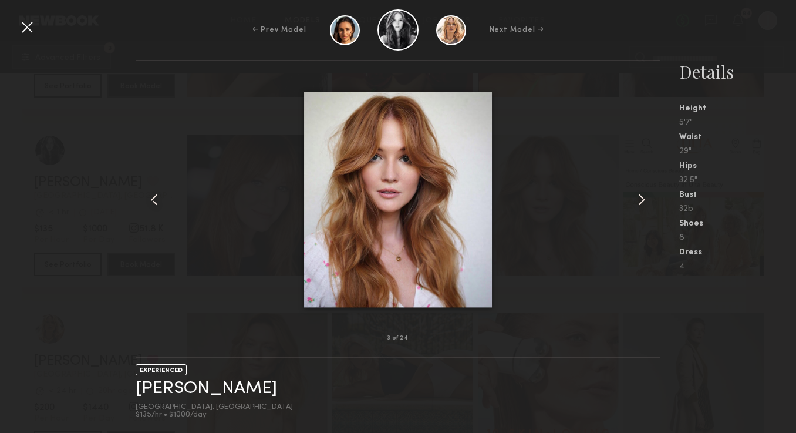
click at [635, 203] on common-icon at bounding box center [641, 199] width 19 height 19
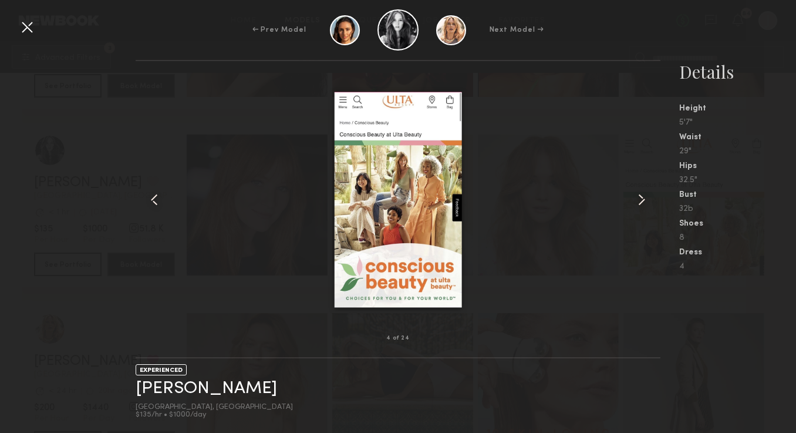
click at [636, 204] on common-icon at bounding box center [641, 199] width 19 height 19
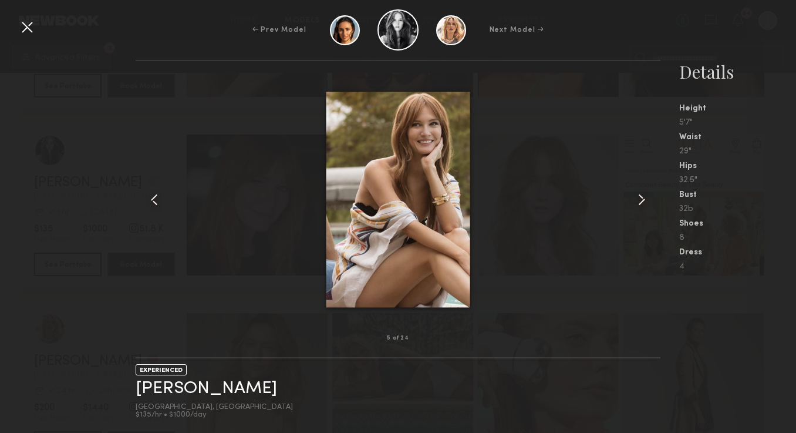
click at [636, 204] on common-icon at bounding box center [641, 199] width 19 height 19
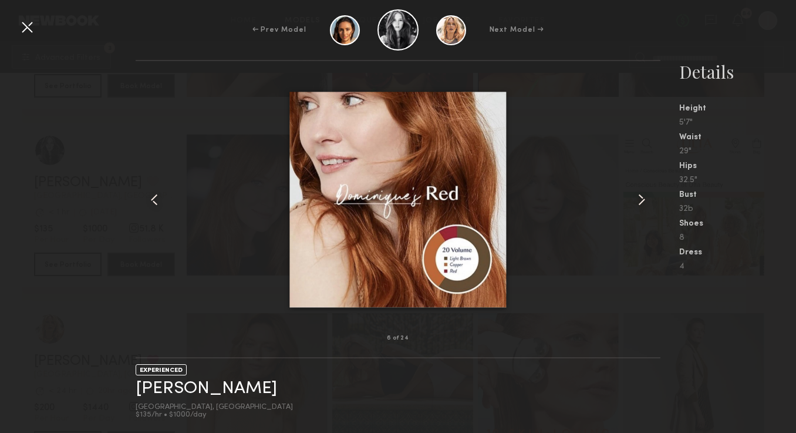
click at [636, 204] on common-icon at bounding box center [641, 199] width 19 height 19
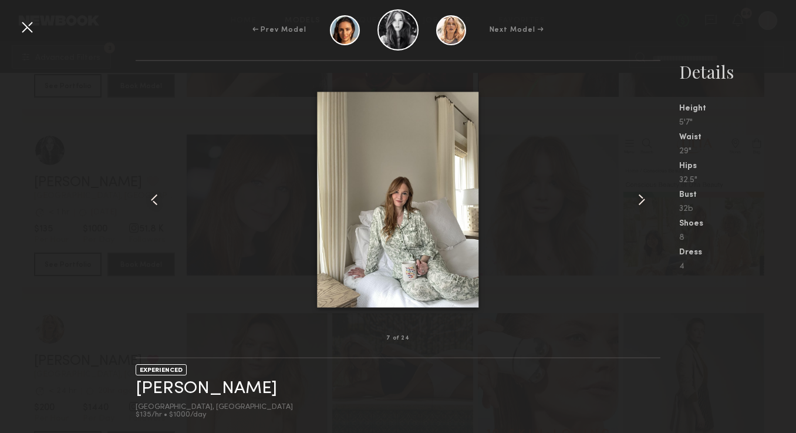
click at [636, 204] on common-icon at bounding box center [641, 199] width 19 height 19
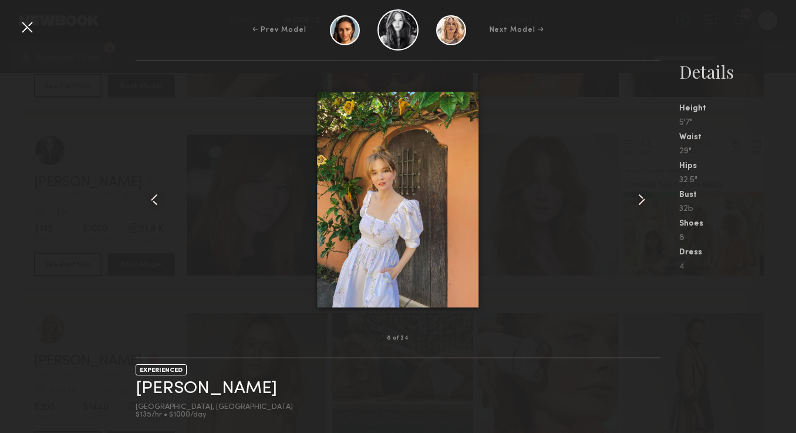
click at [636, 204] on common-icon at bounding box center [641, 199] width 19 height 19
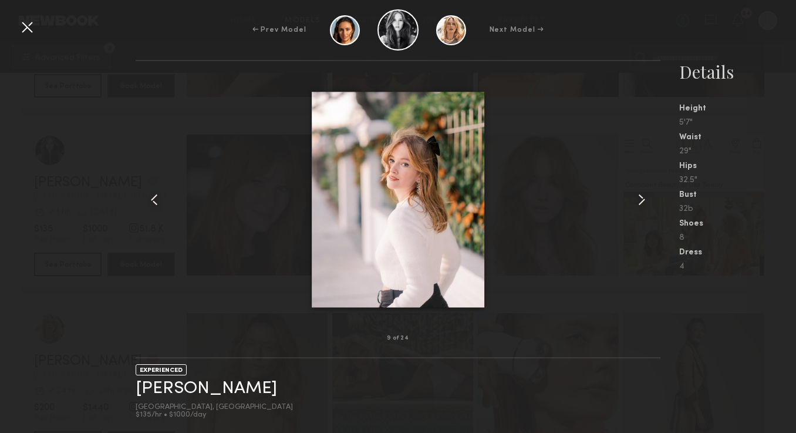
click at [636, 204] on common-icon at bounding box center [641, 199] width 19 height 19
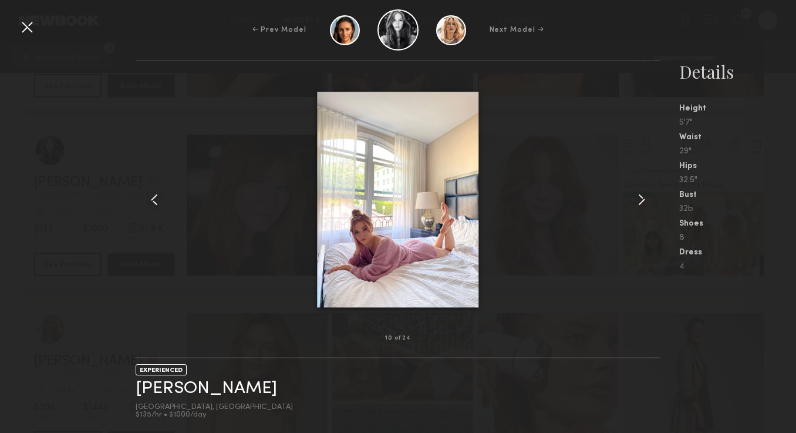
click at [636, 205] on common-icon at bounding box center [641, 199] width 19 height 19
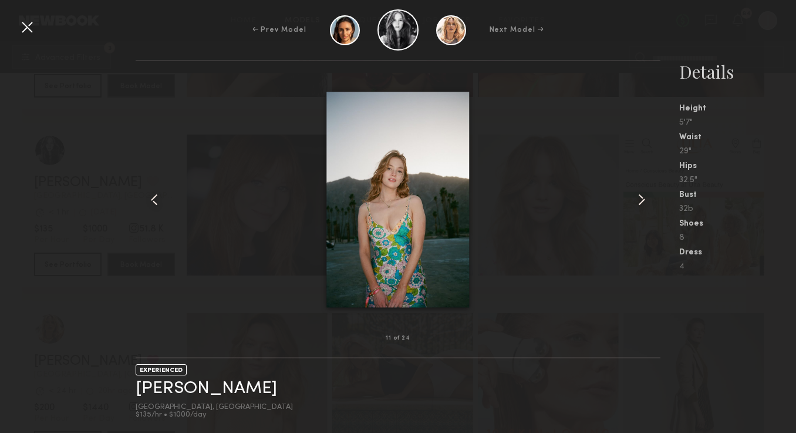
click at [637, 205] on common-icon at bounding box center [641, 199] width 19 height 19
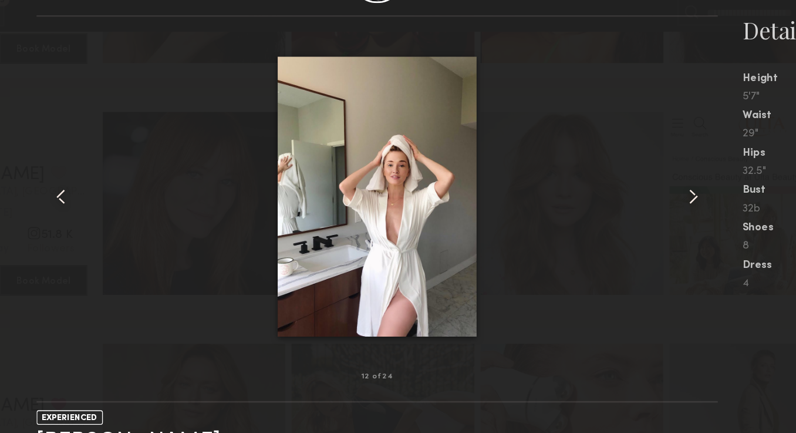
click at [642, 201] on common-icon at bounding box center [641, 199] width 19 height 19
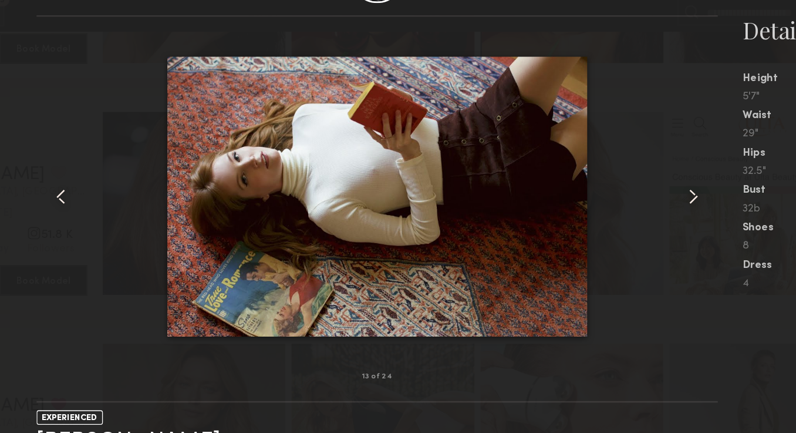
click at [642, 201] on common-icon at bounding box center [641, 199] width 19 height 19
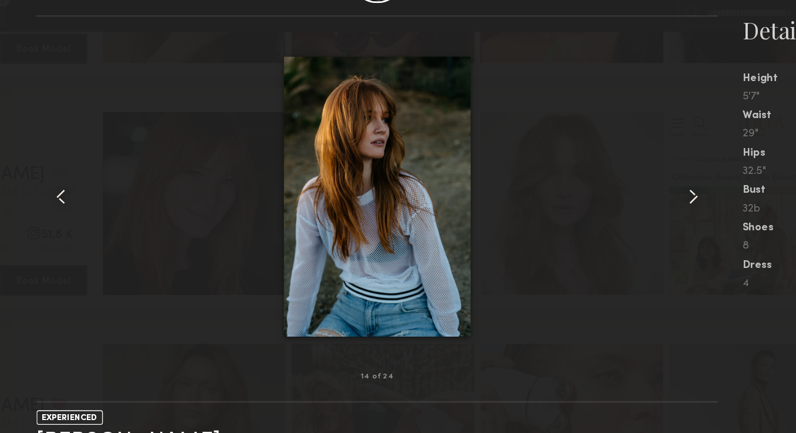
click at [642, 202] on common-icon at bounding box center [641, 199] width 19 height 19
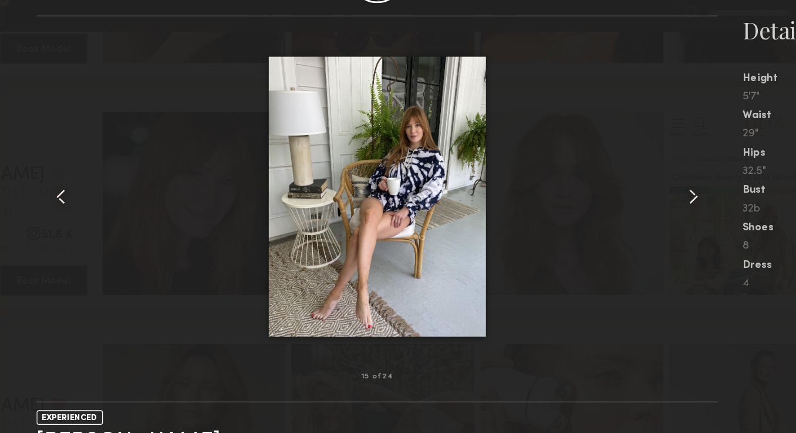
click at [642, 202] on common-icon at bounding box center [641, 199] width 19 height 19
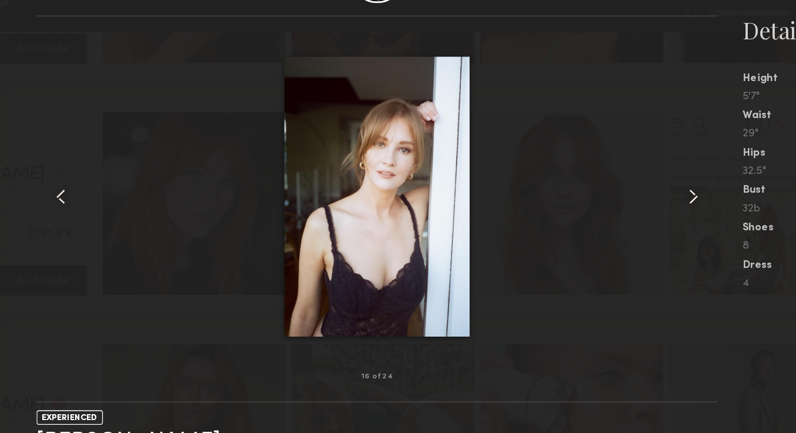
click at [642, 202] on common-icon at bounding box center [641, 199] width 19 height 19
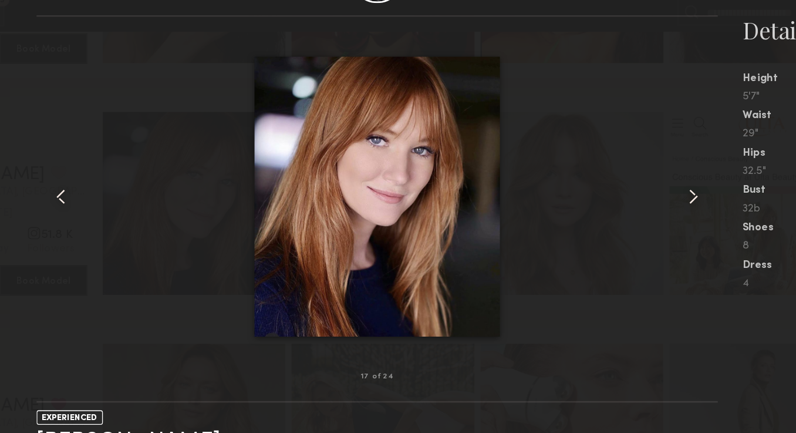
click at [642, 202] on common-icon at bounding box center [641, 199] width 19 height 19
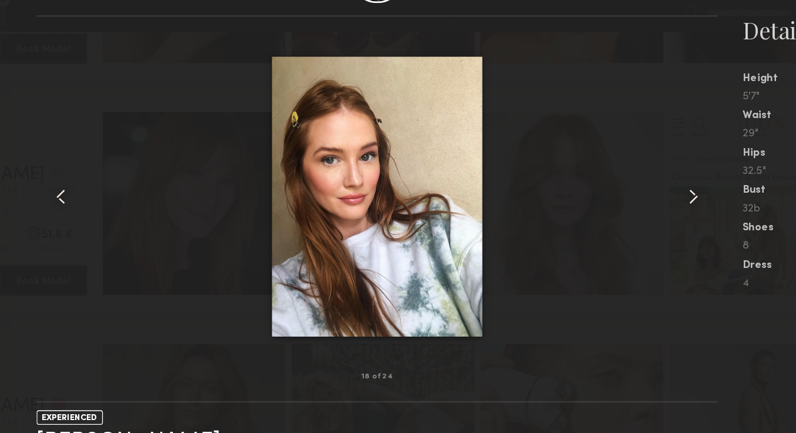
click at [642, 203] on common-icon at bounding box center [641, 199] width 19 height 19
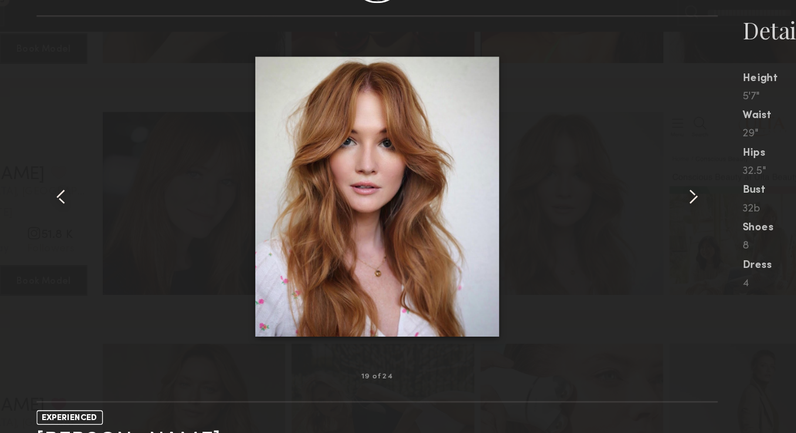
click at [642, 203] on common-icon at bounding box center [641, 199] width 19 height 19
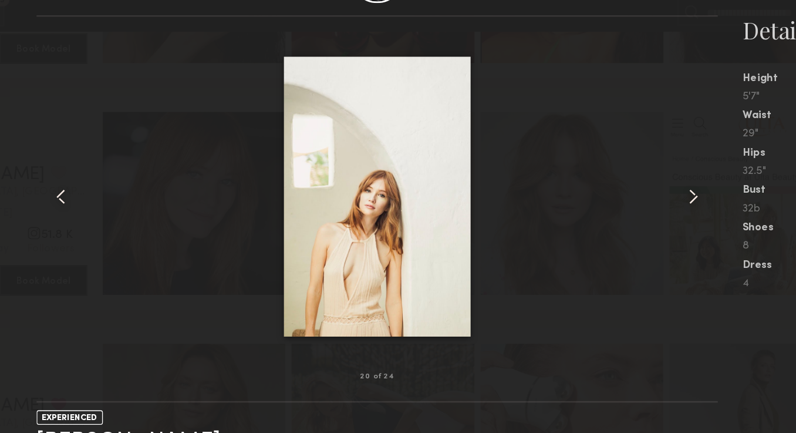
click at [643, 203] on common-icon at bounding box center [641, 199] width 19 height 19
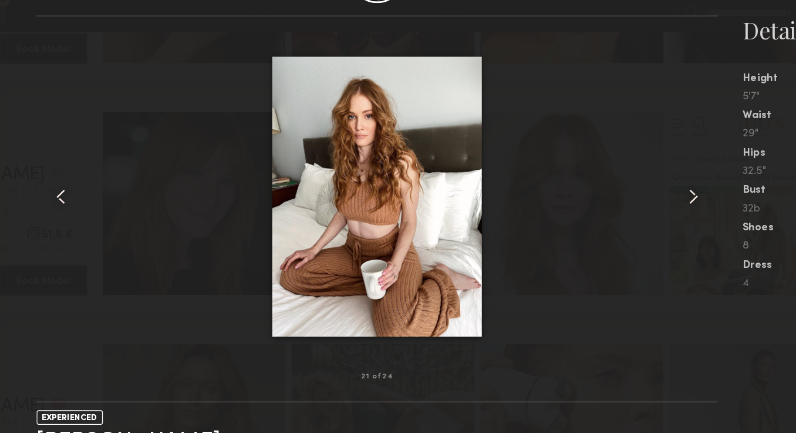
click at [643, 204] on common-icon at bounding box center [641, 199] width 19 height 19
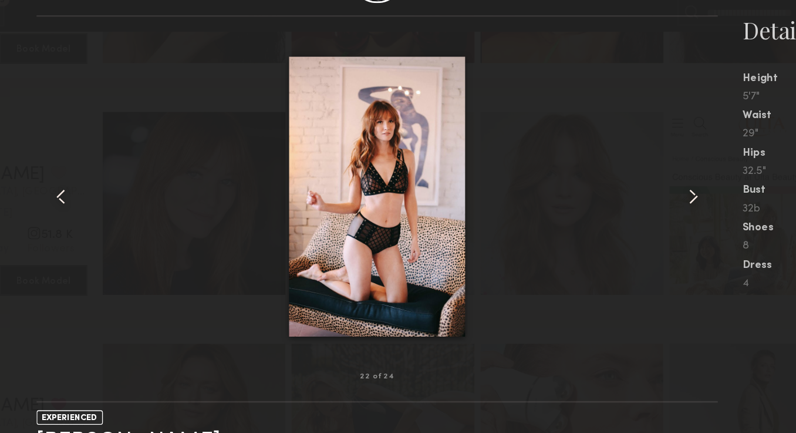
click at [643, 204] on common-icon at bounding box center [641, 199] width 19 height 19
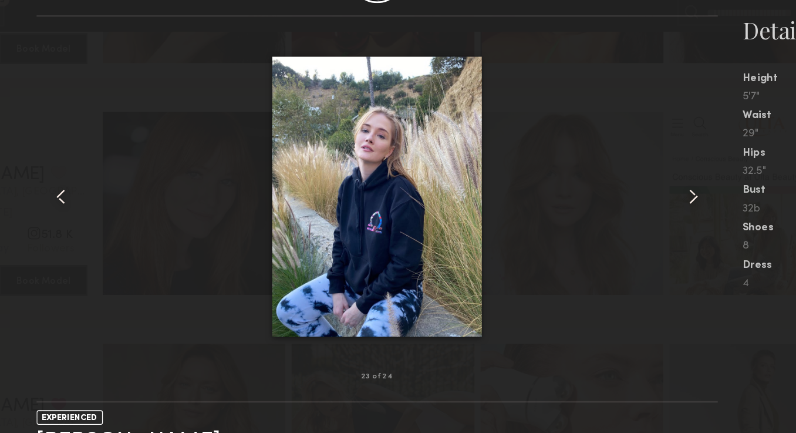
click at [643, 204] on common-icon at bounding box center [641, 199] width 19 height 19
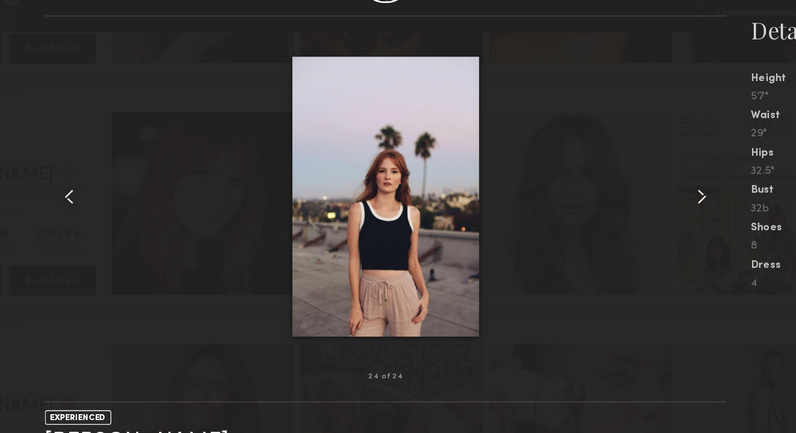
click at [147, 198] on common-icon at bounding box center [154, 199] width 19 height 19
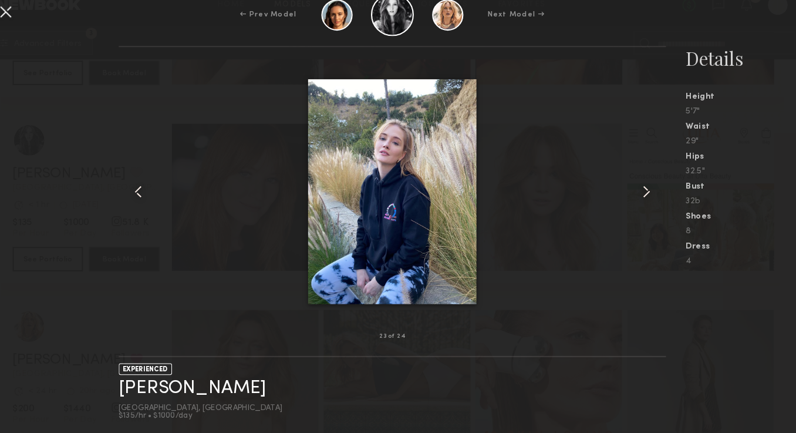
scroll to position [27814, 0]
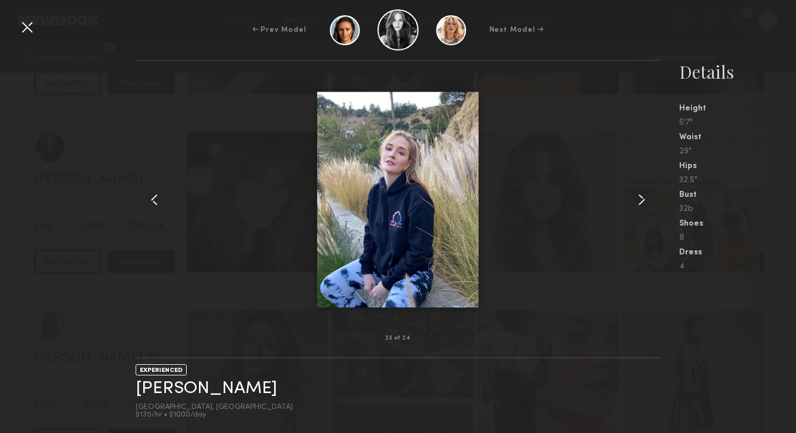
click at [635, 198] on common-icon at bounding box center [641, 199] width 19 height 19
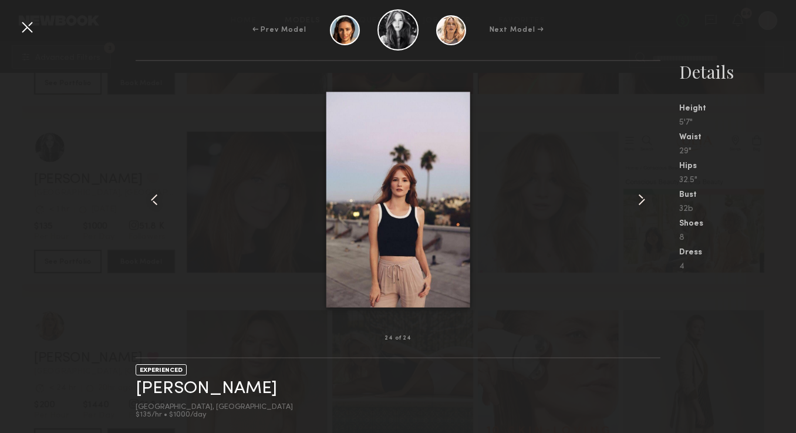
click at [636, 199] on common-icon at bounding box center [641, 199] width 19 height 19
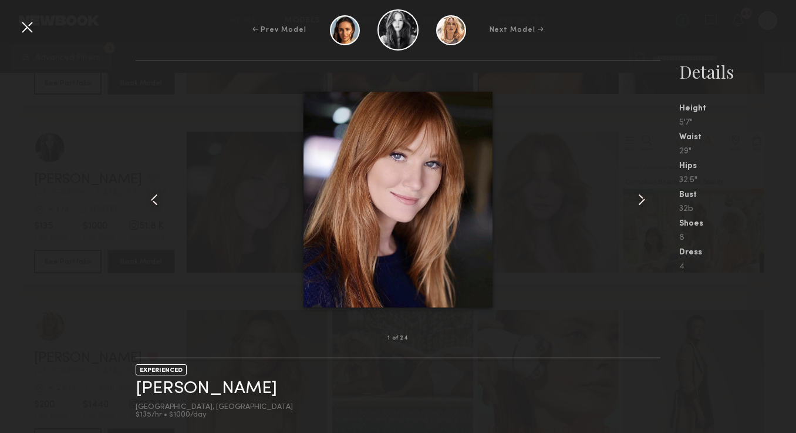
click at [636, 199] on common-icon at bounding box center [641, 199] width 19 height 19
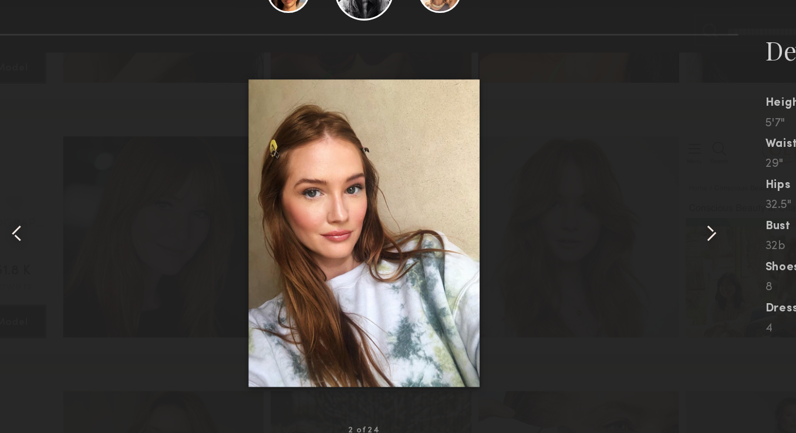
click at [640, 194] on common-icon at bounding box center [641, 199] width 19 height 19
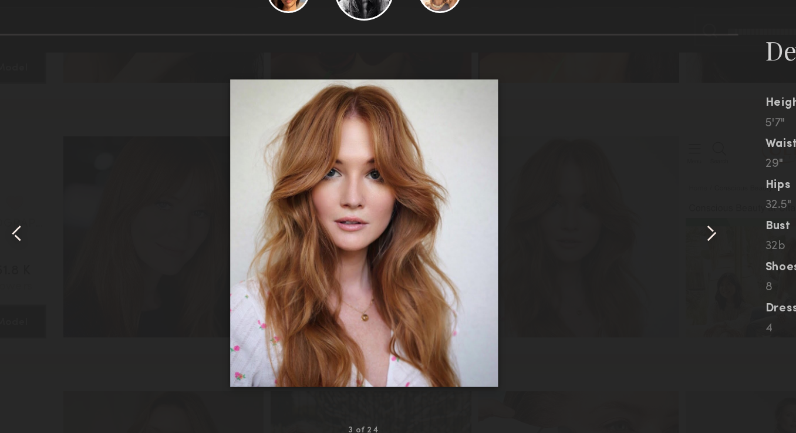
click at [640, 194] on common-icon at bounding box center [641, 199] width 19 height 19
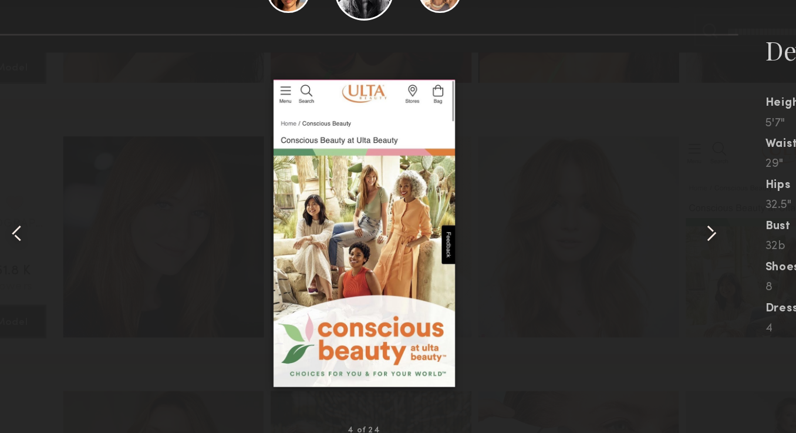
click at [640, 194] on common-icon at bounding box center [641, 199] width 19 height 19
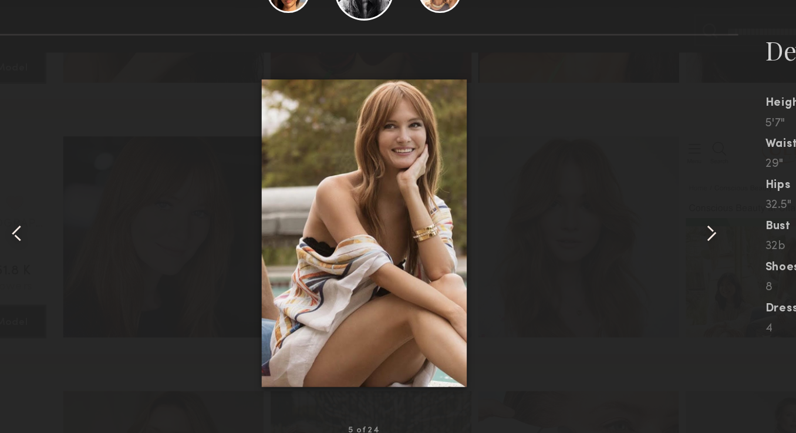
click at [640, 194] on common-icon at bounding box center [641, 199] width 19 height 19
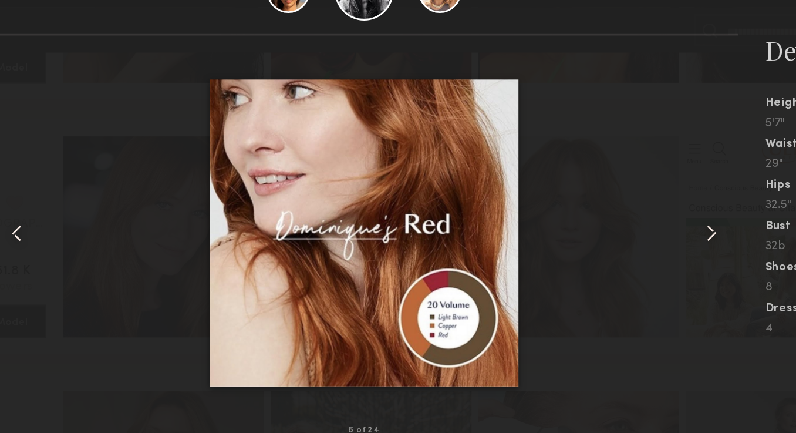
click at [640, 194] on common-icon at bounding box center [641, 199] width 19 height 19
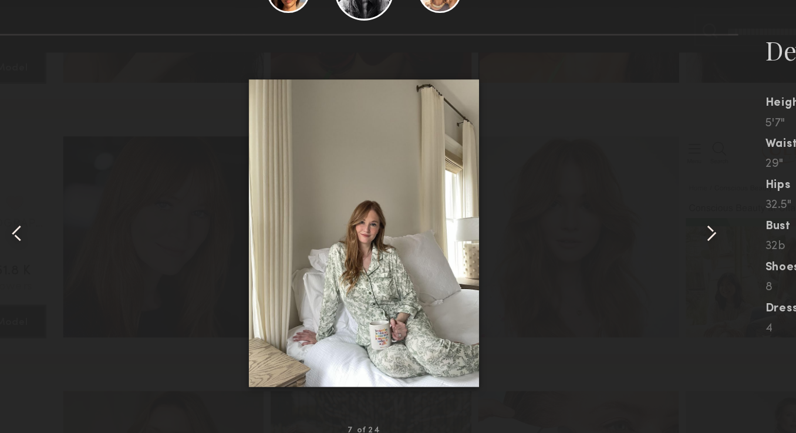
click at [640, 195] on common-icon at bounding box center [641, 199] width 19 height 19
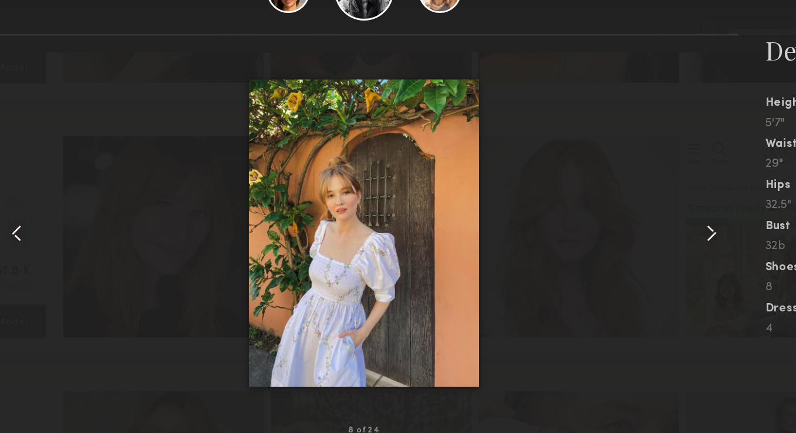
click at [640, 195] on common-icon at bounding box center [641, 199] width 19 height 19
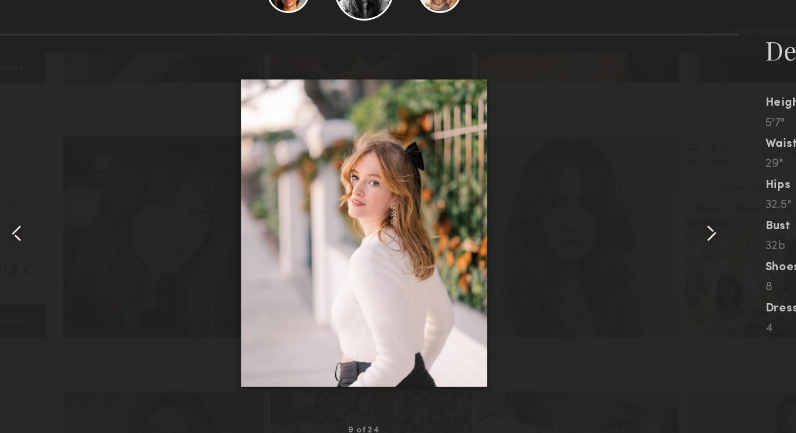
click at [642, 197] on common-icon at bounding box center [641, 199] width 19 height 19
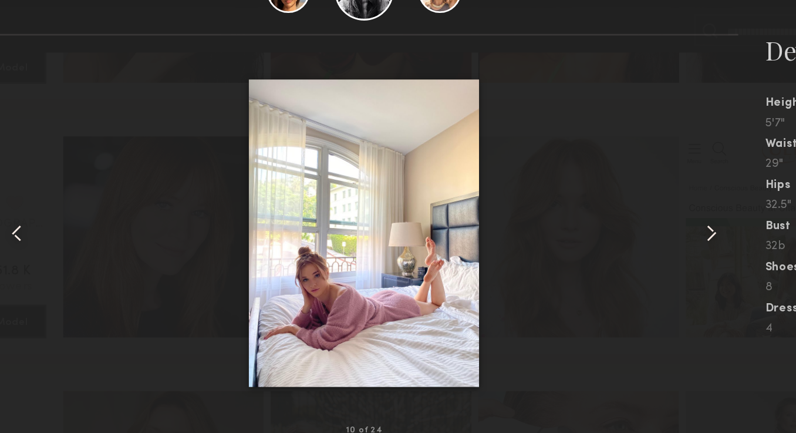
click at [161, 200] on common-icon at bounding box center [154, 199] width 19 height 19
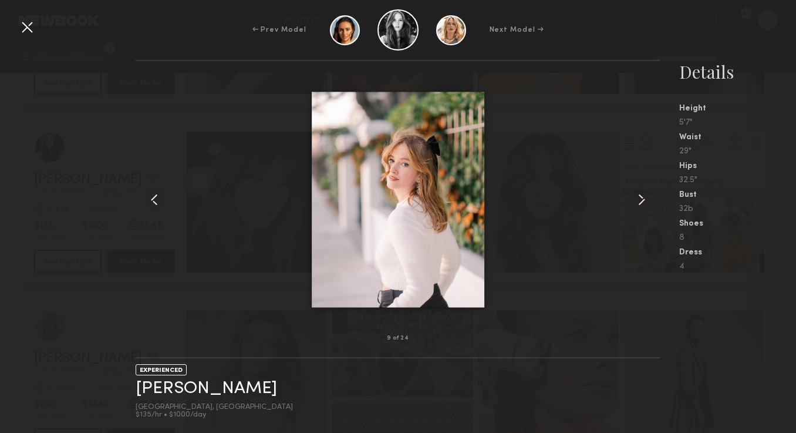
click at [636, 193] on common-icon at bounding box center [641, 199] width 19 height 19
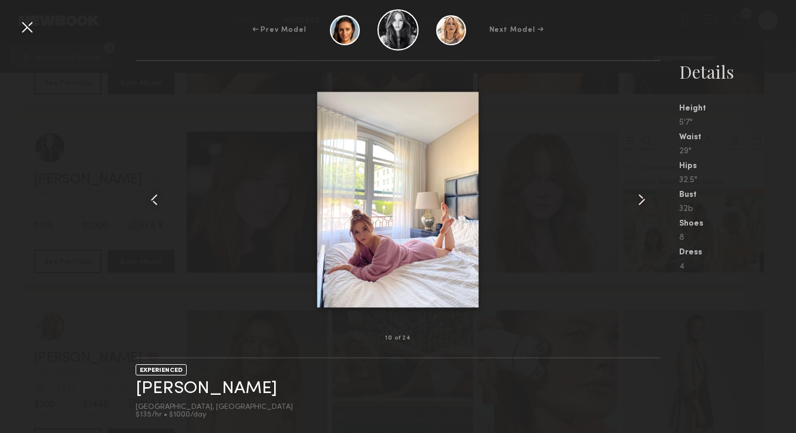
click at [636, 193] on common-icon at bounding box center [641, 199] width 19 height 19
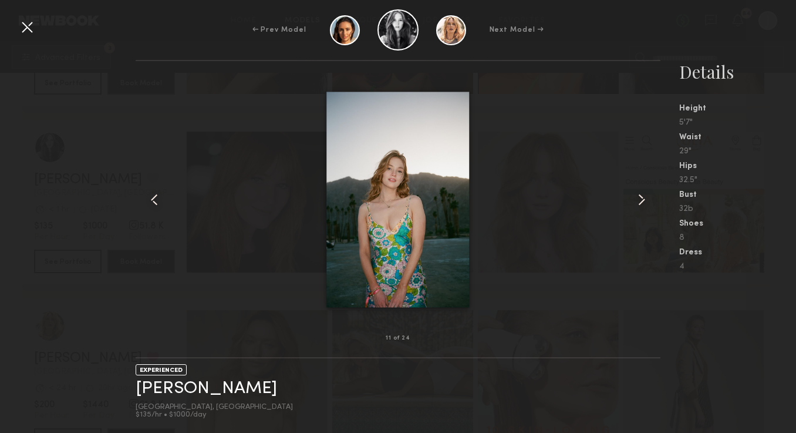
click at [636, 193] on common-icon at bounding box center [641, 199] width 19 height 19
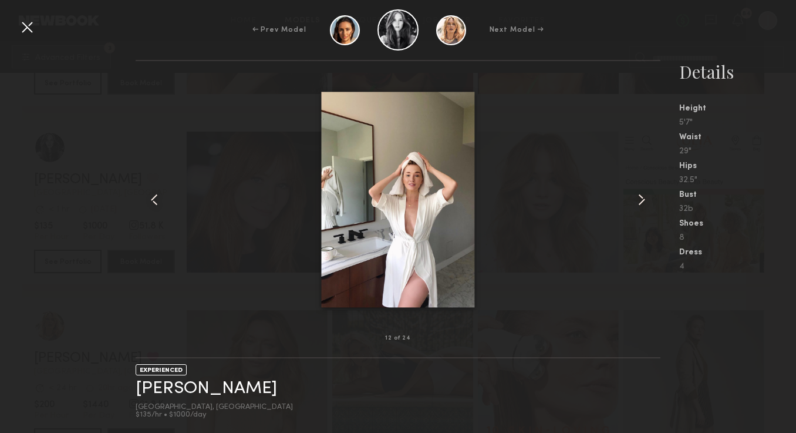
click at [636, 193] on common-icon at bounding box center [641, 199] width 19 height 19
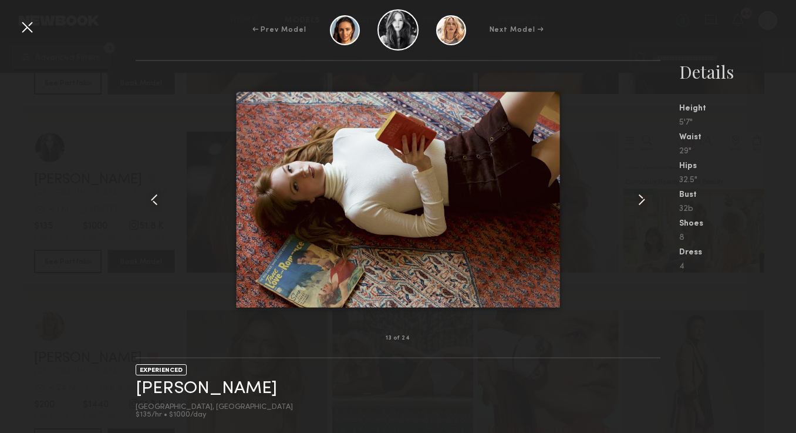
click at [636, 193] on common-icon at bounding box center [641, 199] width 19 height 19
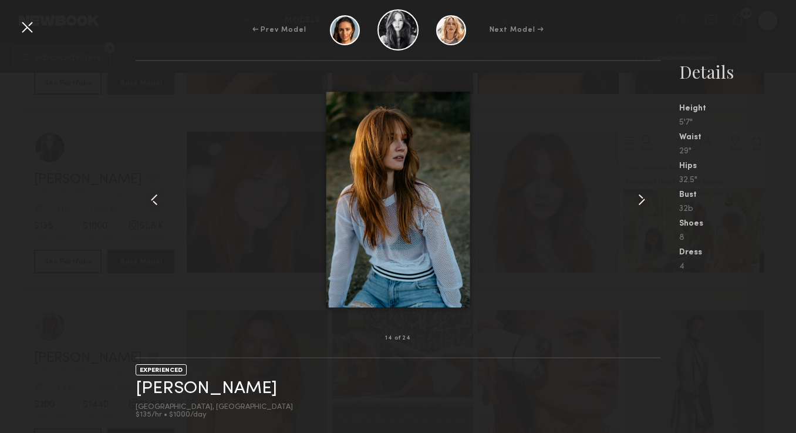
click at [636, 193] on common-icon at bounding box center [641, 199] width 19 height 19
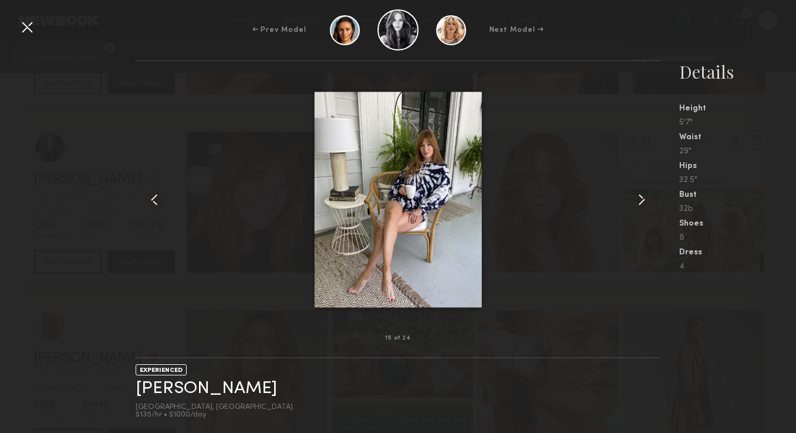
click at [636, 193] on common-icon at bounding box center [641, 199] width 19 height 19
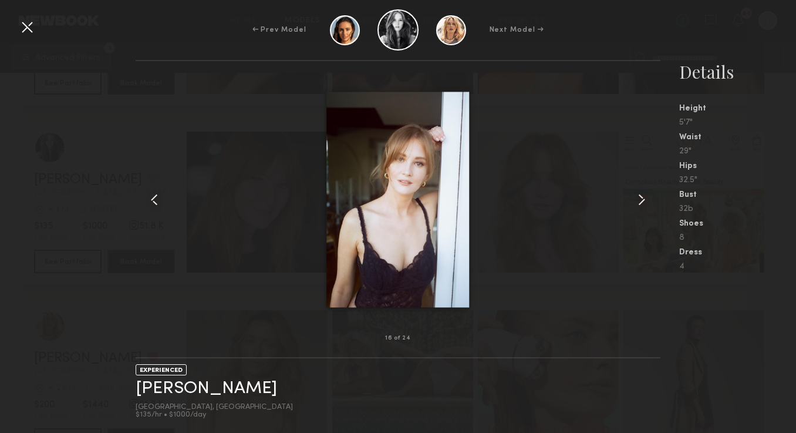
click at [636, 193] on common-icon at bounding box center [641, 199] width 19 height 19
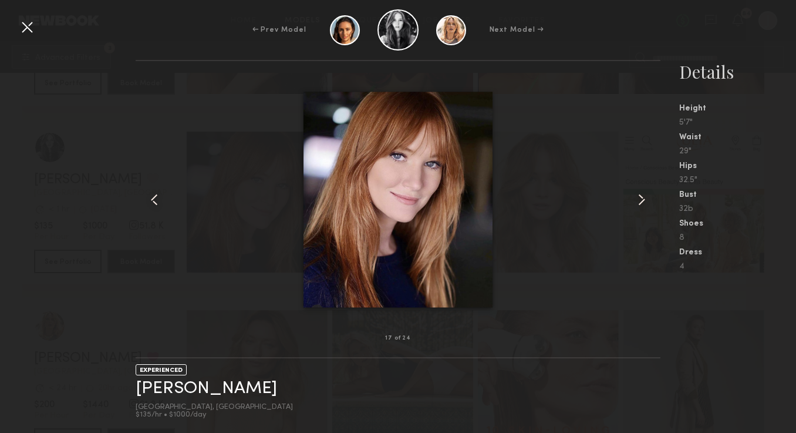
click at [636, 193] on common-icon at bounding box center [641, 199] width 19 height 19
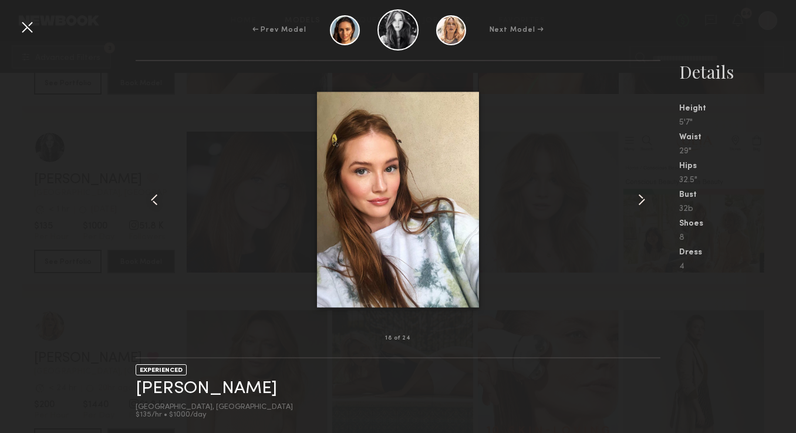
click at [26, 21] on div at bounding box center [27, 27] width 19 height 19
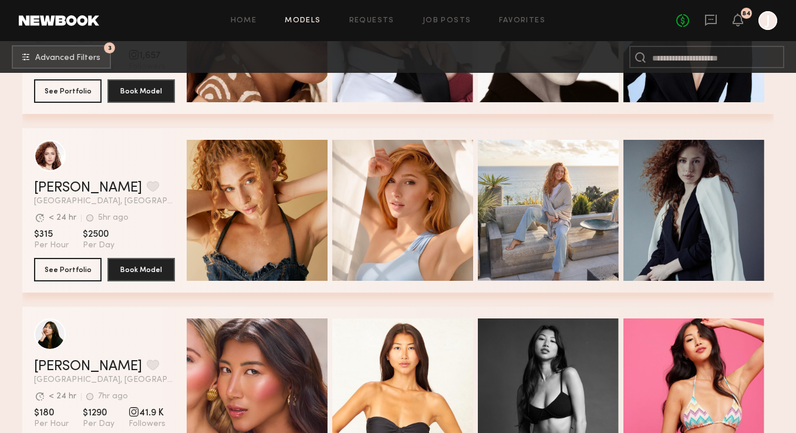
scroll to position [30484, 0]
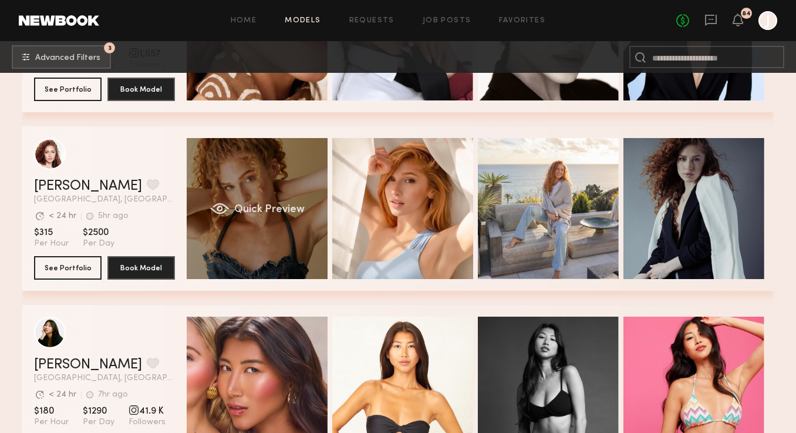
click at [257, 180] on div "Quick Preview" at bounding box center [257, 208] width 141 height 141
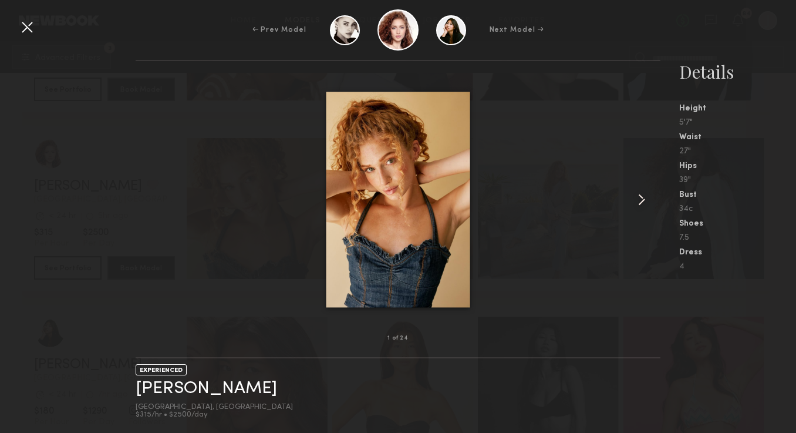
click at [643, 200] on common-icon at bounding box center [641, 199] width 19 height 19
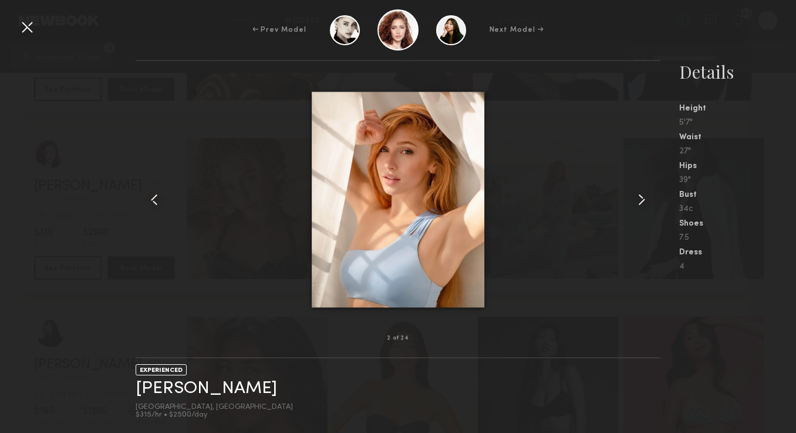
click at [643, 200] on common-icon at bounding box center [641, 199] width 19 height 19
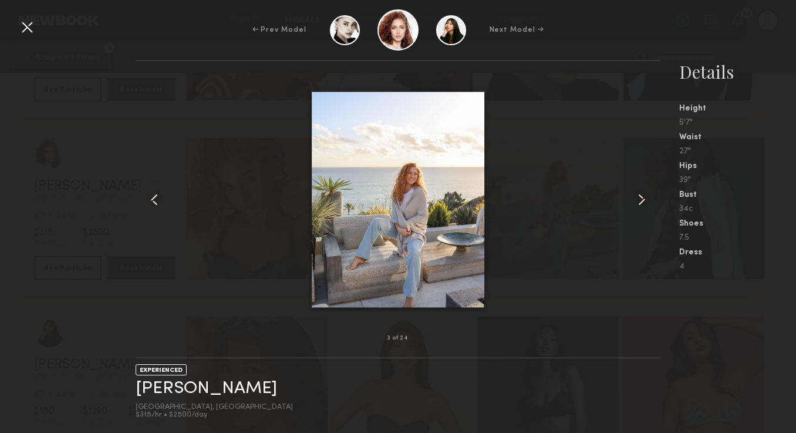
click at [645, 201] on common-icon at bounding box center [641, 199] width 19 height 19
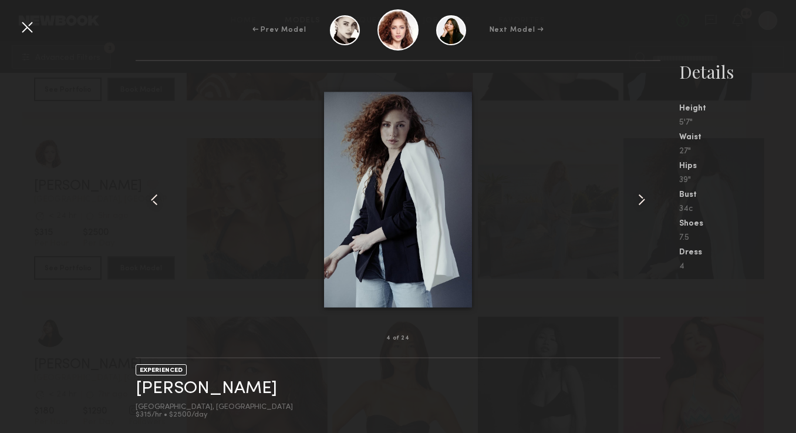
click at [645, 201] on common-icon at bounding box center [641, 199] width 19 height 19
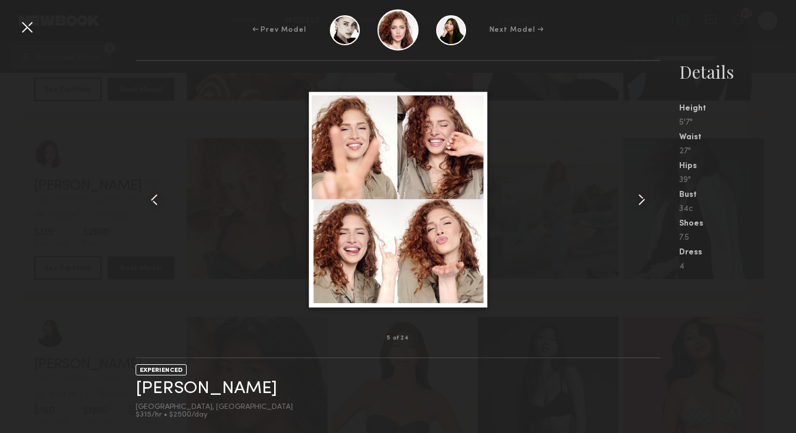
click at [639, 200] on common-icon at bounding box center [641, 199] width 19 height 19
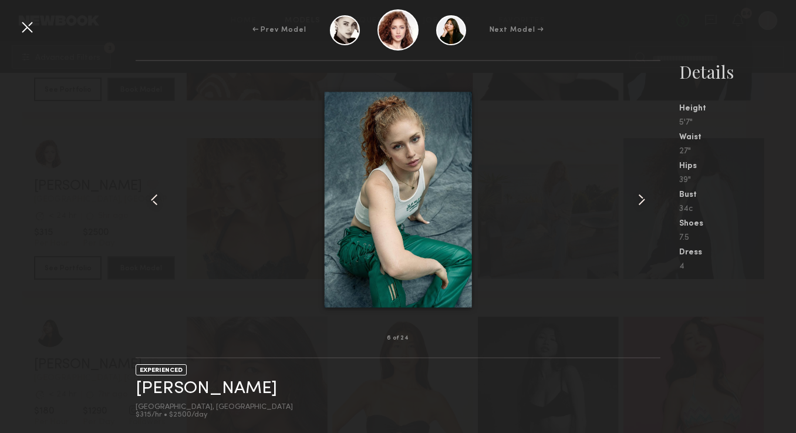
click at [639, 200] on common-icon at bounding box center [641, 199] width 19 height 19
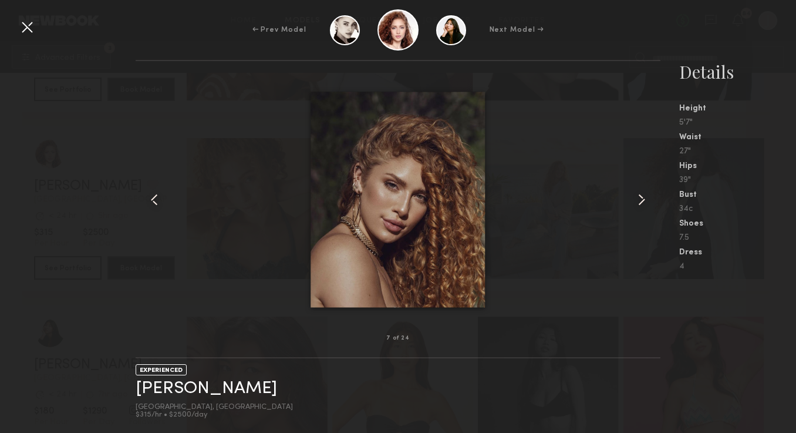
click at [639, 200] on common-icon at bounding box center [641, 199] width 19 height 19
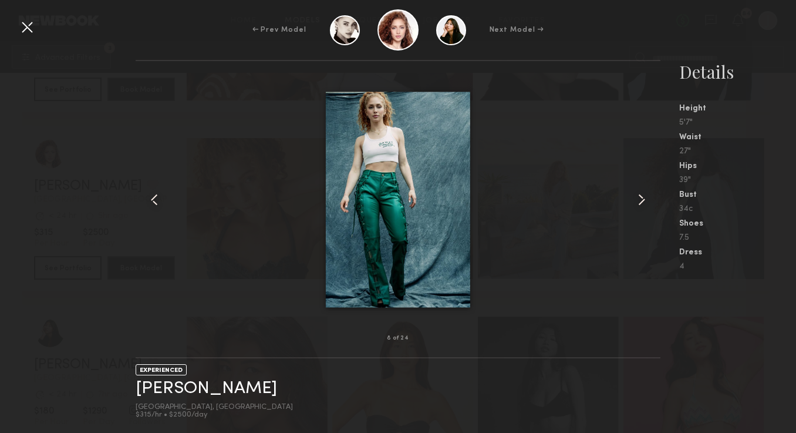
click at [639, 200] on common-icon at bounding box center [641, 199] width 19 height 19
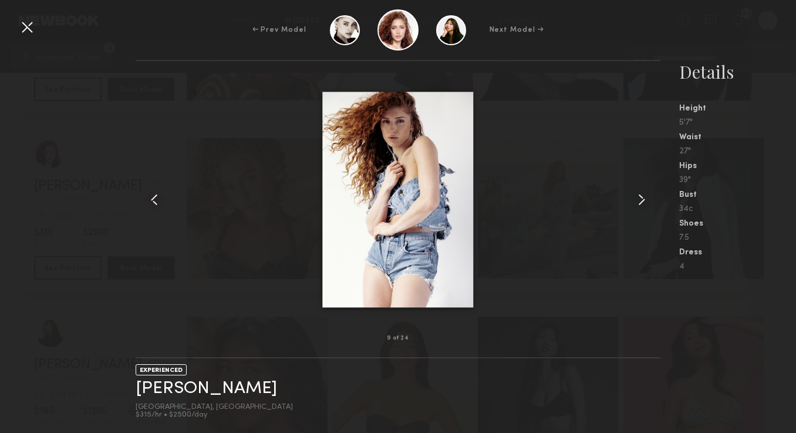
click at [639, 200] on common-icon at bounding box center [641, 199] width 19 height 19
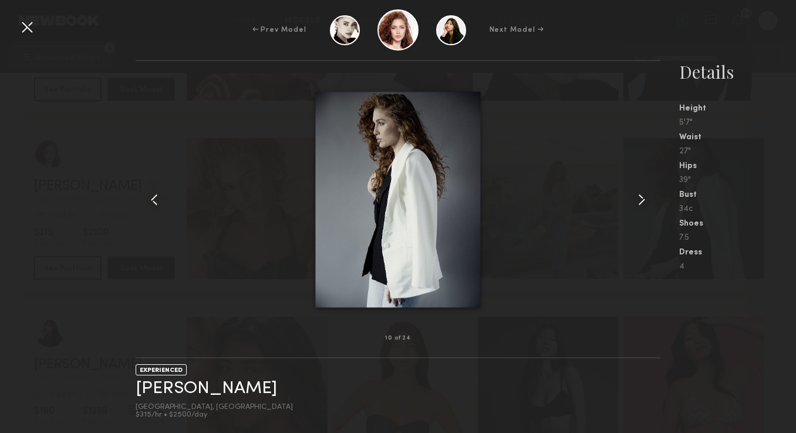
click at [639, 200] on common-icon at bounding box center [641, 199] width 19 height 19
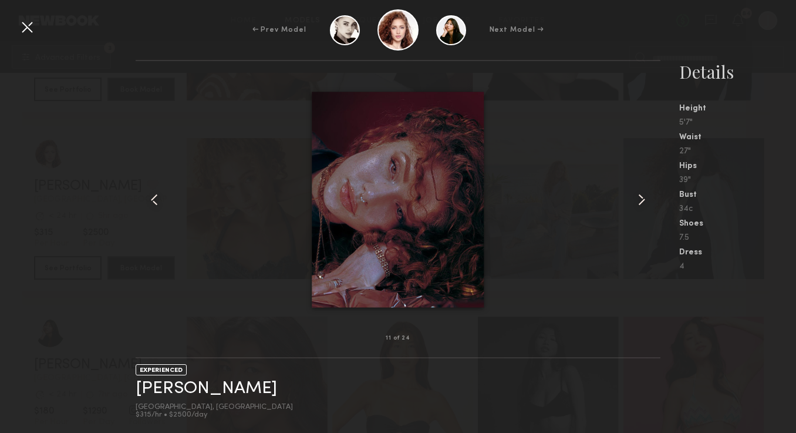
click at [639, 200] on common-icon at bounding box center [641, 199] width 19 height 19
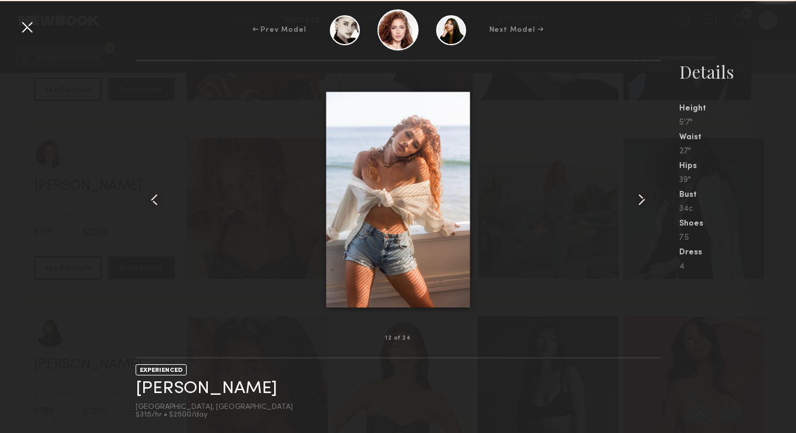
click at [639, 200] on common-icon at bounding box center [641, 199] width 19 height 19
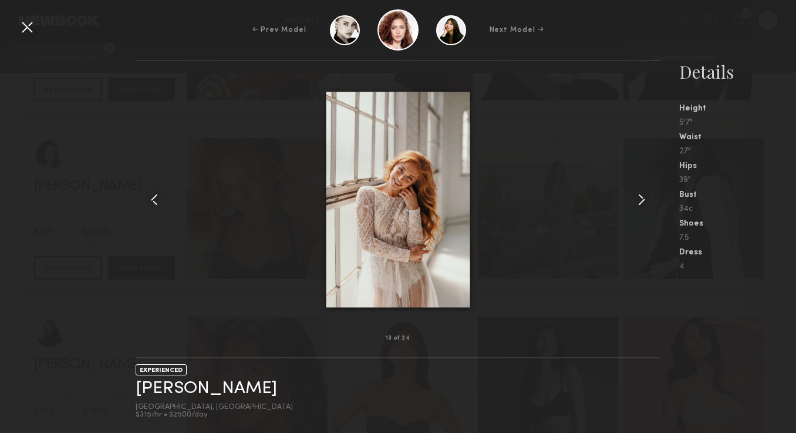
click at [639, 200] on common-icon at bounding box center [641, 199] width 19 height 19
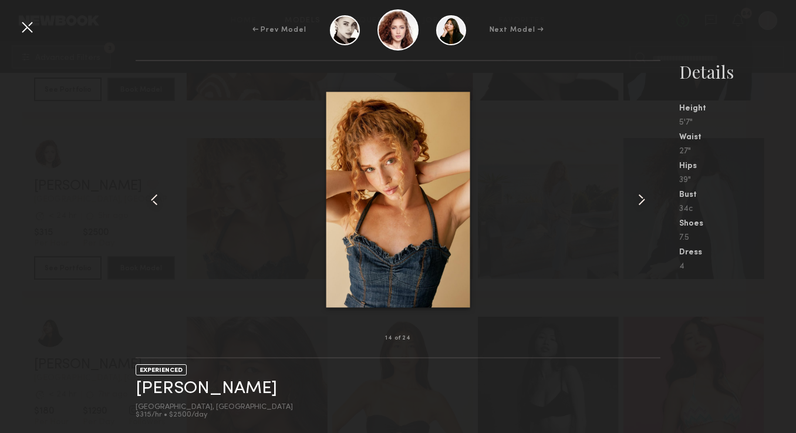
click at [639, 201] on common-icon at bounding box center [641, 199] width 19 height 19
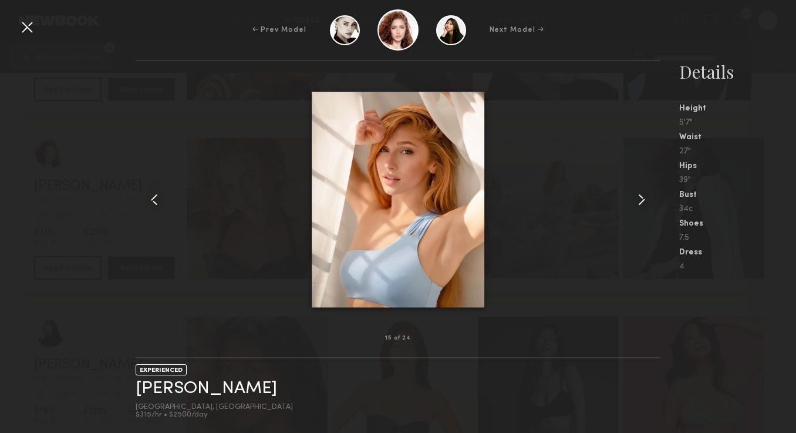
click at [639, 199] on common-icon at bounding box center [641, 199] width 19 height 19
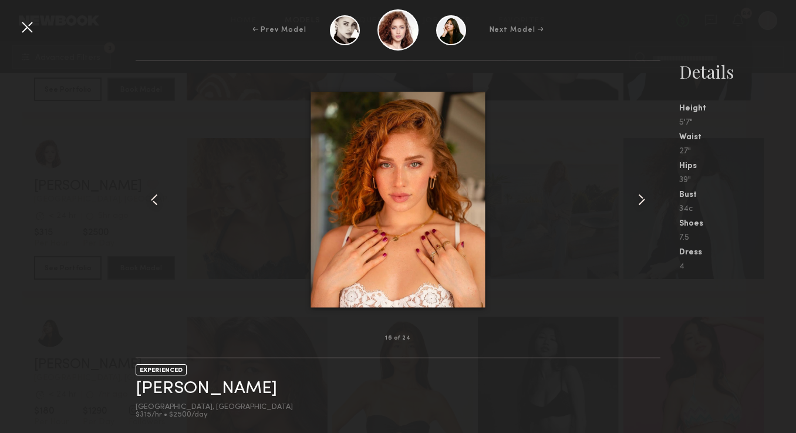
click at [639, 199] on common-icon at bounding box center [641, 199] width 19 height 19
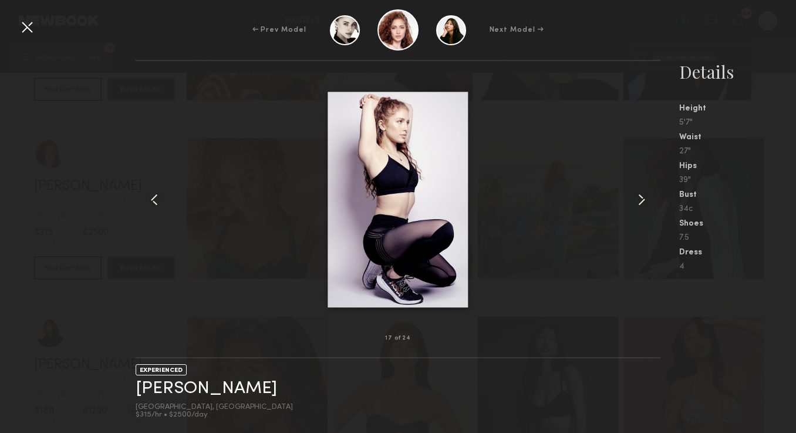
click at [643, 194] on common-icon at bounding box center [641, 199] width 19 height 19
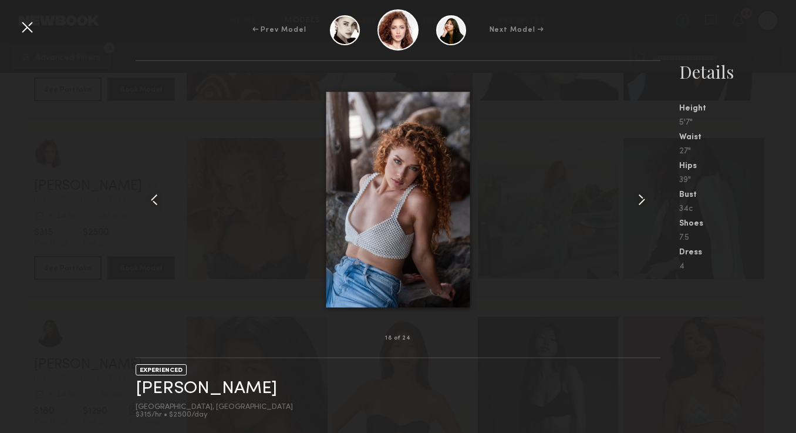
click at [643, 194] on common-icon at bounding box center [641, 199] width 19 height 19
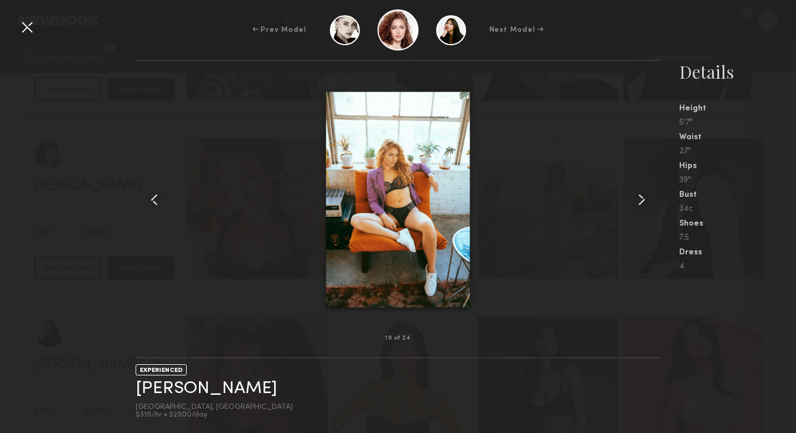
click at [643, 194] on common-icon at bounding box center [641, 199] width 19 height 19
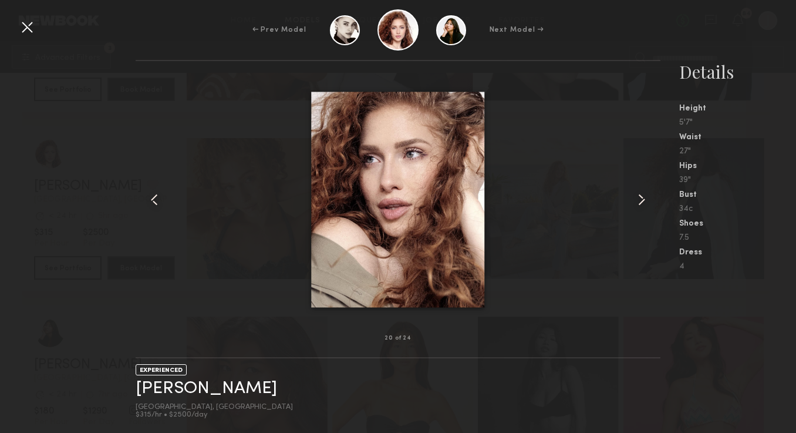
click at [643, 194] on common-icon at bounding box center [641, 199] width 19 height 19
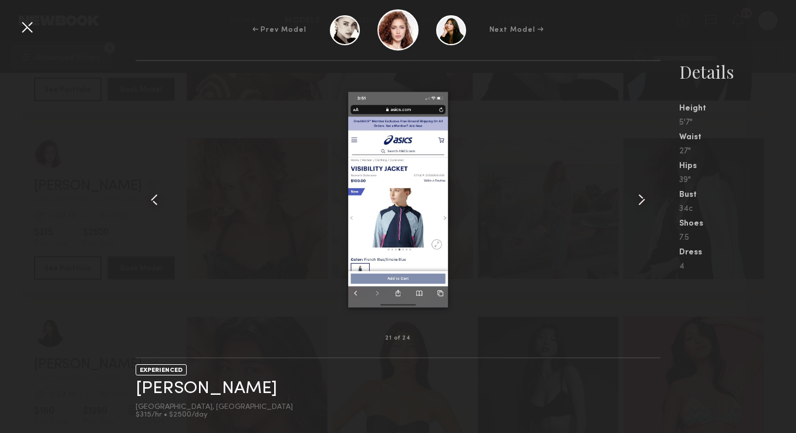
click at [643, 194] on common-icon at bounding box center [641, 199] width 19 height 19
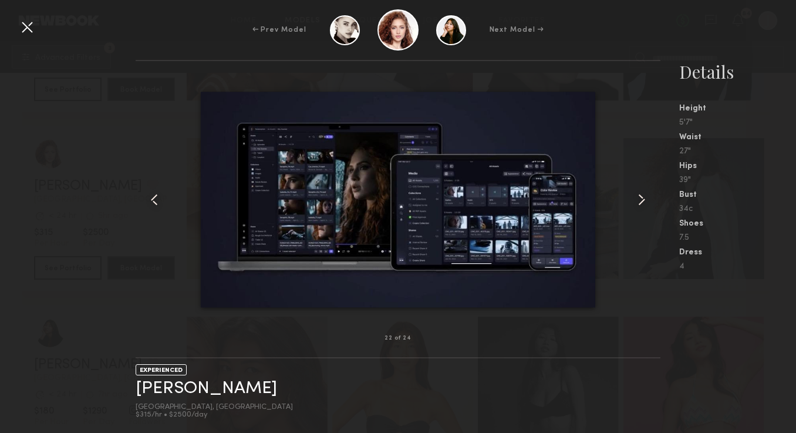
click at [643, 194] on common-icon at bounding box center [641, 199] width 19 height 19
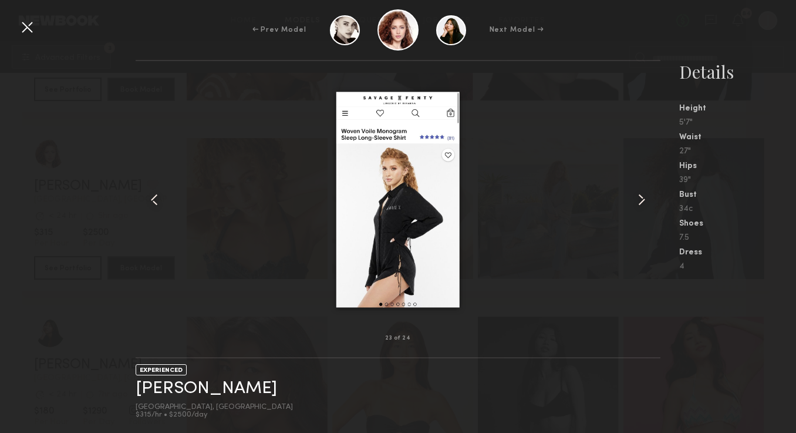
click at [643, 194] on common-icon at bounding box center [641, 199] width 19 height 19
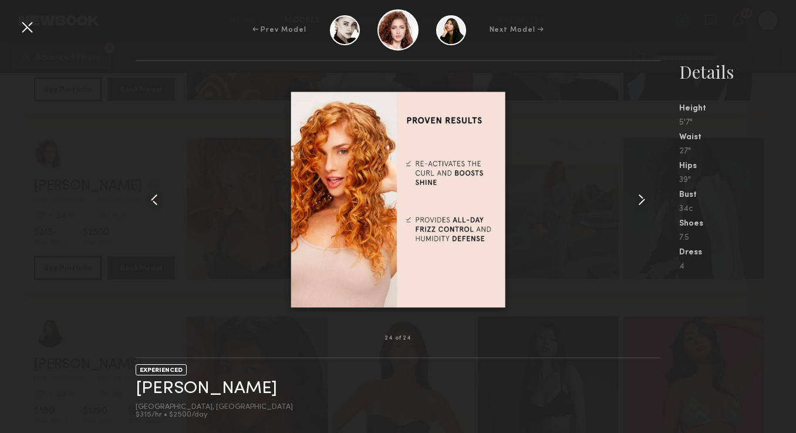
click at [645, 194] on common-icon at bounding box center [641, 199] width 19 height 19
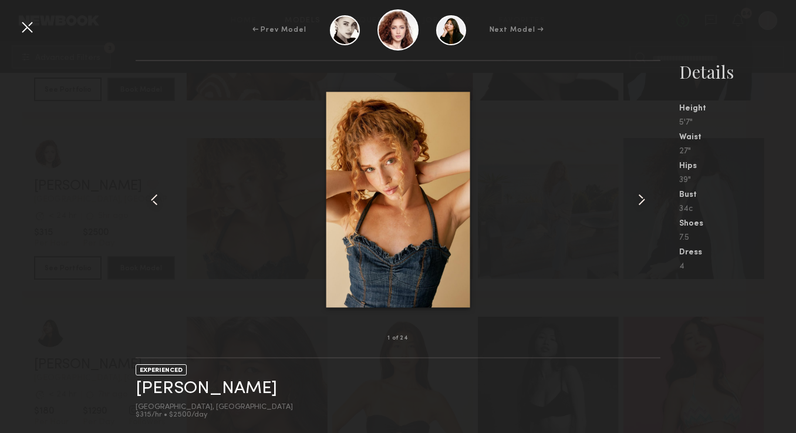
click at [645, 194] on common-icon at bounding box center [641, 199] width 19 height 19
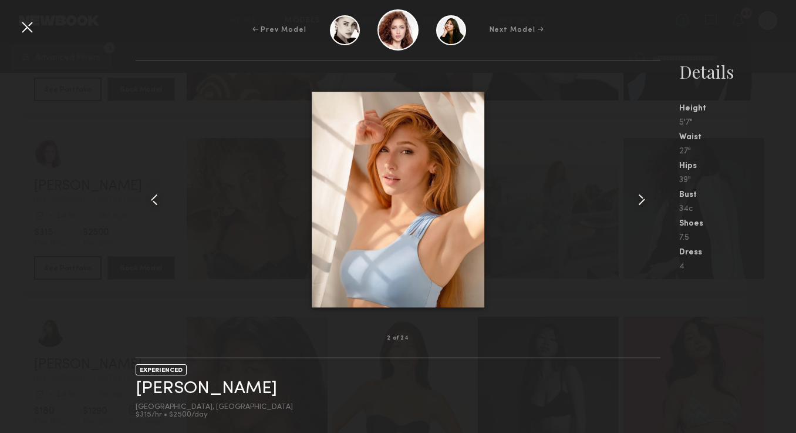
click at [645, 194] on common-icon at bounding box center [641, 199] width 19 height 19
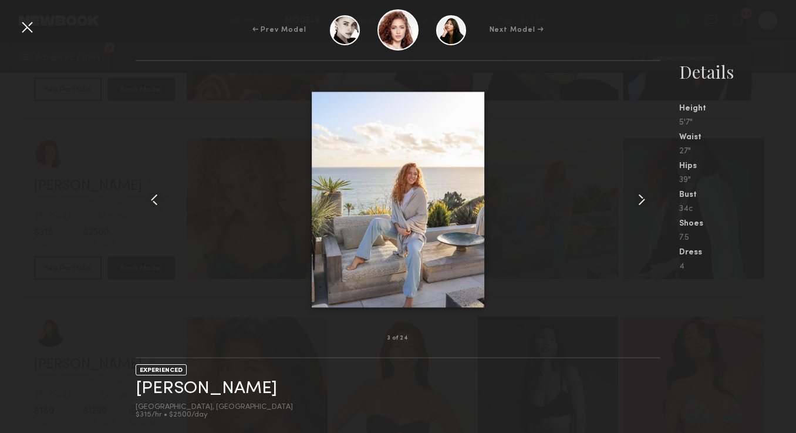
click at [636, 197] on common-icon at bounding box center [641, 199] width 19 height 19
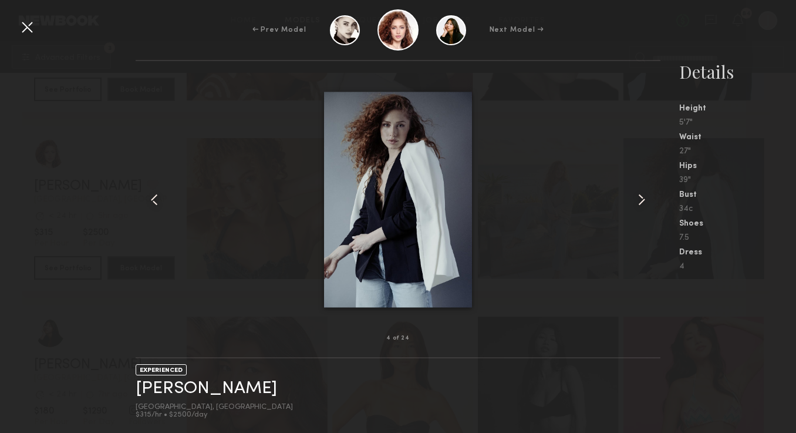
click at [636, 197] on common-icon at bounding box center [641, 199] width 19 height 19
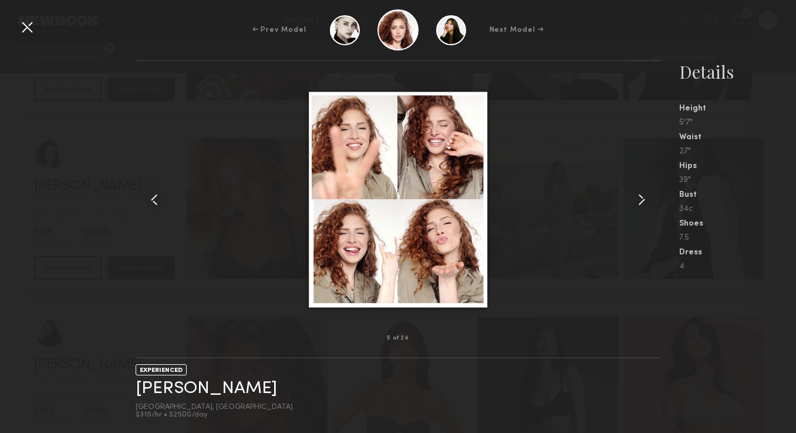
click at [636, 197] on common-icon at bounding box center [641, 199] width 19 height 19
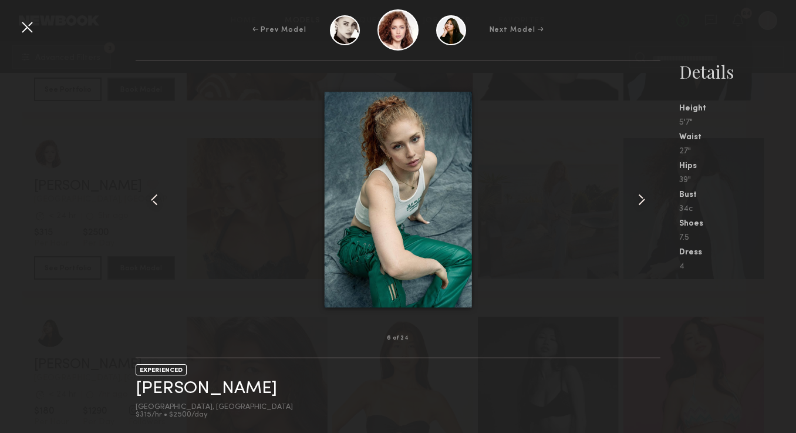
click at [636, 197] on common-icon at bounding box center [641, 199] width 19 height 19
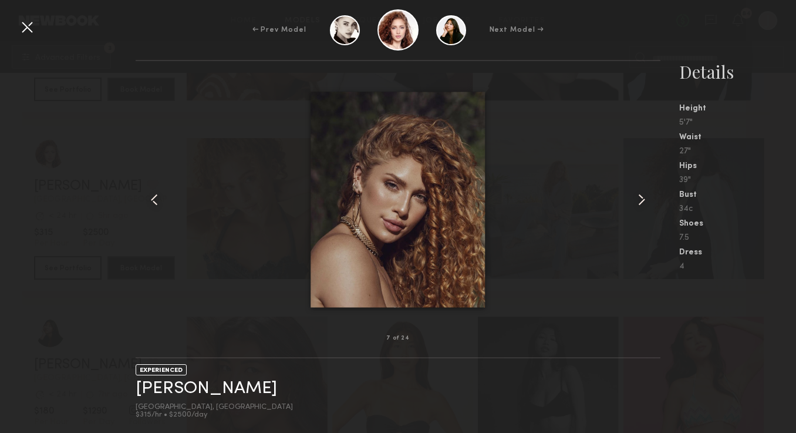
click at [636, 197] on common-icon at bounding box center [641, 199] width 19 height 19
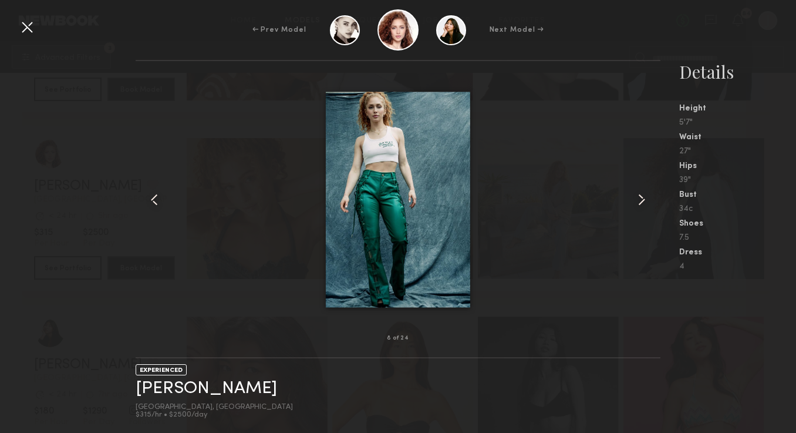
scroll to position [30485, 0]
click at [640, 207] on common-icon at bounding box center [641, 199] width 19 height 19
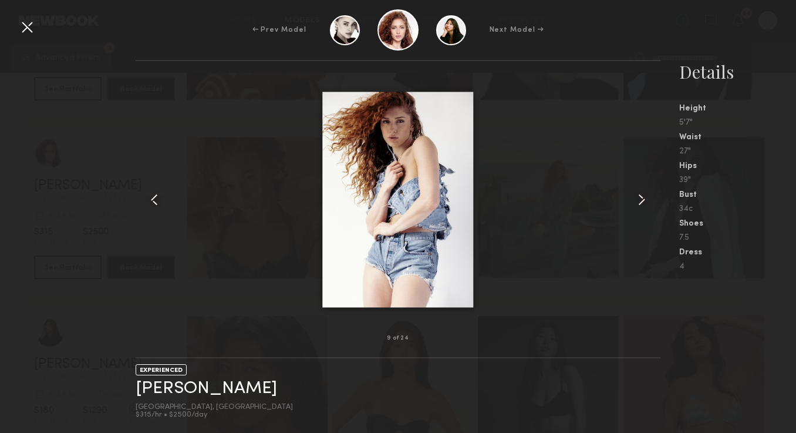
click at [642, 204] on common-icon at bounding box center [641, 199] width 19 height 19
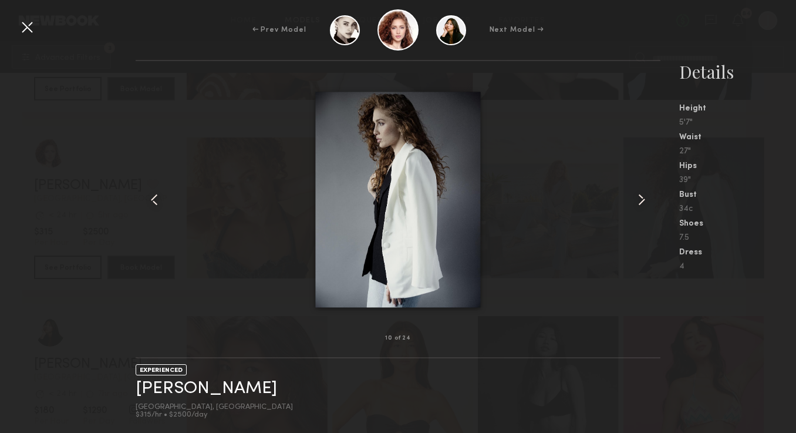
click at [642, 204] on common-icon at bounding box center [641, 199] width 19 height 19
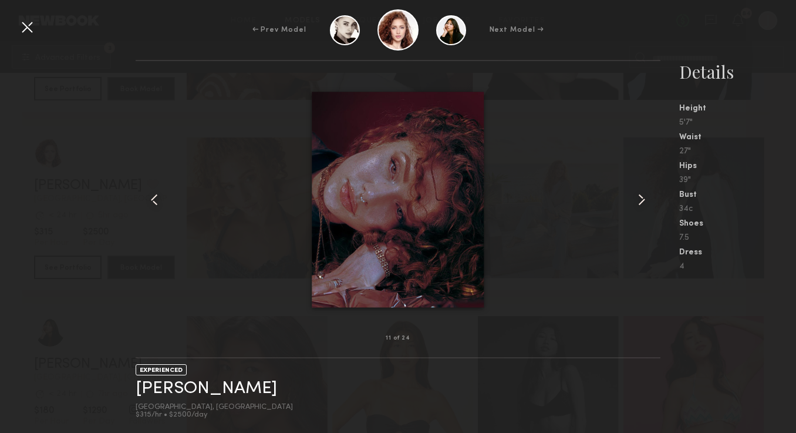
click at [33, 29] on div at bounding box center [27, 27] width 19 height 19
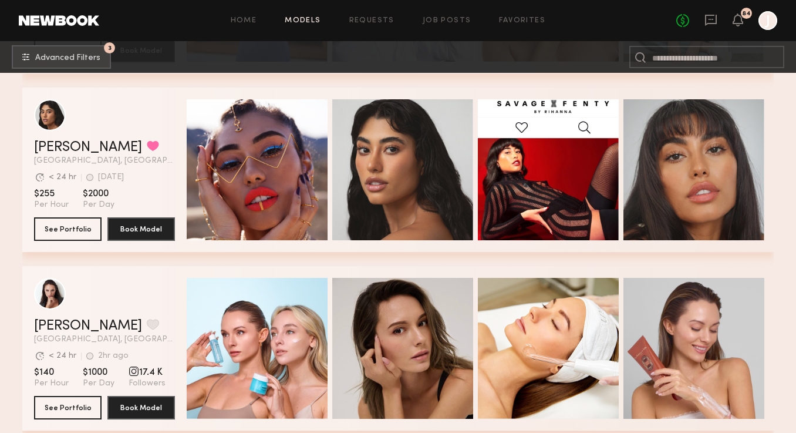
scroll to position [31121, 0]
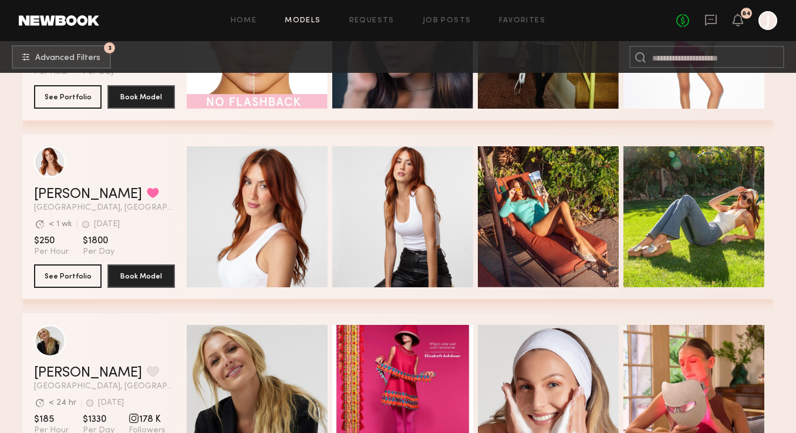
scroll to position [39399, 0]
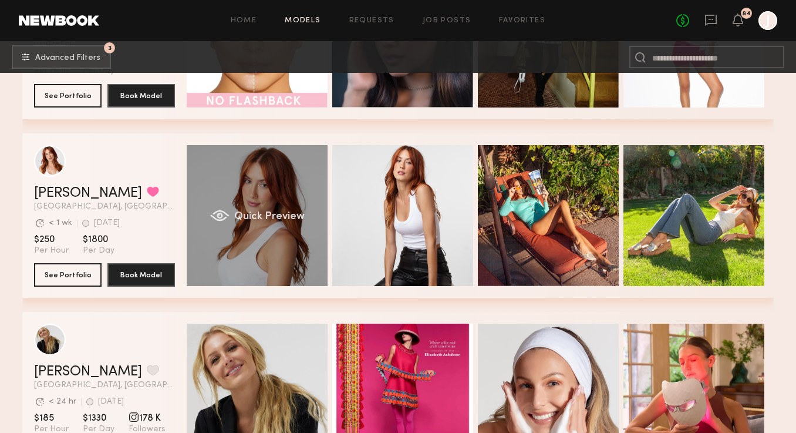
click at [265, 179] on div "Quick Preview" at bounding box center [257, 215] width 141 height 141
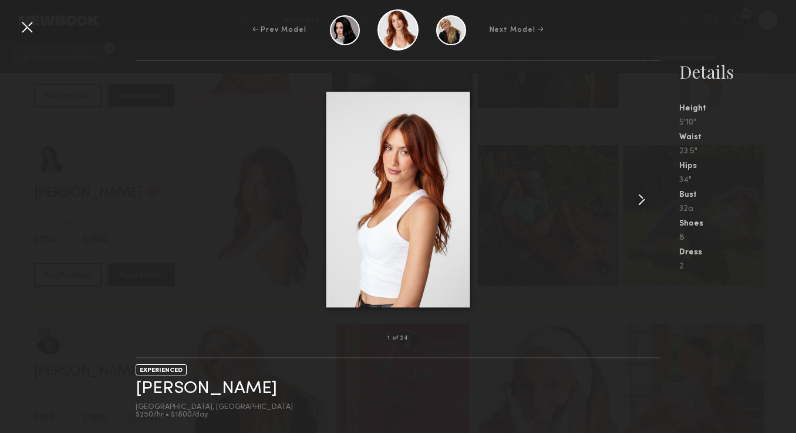
click at [642, 200] on common-icon at bounding box center [641, 199] width 19 height 19
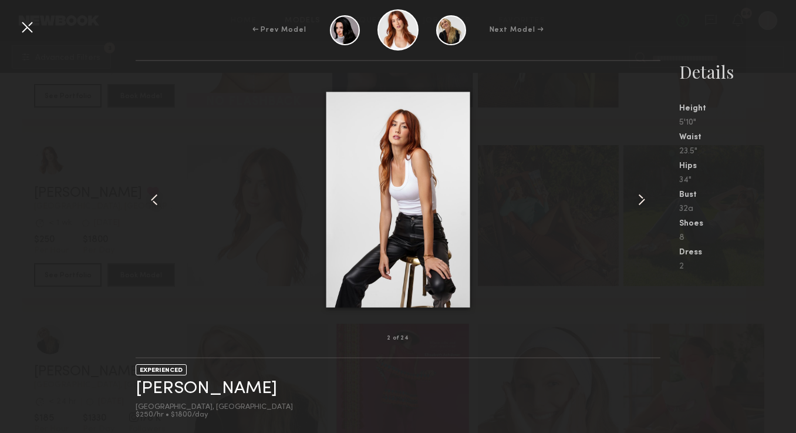
click at [642, 200] on common-icon at bounding box center [641, 199] width 19 height 19
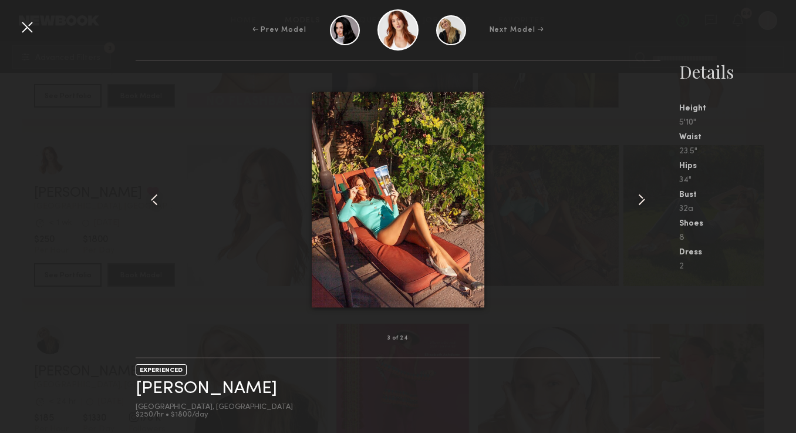
click at [642, 200] on common-icon at bounding box center [641, 199] width 19 height 19
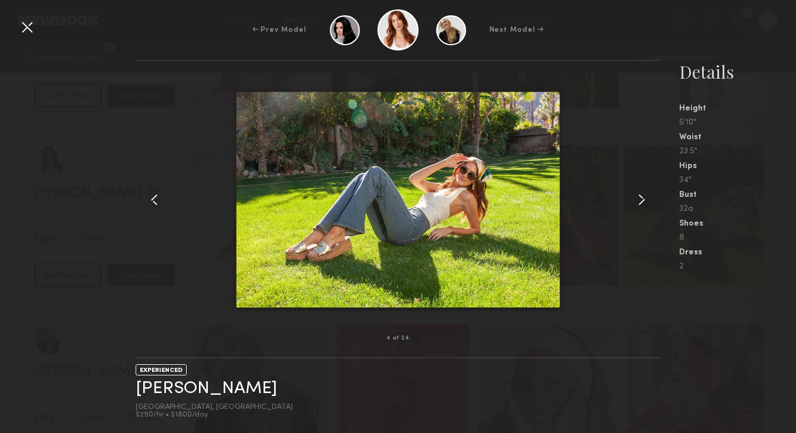
click at [642, 200] on common-icon at bounding box center [641, 199] width 19 height 19
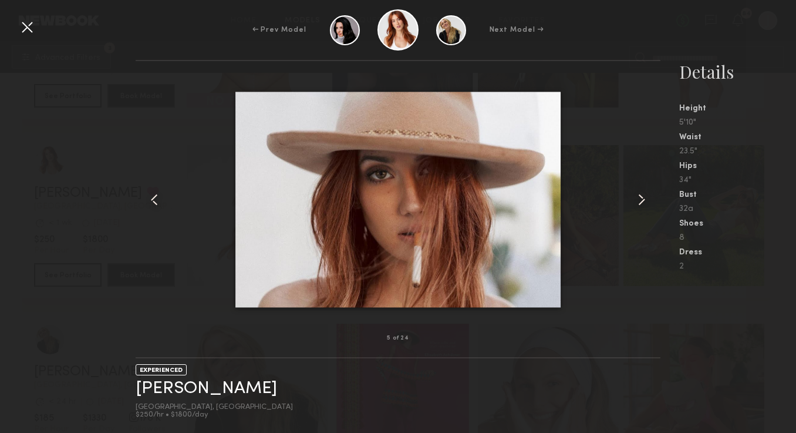
click at [642, 200] on common-icon at bounding box center [641, 199] width 19 height 19
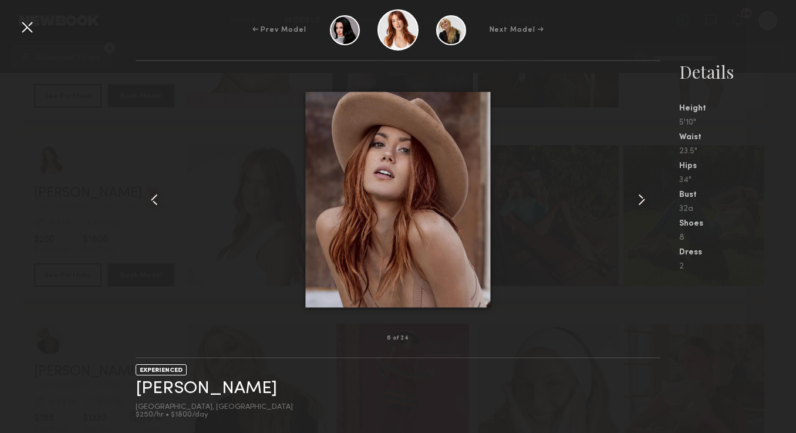
click at [642, 201] on common-icon at bounding box center [641, 199] width 19 height 19
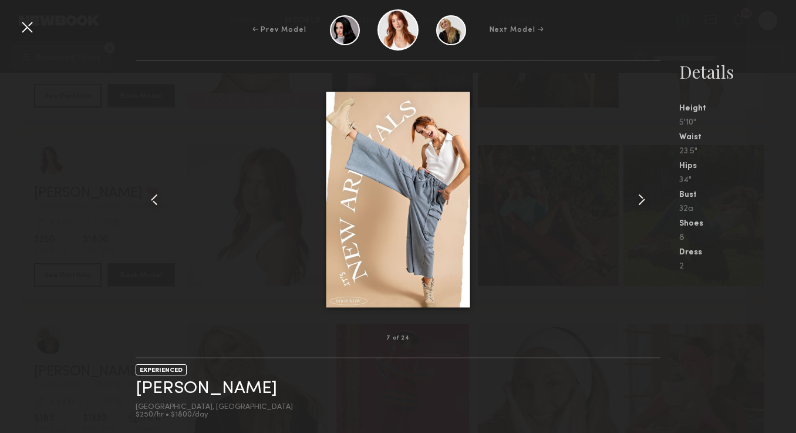
click at [642, 203] on common-icon at bounding box center [641, 199] width 19 height 19
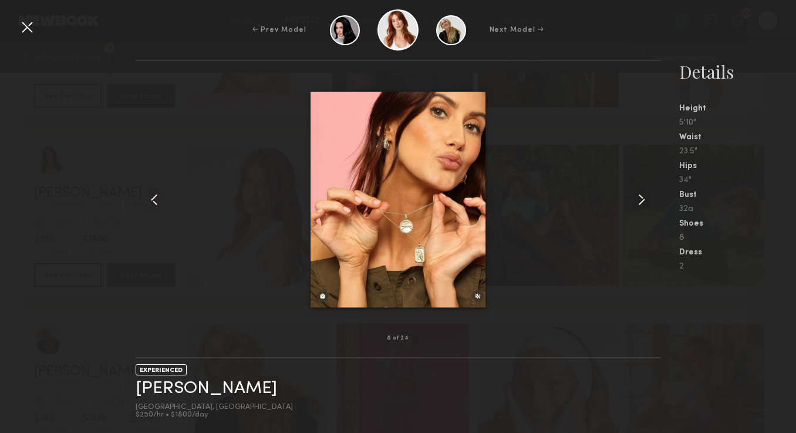
click at [642, 203] on common-icon at bounding box center [641, 199] width 19 height 19
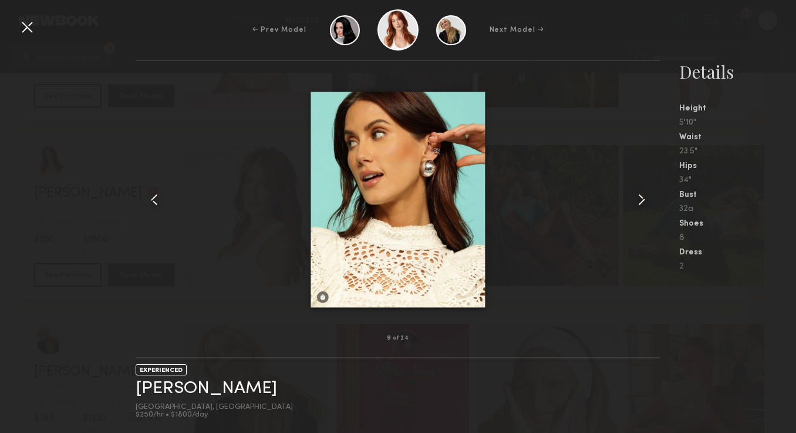
click at [641, 204] on common-icon at bounding box center [641, 199] width 19 height 19
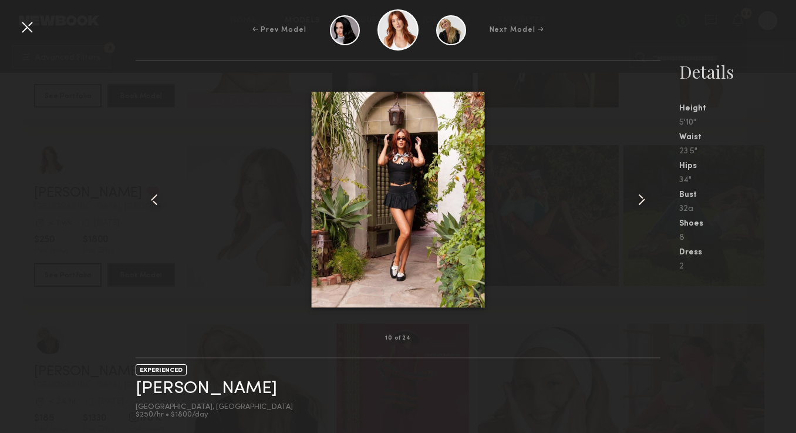
click at [642, 204] on common-icon at bounding box center [641, 199] width 19 height 19
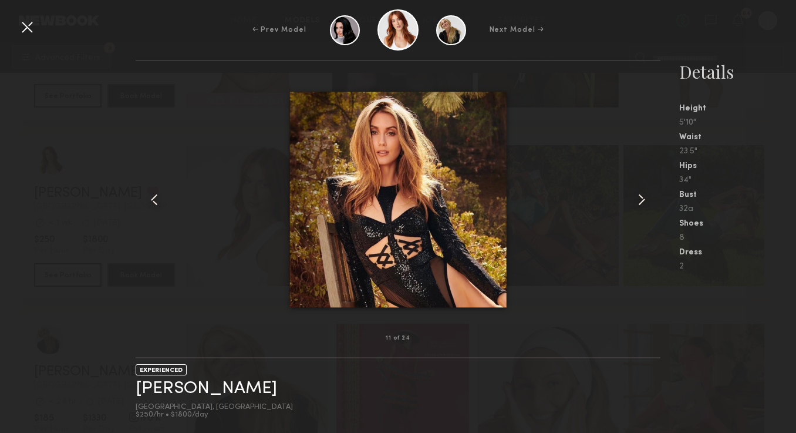
click at [642, 204] on common-icon at bounding box center [641, 199] width 19 height 19
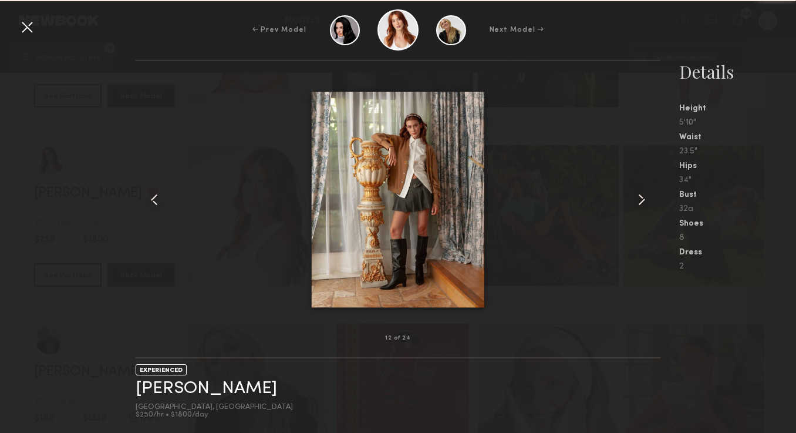
click at [642, 205] on common-icon at bounding box center [641, 199] width 19 height 19
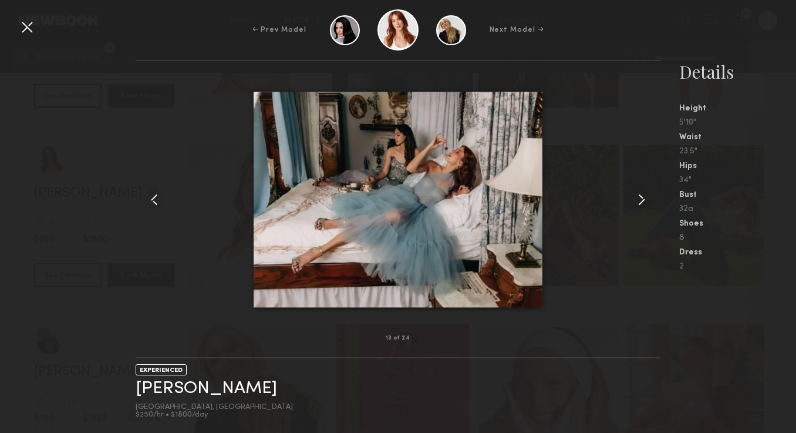
click at [642, 205] on common-icon at bounding box center [641, 199] width 19 height 19
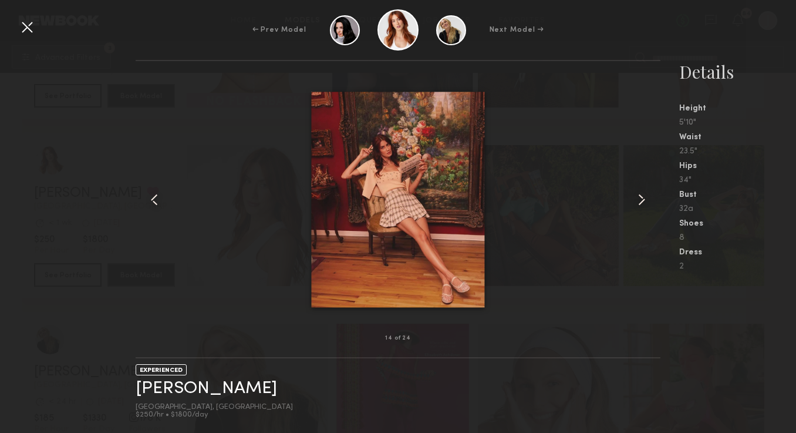
click at [642, 206] on common-icon at bounding box center [641, 199] width 19 height 19
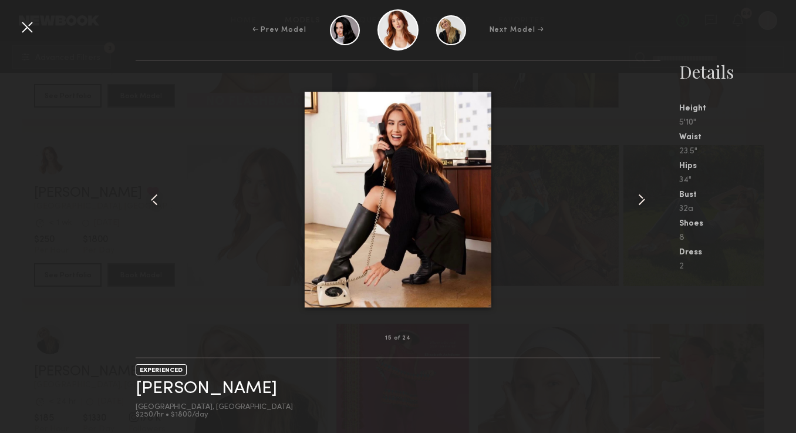
click at [643, 207] on common-icon at bounding box center [641, 199] width 19 height 19
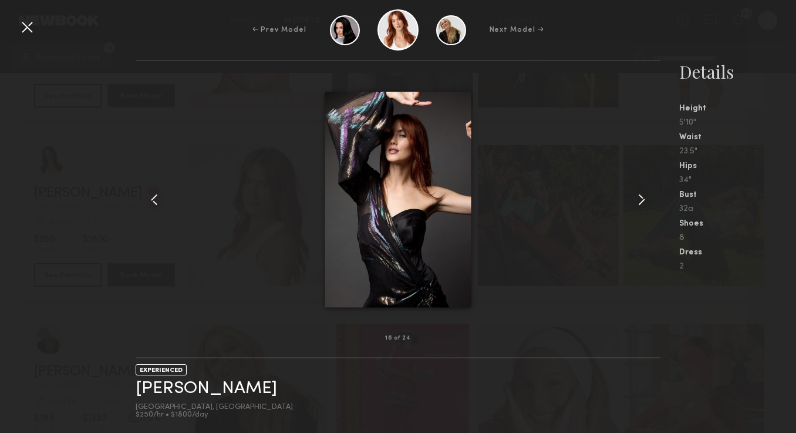
click at [643, 207] on common-icon at bounding box center [641, 199] width 19 height 19
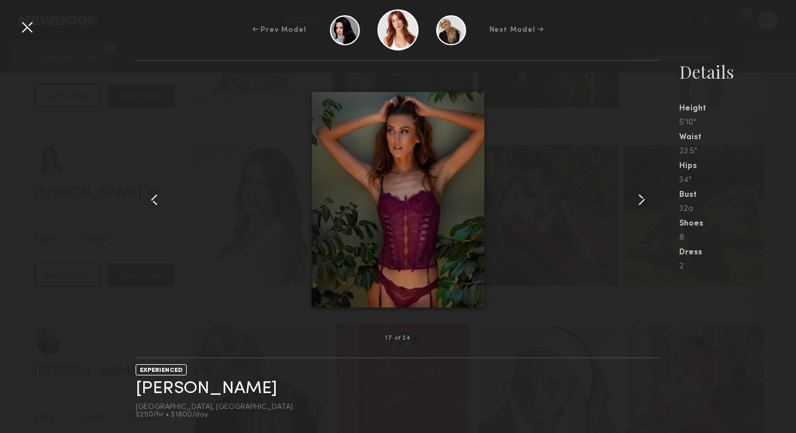
click at [643, 208] on common-icon at bounding box center [641, 199] width 19 height 19
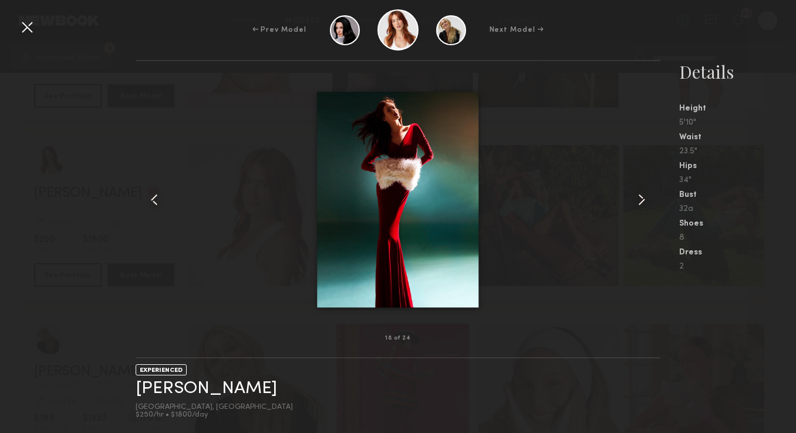
click at [643, 208] on common-icon at bounding box center [641, 199] width 19 height 19
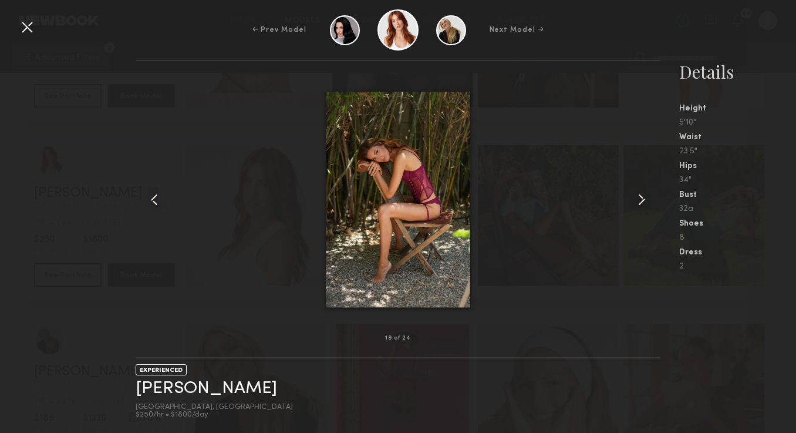
click at [644, 210] on div at bounding box center [650, 199] width 21 height 239
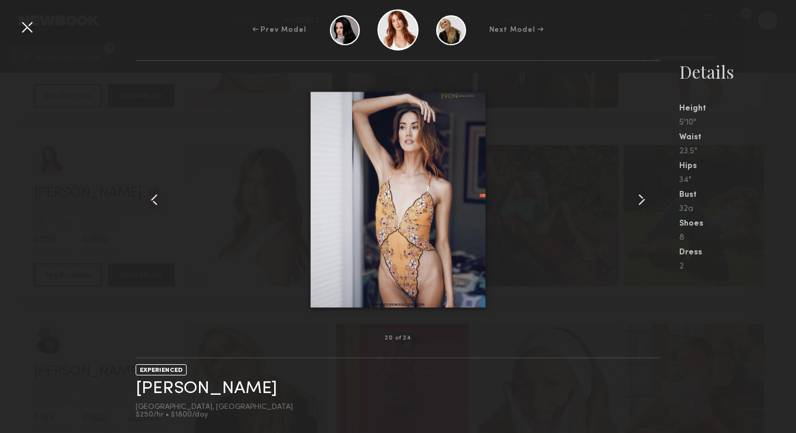
click at [644, 210] on div at bounding box center [650, 199] width 21 height 239
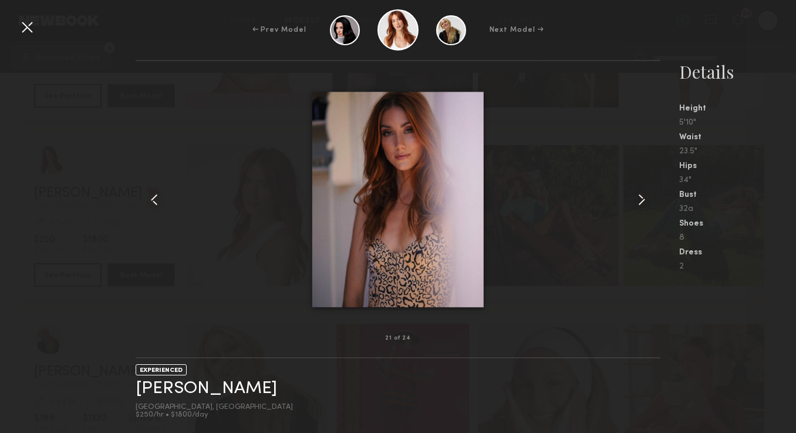
click at [645, 211] on div at bounding box center [650, 199] width 21 height 239
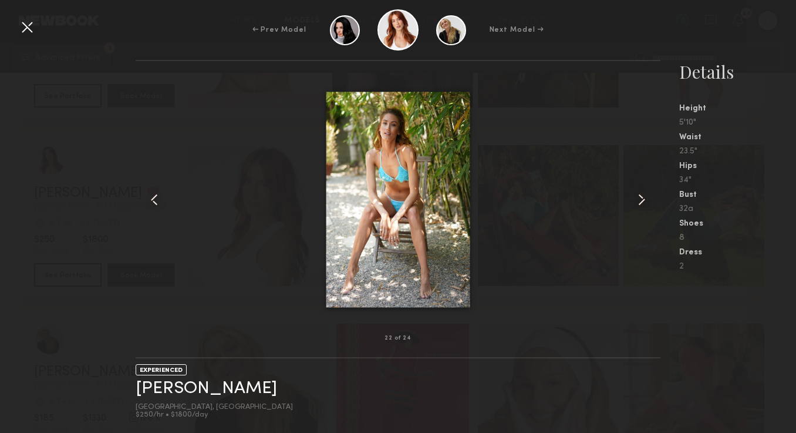
click at [645, 212] on div at bounding box center [650, 199] width 21 height 239
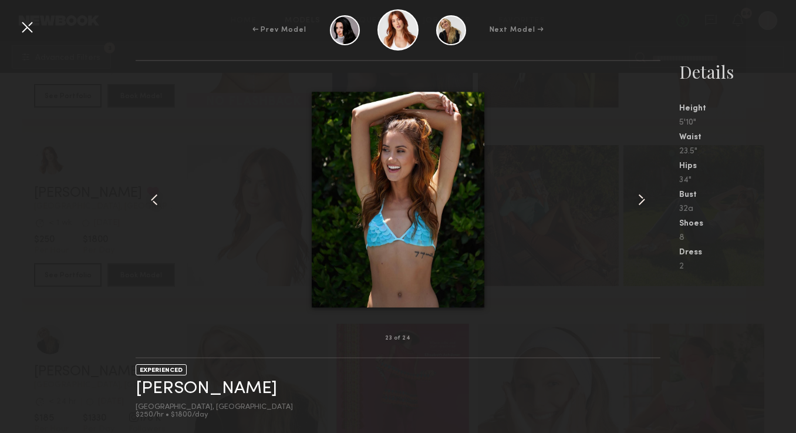
click at [645, 212] on div at bounding box center [650, 199] width 21 height 239
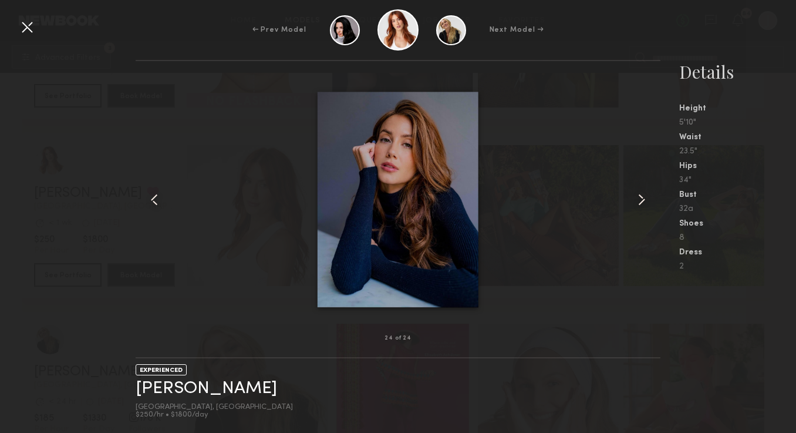
click at [646, 213] on div at bounding box center [650, 199] width 21 height 239
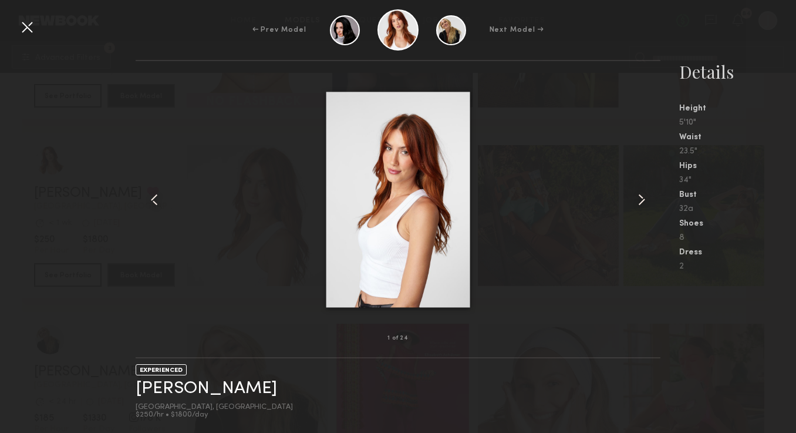
click at [646, 213] on div at bounding box center [650, 199] width 21 height 239
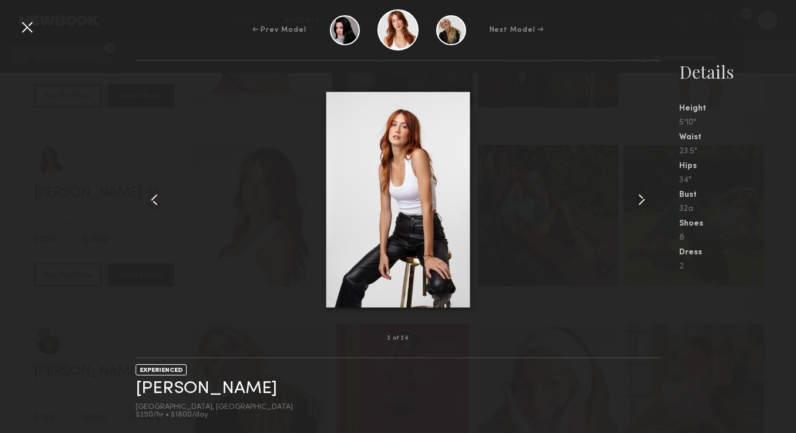
click at [646, 214] on div at bounding box center [650, 199] width 21 height 239
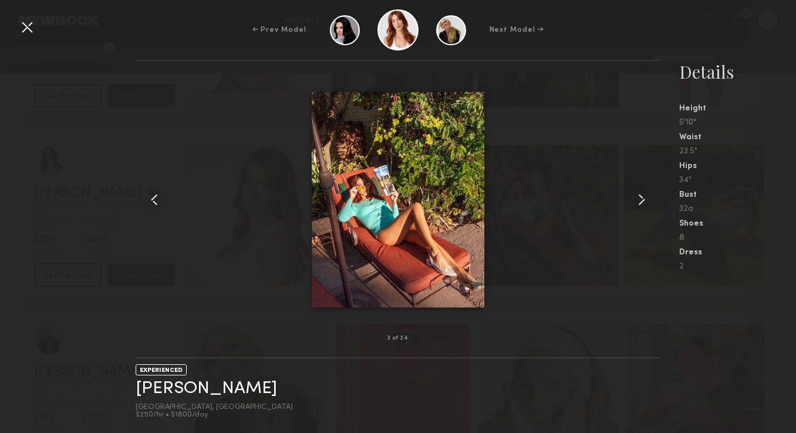
click at [646, 214] on div at bounding box center [650, 199] width 21 height 239
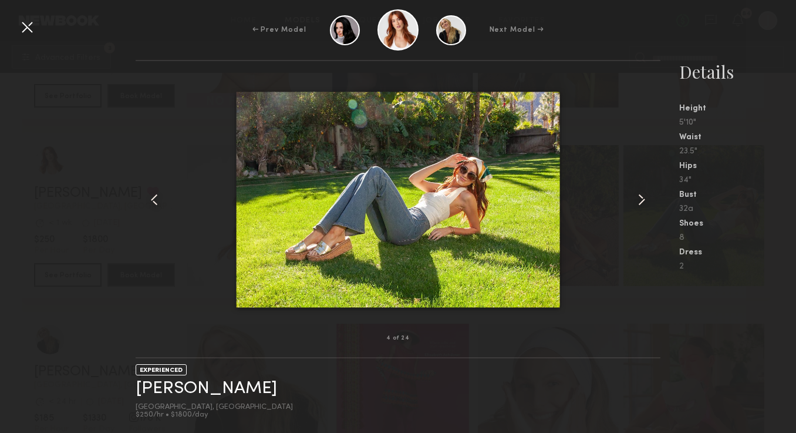
click at [645, 216] on div at bounding box center [650, 199] width 21 height 239
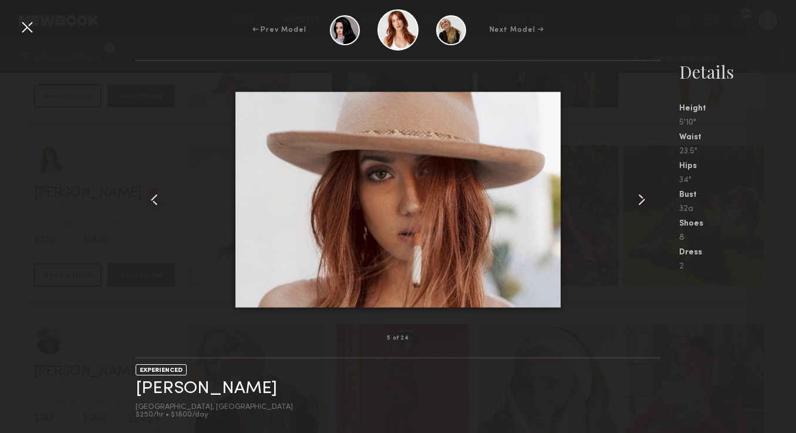
click at [647, 220] on div at bounding box center [650, 199] width 21 height 239
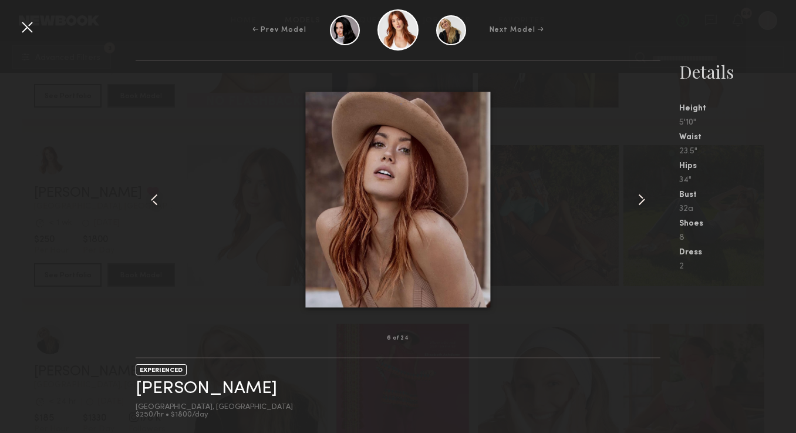
click at [645, 221] on div at bounding box center [650, 199] width 21 height 239
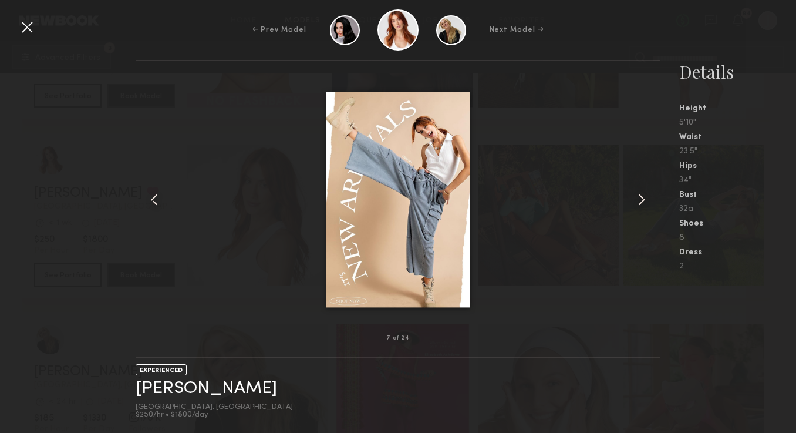
click at [30, 35] on div at bounding box center [27, 27] width 19 height 19
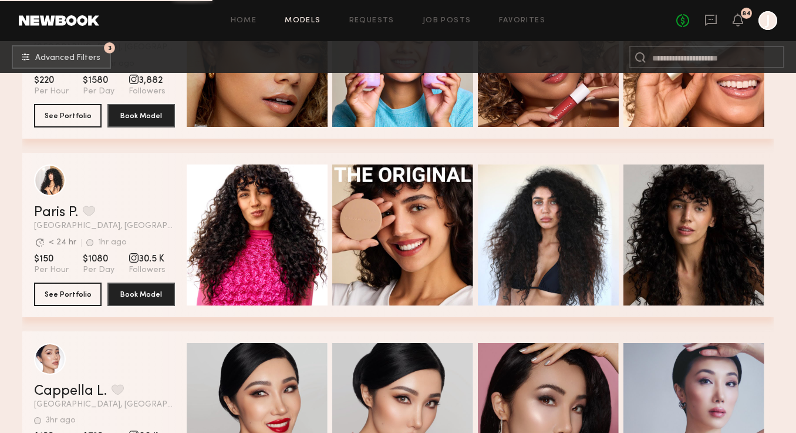
scroll to position [40557, 0]
